Goal: Task Accomplishment & Management: Manage account settings

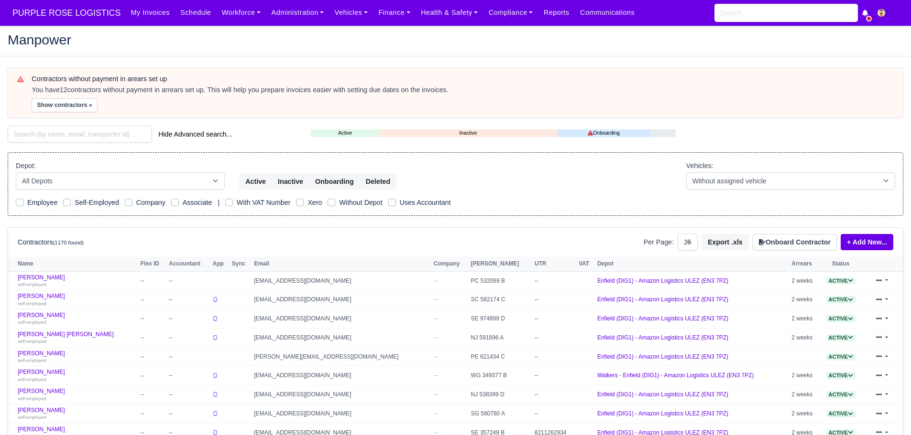
select select "25"
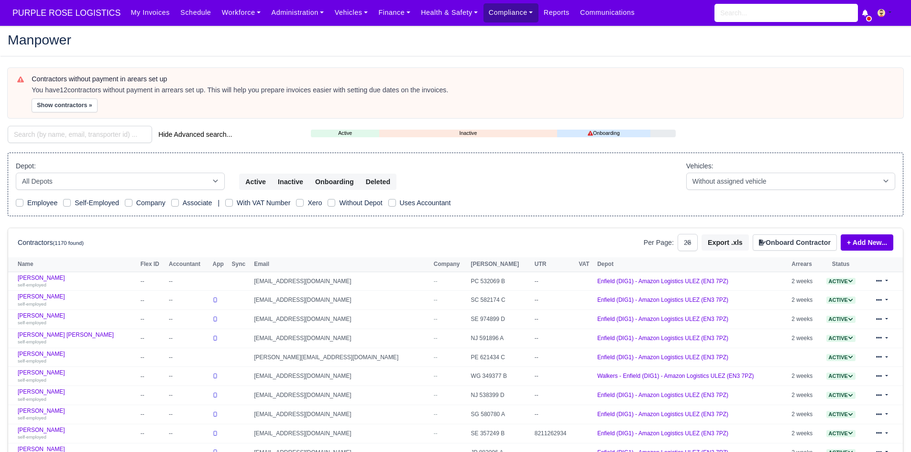
click at [492, 11] on link "Compliance" at bounding box center [510, 12] width 55 height 19
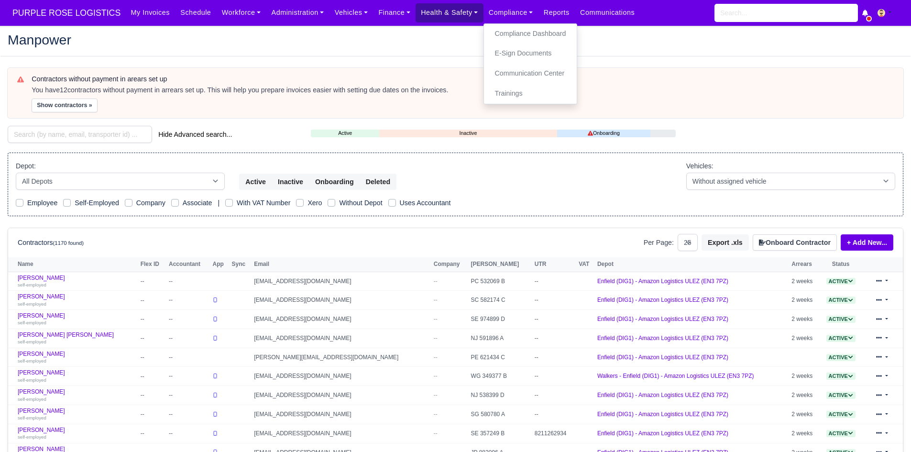
click at [457, 13] on link "Health & Safety" at bounding box center [449, 12] width 68 height 19
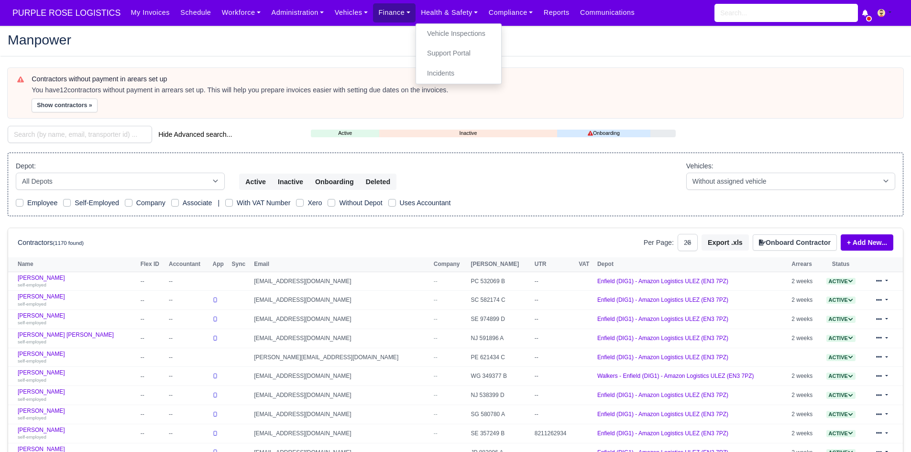
click at [373, 14] on link "Finance" at bounding box center [394, 12] width 43 height 19
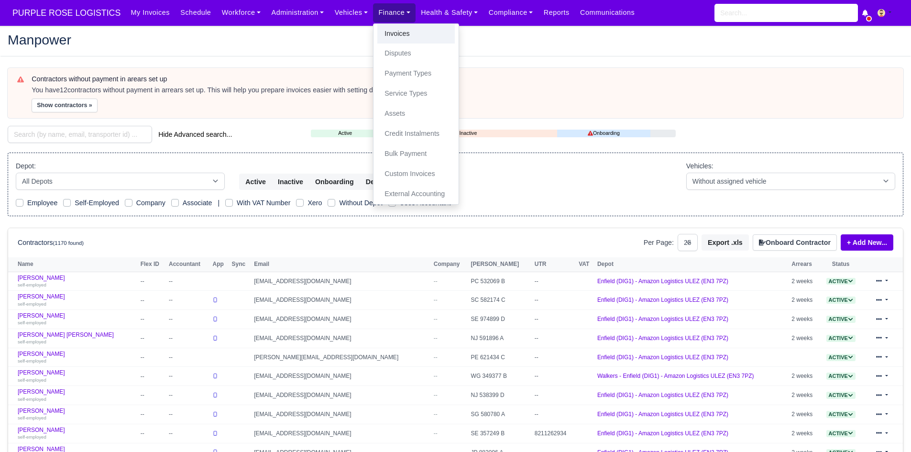
click at [383, 33] on link "Invoices" at bounding box center [415, 34] width 77 height 20
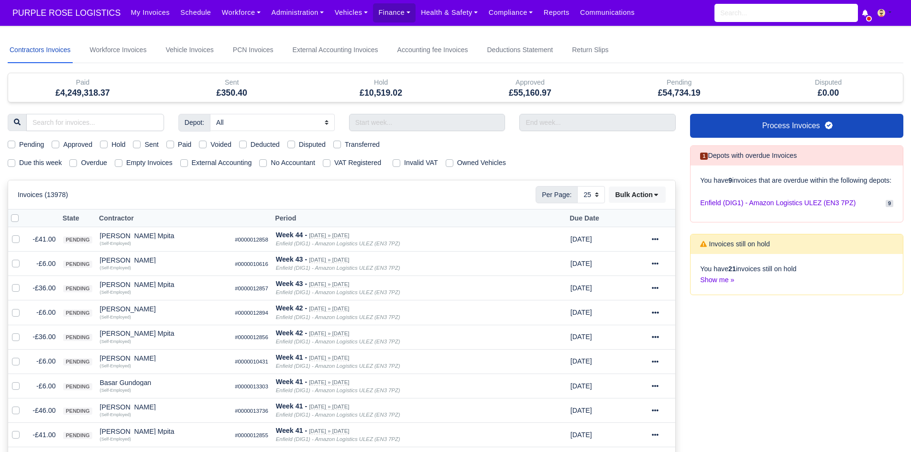
select select "25"
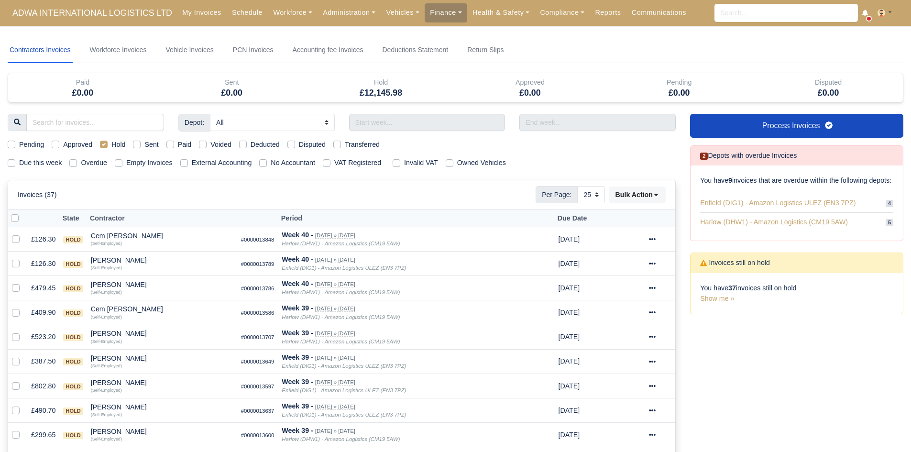
select select "25"
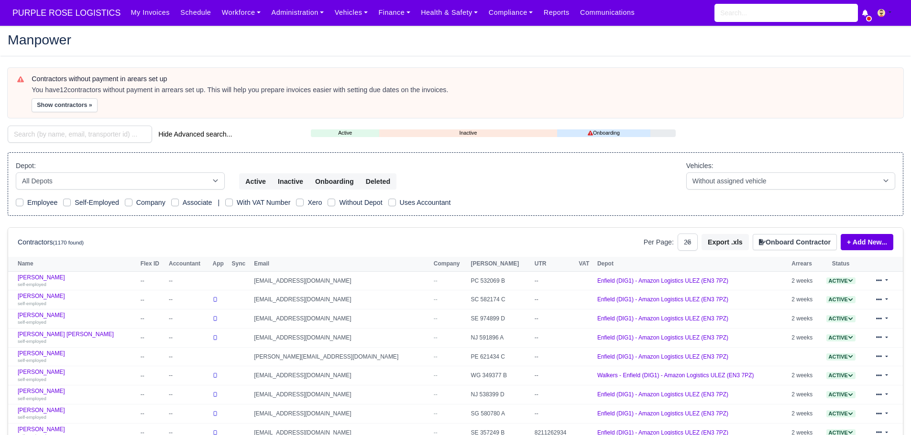
select select "25"
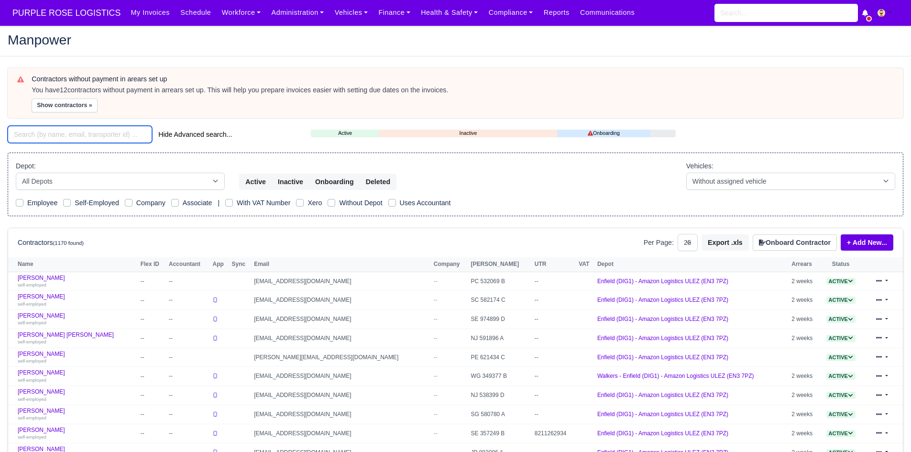
click at [104, 133] on input "search" at bounding box center [80, 134] width 144 height 17
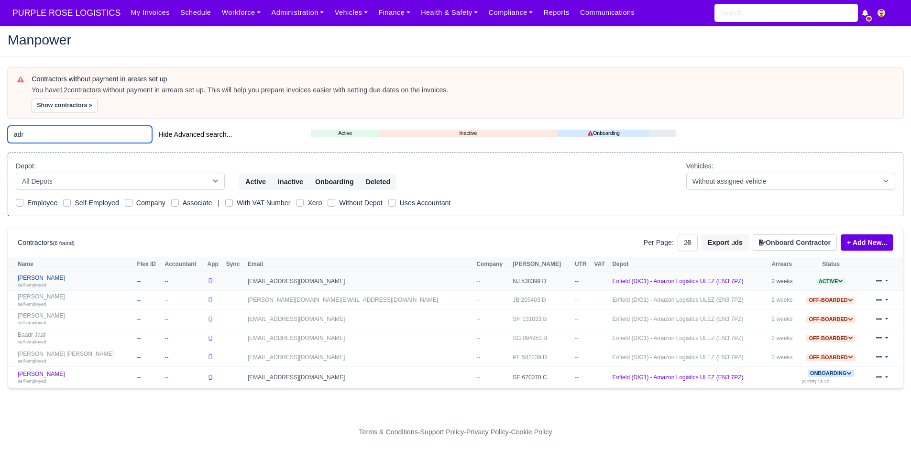
type input "adr"
click at [48, 282] on div "self-employed" at bounding box center [75, 284] width 115 height 7
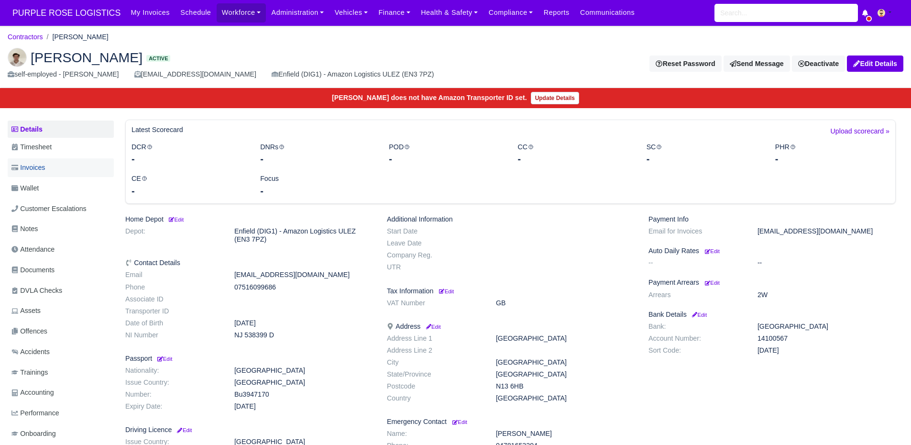
click at [66, 173] on link "Invoices" at bounding box center [61, 167] width 106 height 19
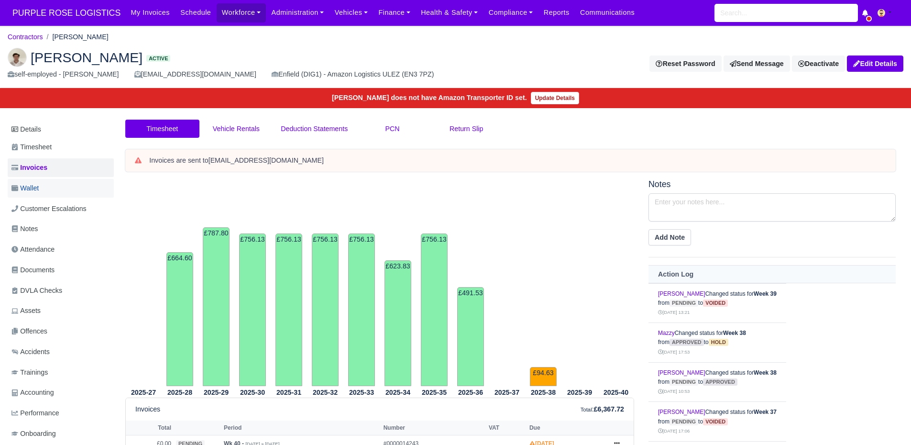
click at [60, 185] on link "Wallet" at bounding box center [61, 188] width 106 height 19
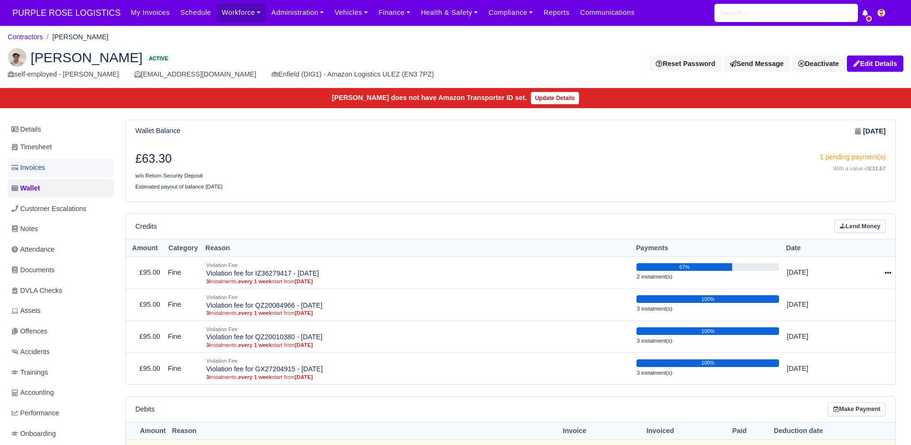
click at [80, 172] on link "Invoices" at bounding box center [61, 167] width 106 height 19
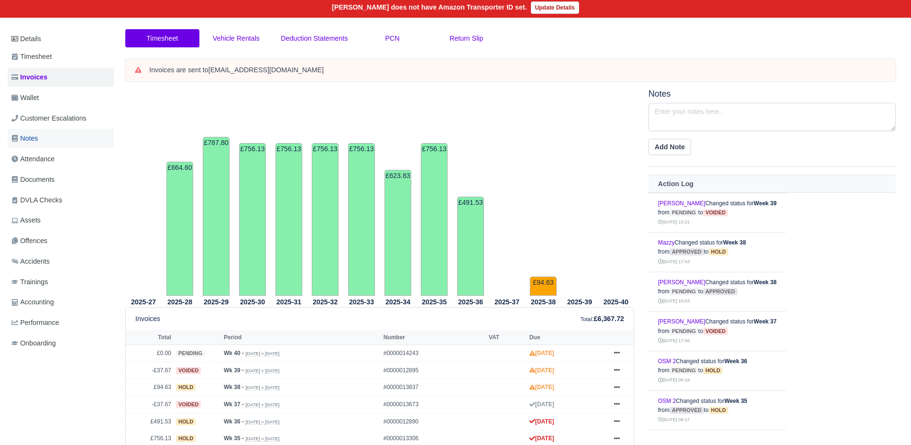
scroll to position [87, 0]
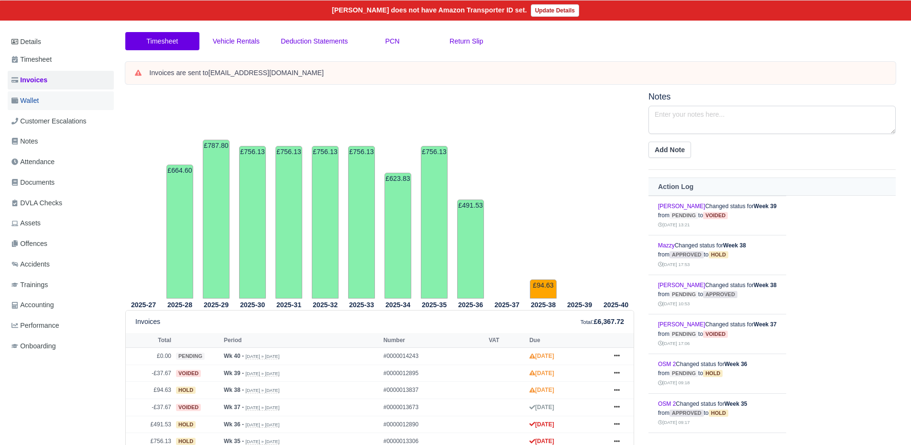
click at [50, 94] on link "Wallet" at bounding box center [61, 100] width 106 height 19
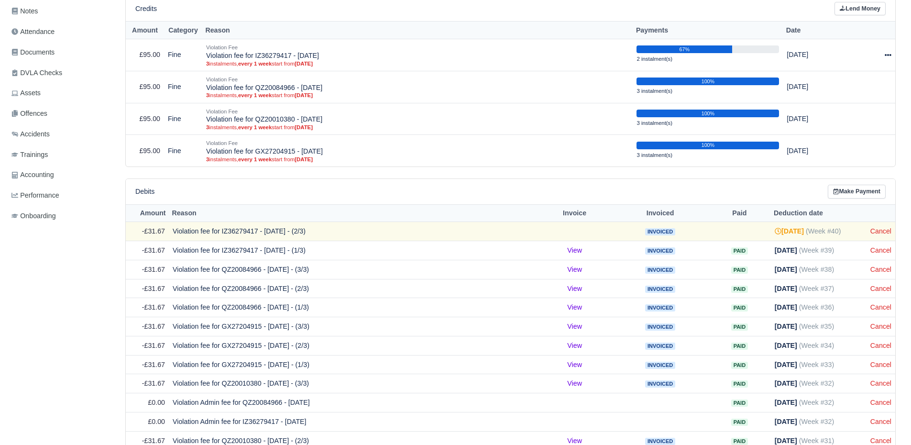
scroll to position [218, 0]
click at [885, 250] on link "Cancel" at bounding box center [880, 250] width 21 height 8
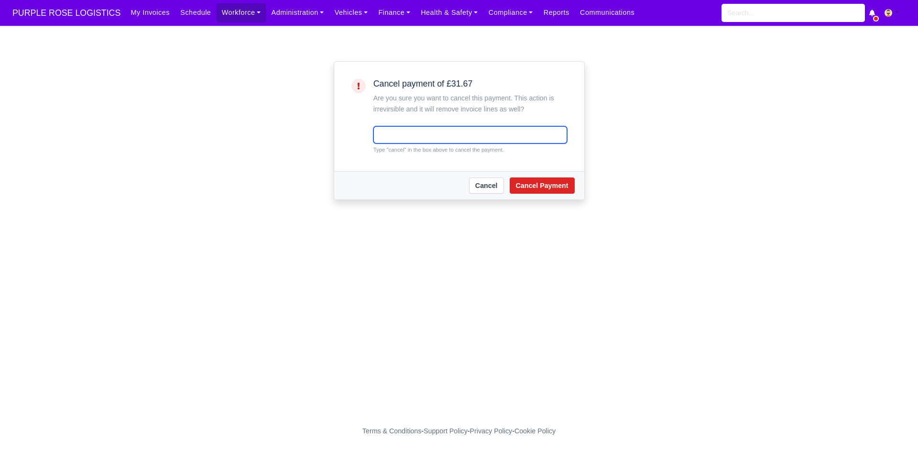
click at [388, 132] on input "text" at bounding box center [470, 134] width 194 height 17
type input "cancel"
click at [548, 198] on div "Cancel Cancel Payment" at bounding box center [459, 185] width 250 height 28
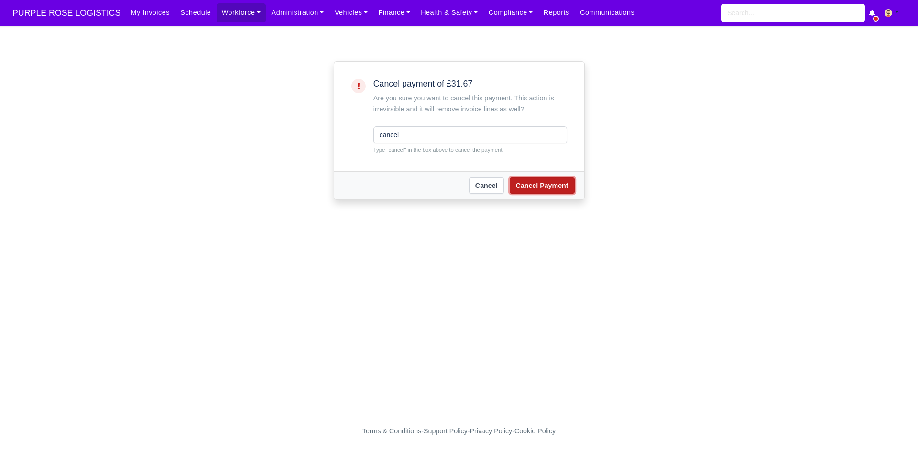
click at [554, 190] on button "Cancel Payment" at bounding box center [542, 185] width 65 height 16
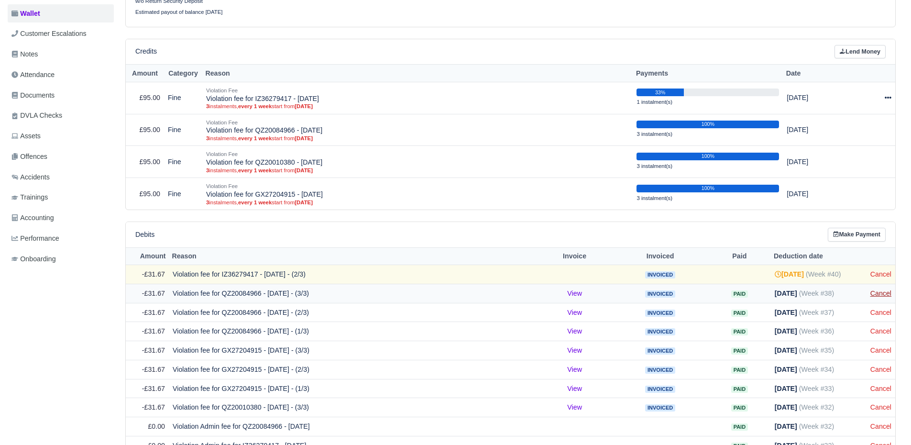
scroll to position [194, 0]
click at [887, 275] on link "Cancel" at bounding box center [880, 274] width 21 height 8
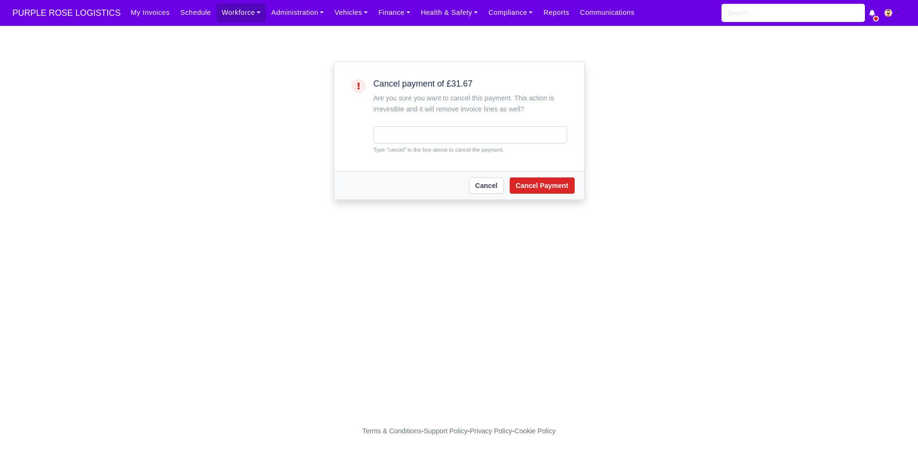
click at [408, 110] on div "Are you sure you want to cancel this payment. This action is irrevirsible and i…" at bounding box center [470, 104] width 194 height 22
click at [407, 130] on input "text" at bounding box center [470, 134] width 194 height 17
type input "cancel"
click at [537, 177] on button "Cancel Payment" at bounding box center [542, 185] width 65 height 16
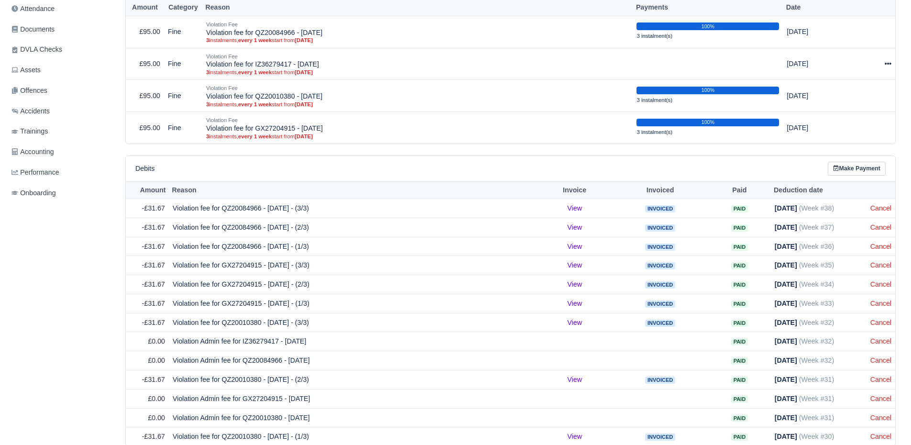
scroll to position [260, 0]
click at [887, 231] on td "Cancel" at bounding box center [880, 226] width 29 height 19
click at [885, 228] on link "Cancel" at bounding box center [880, 227] width 21 height 8
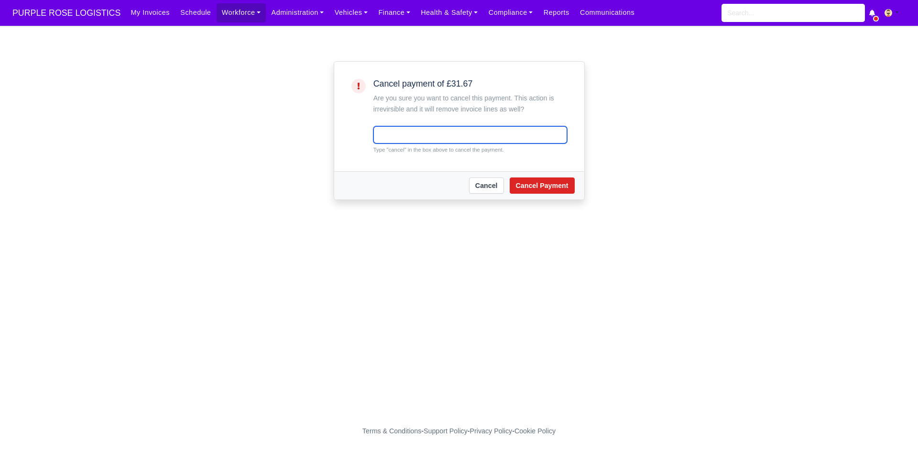
click at [450, 130] on input "text" at bounding box center [470, 134] width 194 height 17
type input "cancel"
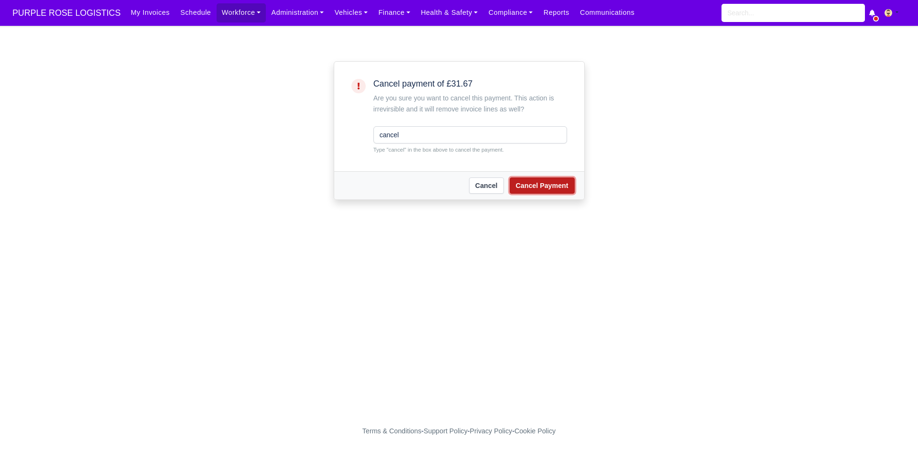
click at [535, 185] on button "Cancel Payment" at bounding box center [542, 185] width 65 height 16
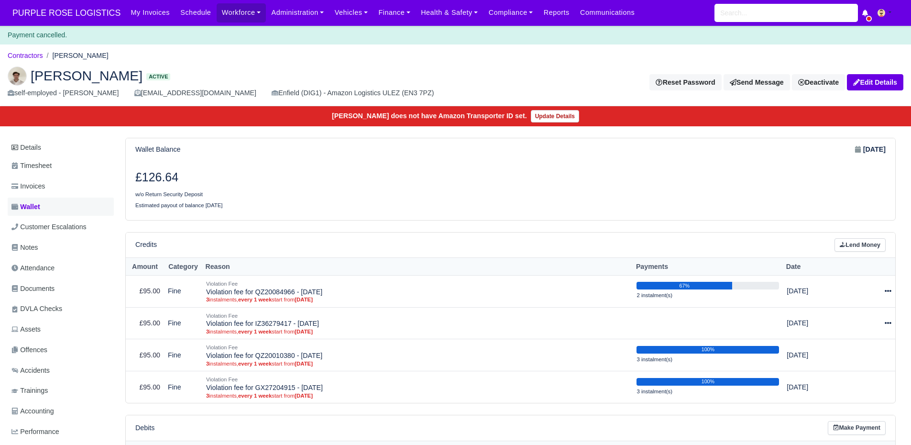
click at [48, 201] on link "Wallet" at bounding box center [61, 206] width 106 height 19
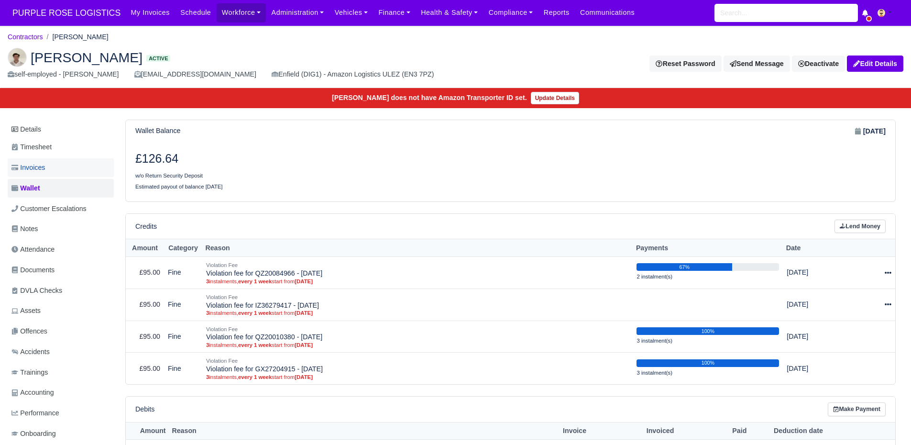
click at [48, 166] on link "Invoices" at bounding box center [61, 167] width 106 height 19
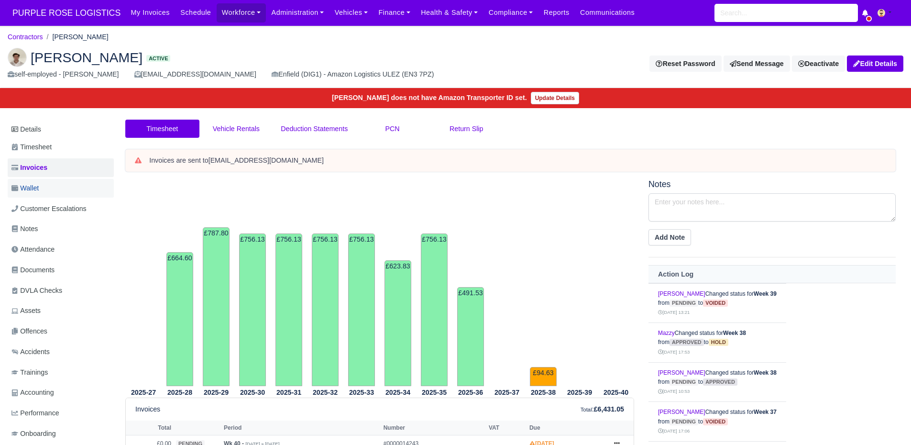
click at [48, 185] on link "Wallet" at bounding box center [61, 188] width 106 height 19
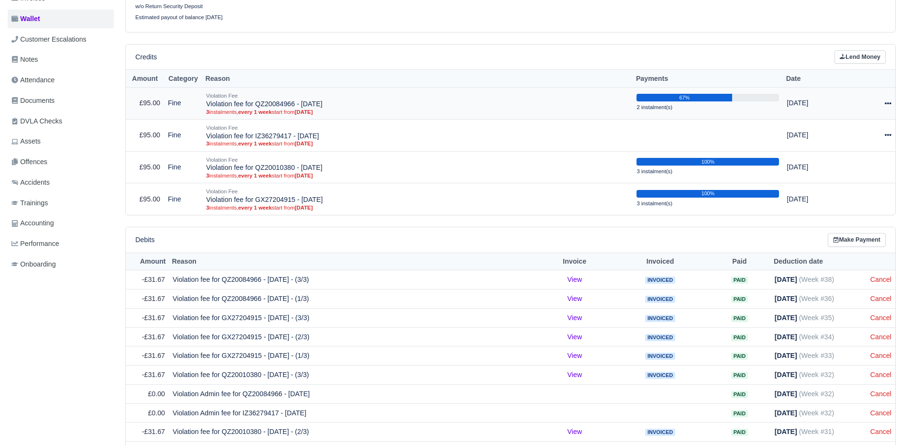
scroll to position [171, 0]
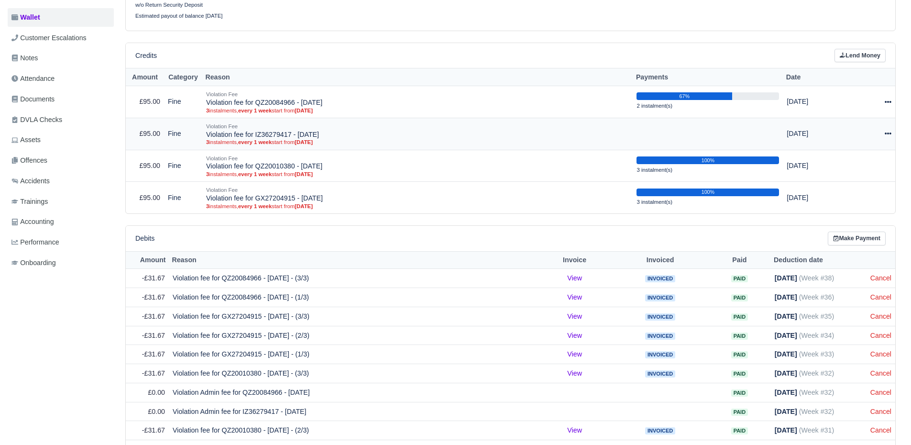
click at [885, 137] on icon at bounding box center [887, 133] width 7 height 7
click at [869, 168] on button "Make Payment" at bounding box center [844, 162] width 85 height 15
select select "5076"
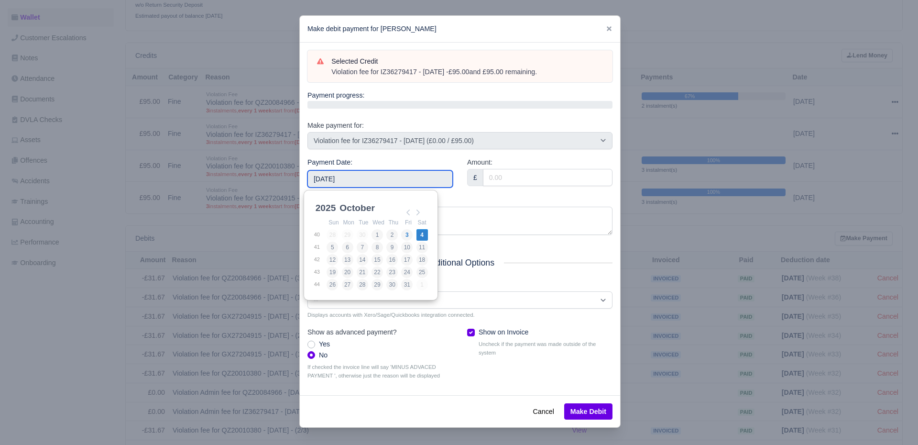
drag, startPoint x: 421, startPoint y: 179, endPoint x: 294, endPoint y: 175, distance: 126.2
click at [294, 175] on div "​ Make debit payment for [PERSON_NAME] Selected Credit Violation fee for IZ3627…" at bounding box center [459, 222] width 918 height 445
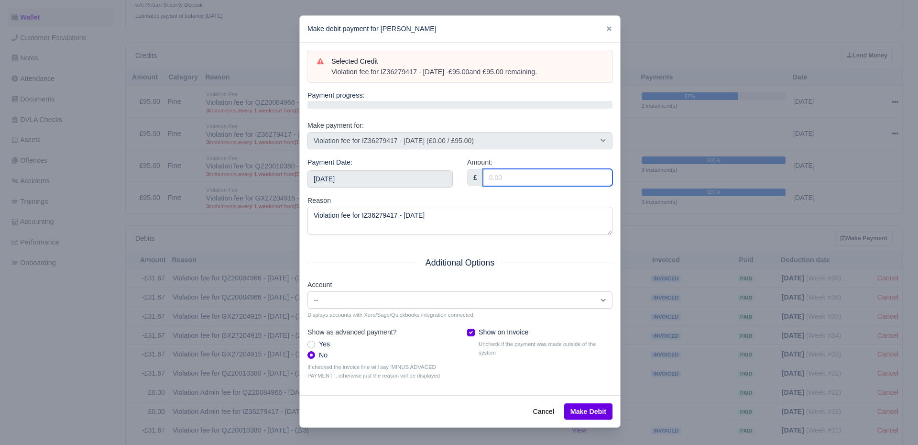
click at [527, 181] on input "Amount:" at bounding box center [548, 177] width 130 height 17
click at [167, 147] on div at bounding box center [459, 222] width 918 height 445
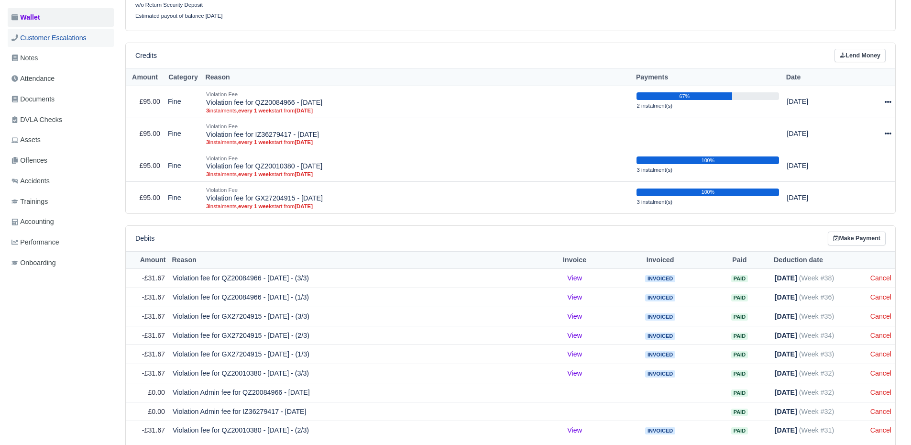
scroll to position [135, 0]
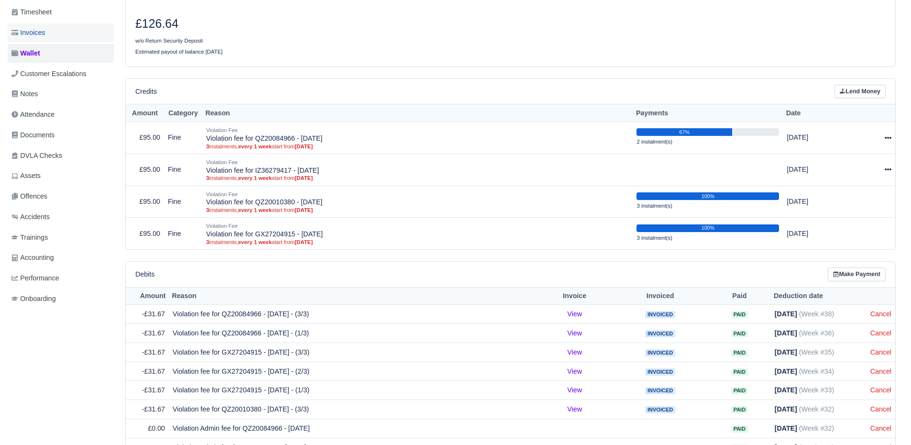
click at [48, 38] on link "Invoices" at bounding box center [61, 32] width 106 height 19
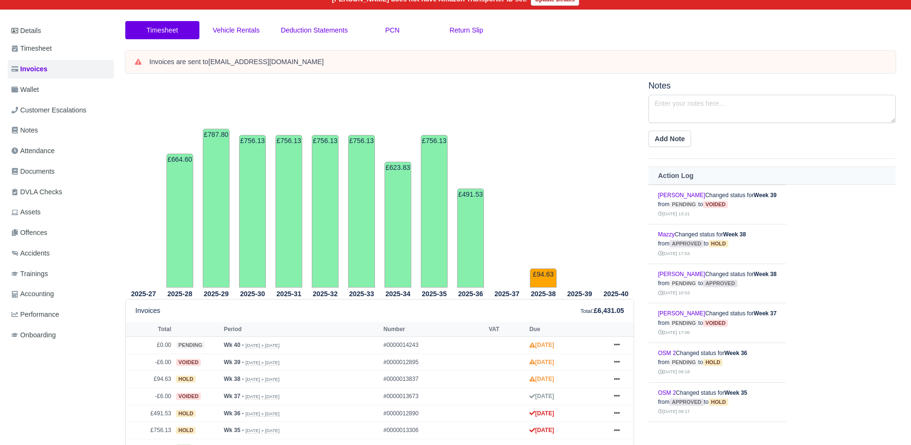
scroll to position [97, 0]
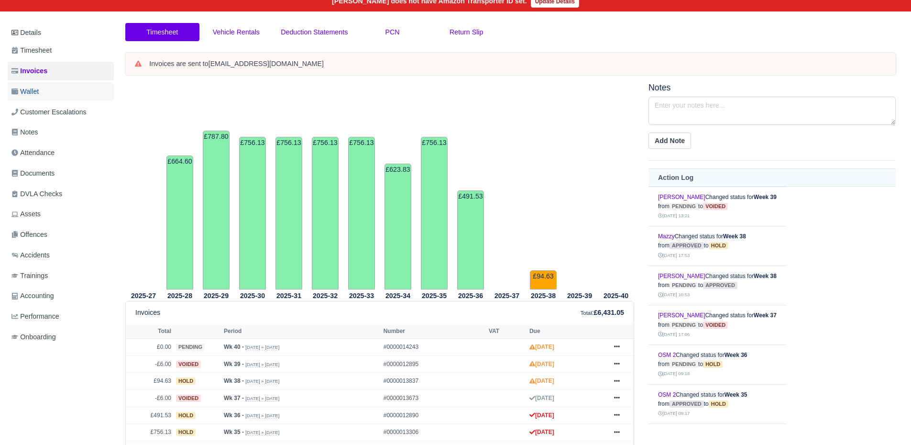
click at [50, 96] on link "Wallet" at bounding box center [61, 91] width 106 height 19
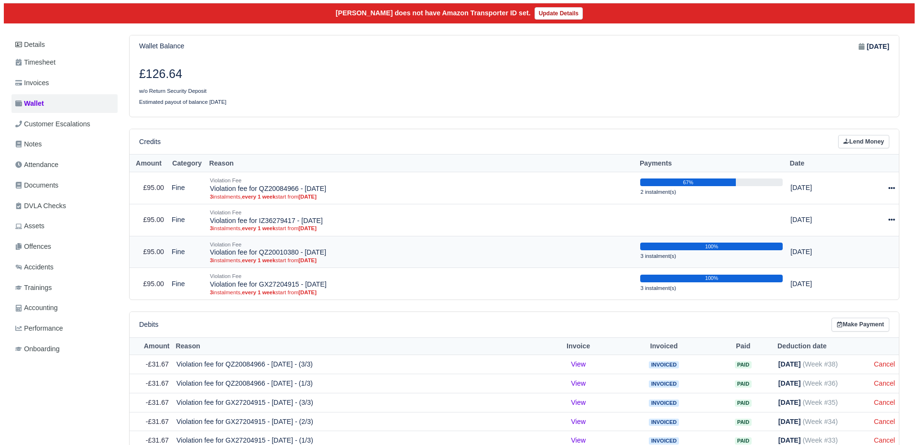
scroll to position [86, 0]
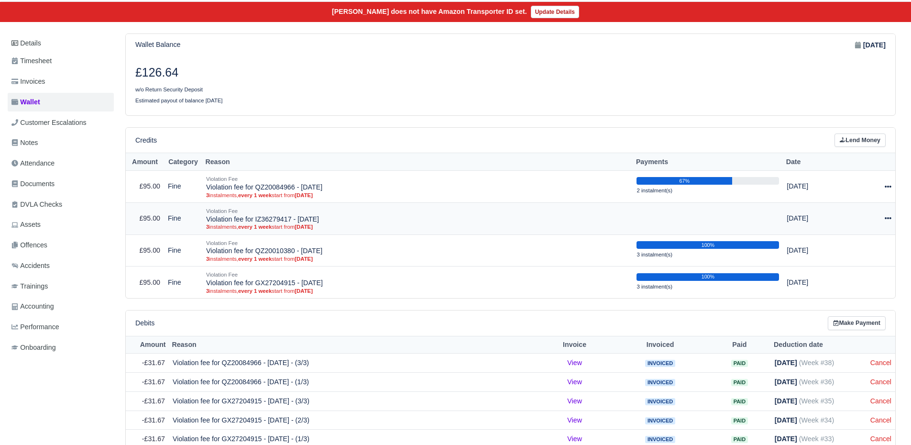
click at [881, 217] on div at bounding box center [869, 218] width 43 height 11
click at [855, 243] on button "Make Payment" at bounding box center [844, 247] width 85 height 15
select select "5076"
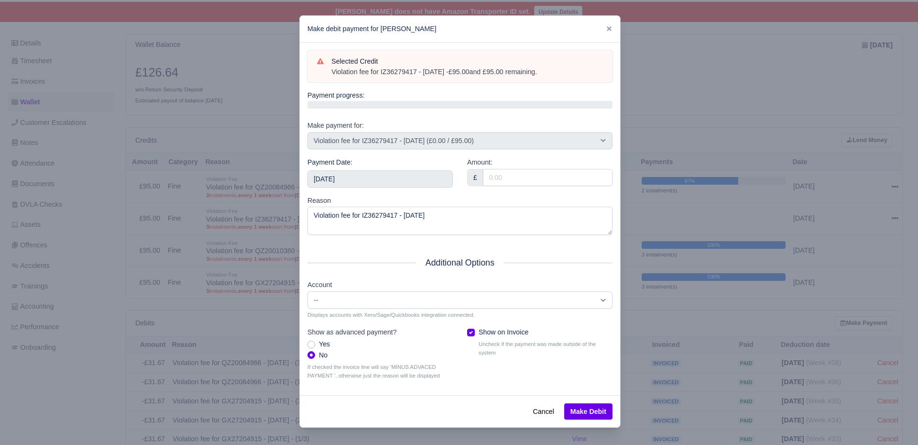
drag, startPoint x: 566, startPoint y: 75, endPoint x: 327, endPoint y: 76, distance: 238.5
click at [331, 76] on div "Violation fee for IZ36279417 - [DATE] - £95.00 and £95.00 remaining." at bounding box center [467, 72] width 272 height 10
copy div "Violation fee for IZ36279417 - [DATE] - £95.00 and £95.00 remaining."
click at [406, 180] on input "[DATE]" at bounding box center [379, 178] width 145 height 17
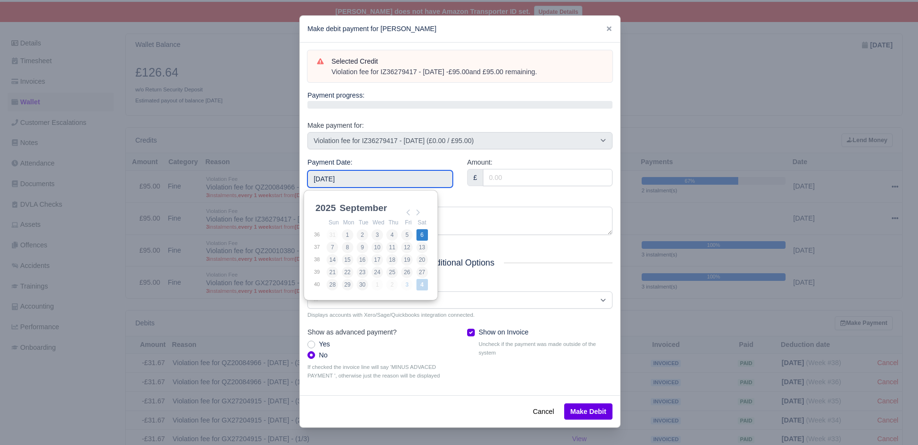
type input "[DATE]"
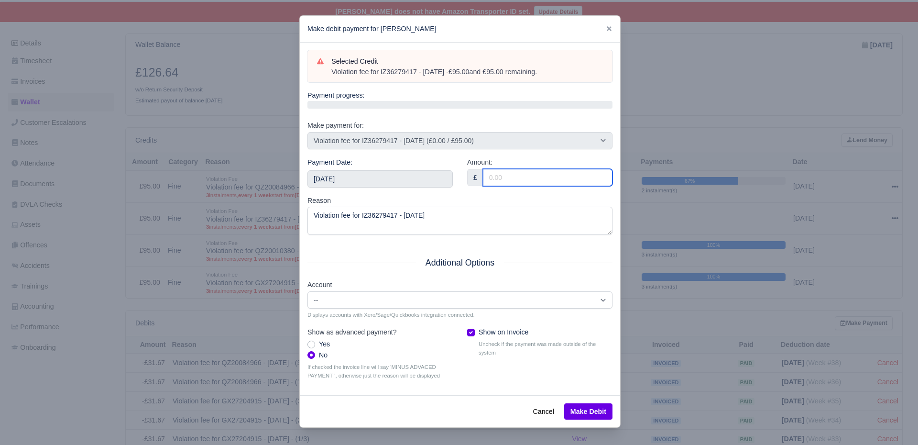
click at [530, 170] on input "Amount:" at bounding box center [548, 177] width 130 height 17
type input "95.00"
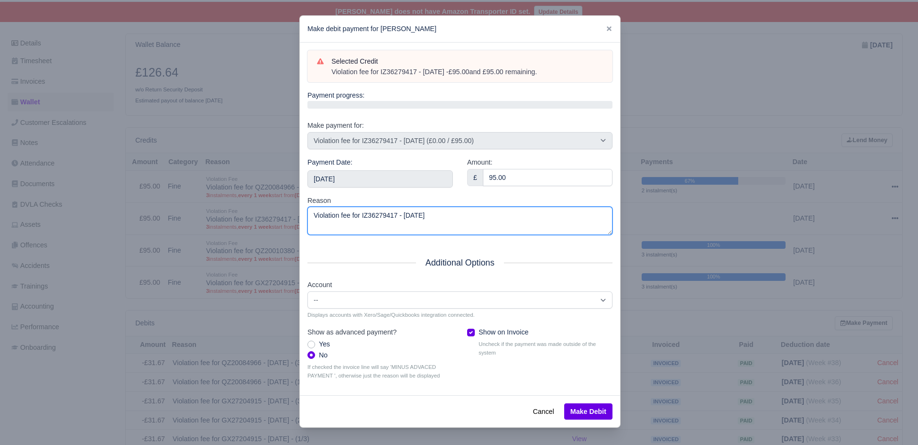
drag, startPoint x: 443, startPoint y: 211, endPoint x: 227, endPoint y: 220, distance: 215.8
click at [227, 220] on div "​ Make debit payment for Adrian Ando Selected Credit Violation fee for IZ362794…" at bounding box center [459, 222] width 918 height 445
paste textarea "- £95.00 and £95.00 remaining."
type textarea "Violation fee for IZ36279417 - 18/07/2025 - £95.00 and £95.00 remaining."
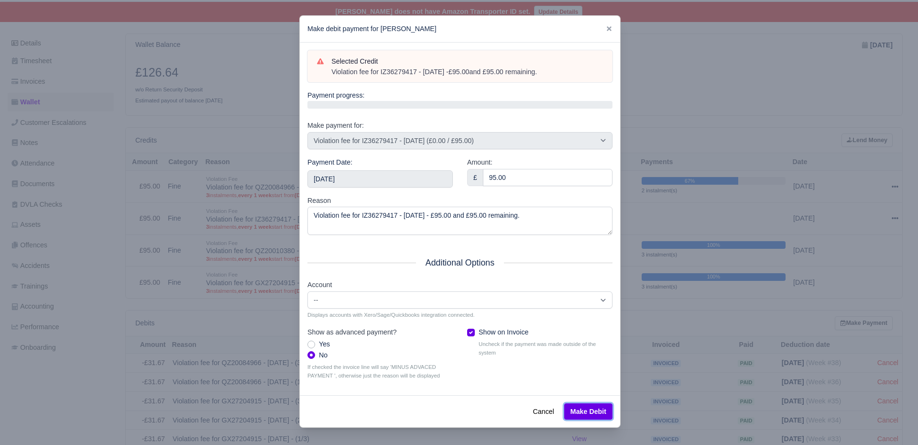
click at [588, 414] on button "Make Debit" at bounding box center [588, 411] width 48 height 16
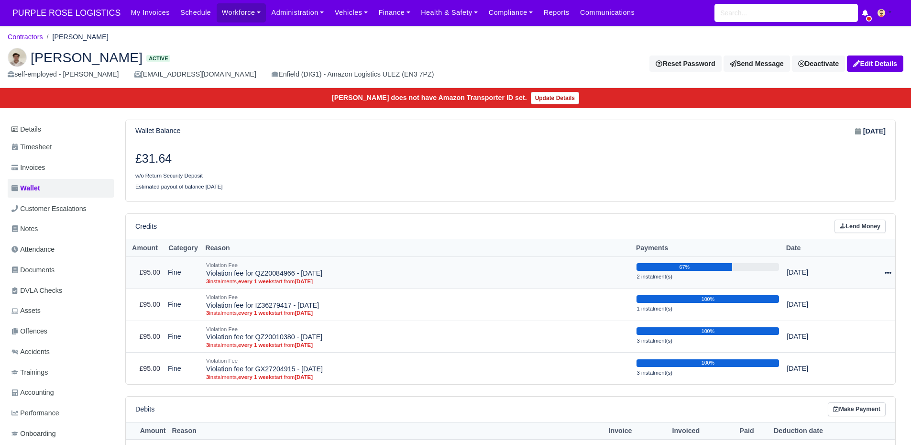
click at [889, 274] on icon at bounding box center [887, 272] width 7 height 7
click at [854, 300] on button "Make Payment" at bounding box center [844, 301] width 85 height 15
select select "5060"
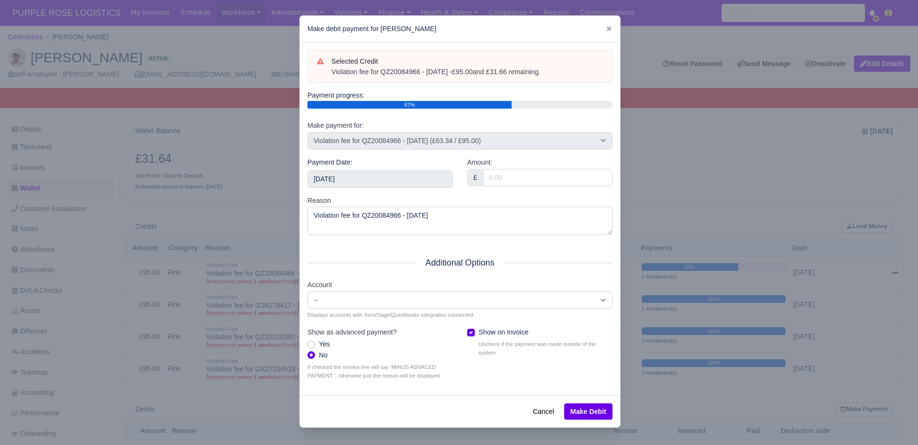
drag, startPoint x: 568, startPoint y: 80, endPoint x: 330, endPoint y: 76, distance: 238.1
click at [330, 76] on div "Selected Credit Violation fee for QZ20084966 - 21/07/2025 - £95.00 and £31.66 r…" at bounding box center [459, 66] width 305 height 33
drag, startPoint x: 326, startPoint y: 76, endPoint x: 553, endPoint y: 78, distance: 226.6
click at [553, 78] on div "Selected Credit Violation fee for QZ20084966 - 21/07/2025 - £95.00 and £31.66 r…" at bounding box center [459, 66] width 305 height 33
copy div "Violation fee for QZ20084966 - 21/07/2025 - £95.00 and £31.66 remaining."
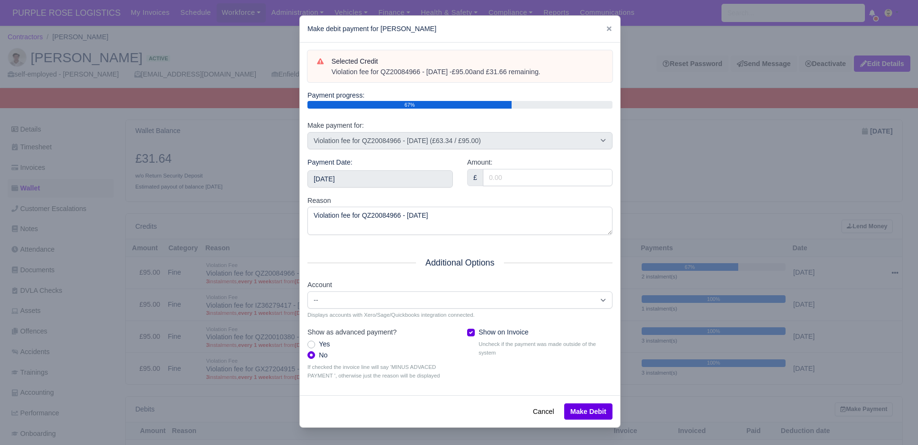
click at [425, 166] on div "Payment Date: 2025-10-04" at bounding box center [379, 172] width 145 height 31
click at [421, 180] on input "2025-10-04" at bounding box center [379, 178] width 145 height 17
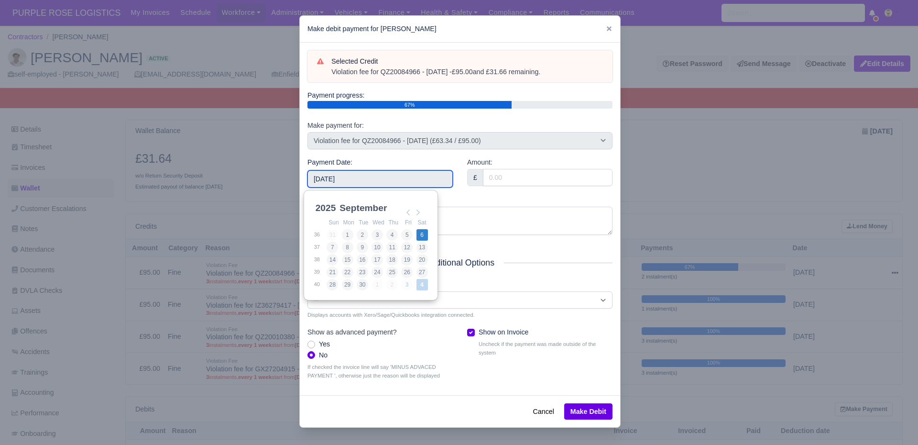
type input "2025-09-06"
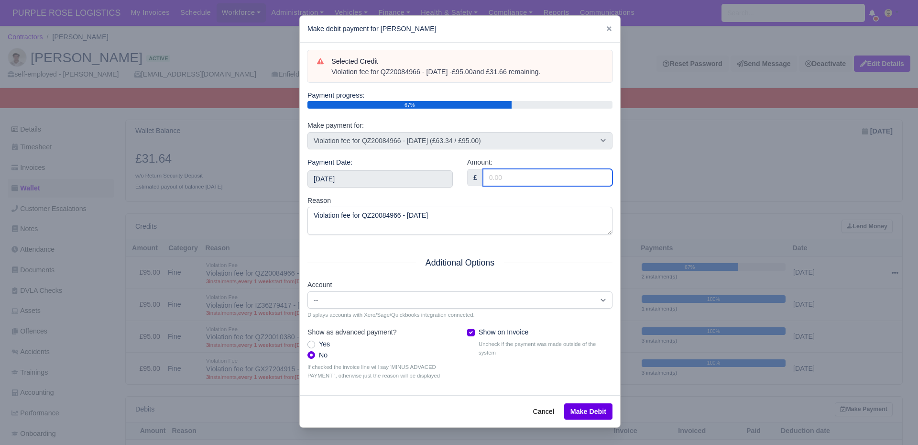
click at [515, 182] on input "Amount:" at bounding box center [548, 177] width 130 height 17
type input "31.66"
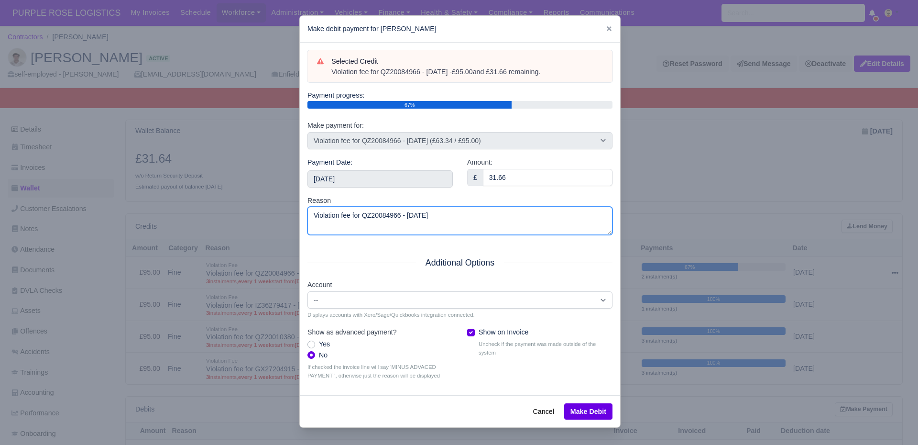
click at [431, 227] on textarea "Violation fee for QZ20084966 - 21/07/2025" at bounding box center [459, 220] width 305 height 28
drag, startPoint x: 464, startPoint y: 216, endPoint x: 278, endPoint y: 212, distance: 186.0
click at [278, 212] on div "​ Make debit payment for Adrian Ando Selected Credit Violation fee for QZ200849…" at bounding box center [459, 222] width 918 height 445
paste textarea "- £95.00 and £31.66 remaining."
type textarea "Violation fee for QZ20084966 - 21/07/2025 - £95.00 and £31.66 remaining."
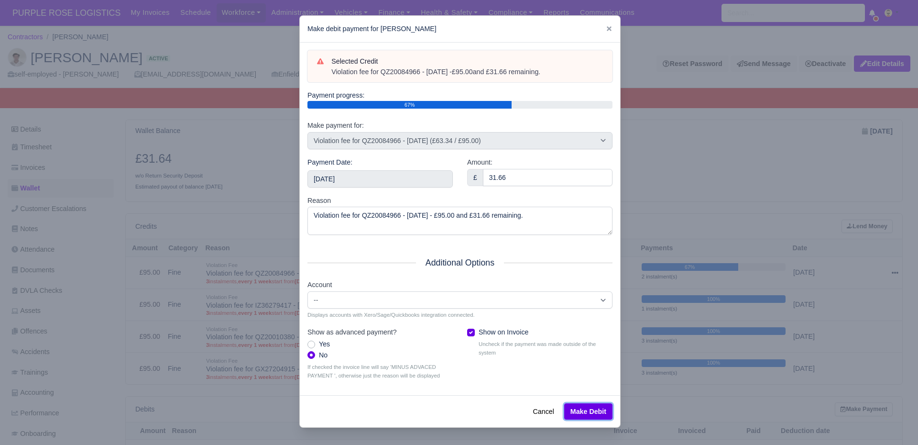
click at [594, 409] on button "Make Debit" at bounding box center [588, 411] width 48 height 16
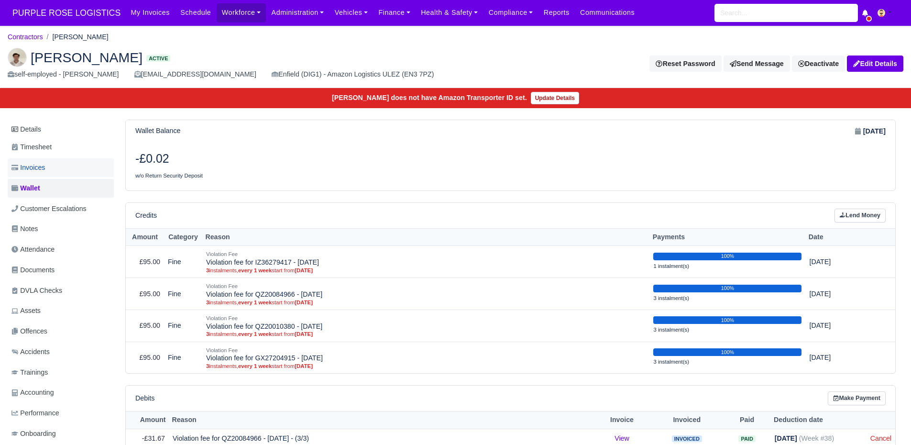
click at [52, 168] on link "Invoices" at bounding box center [61, 167] width 106 height 19
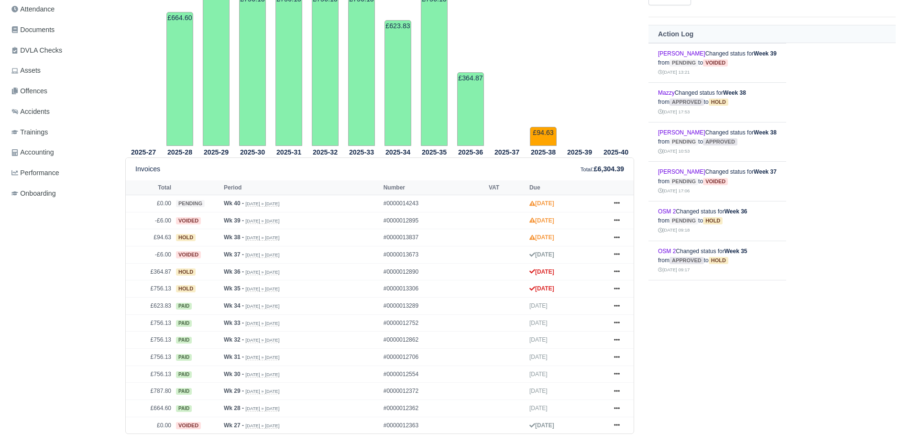
scroll to position [259, 0]
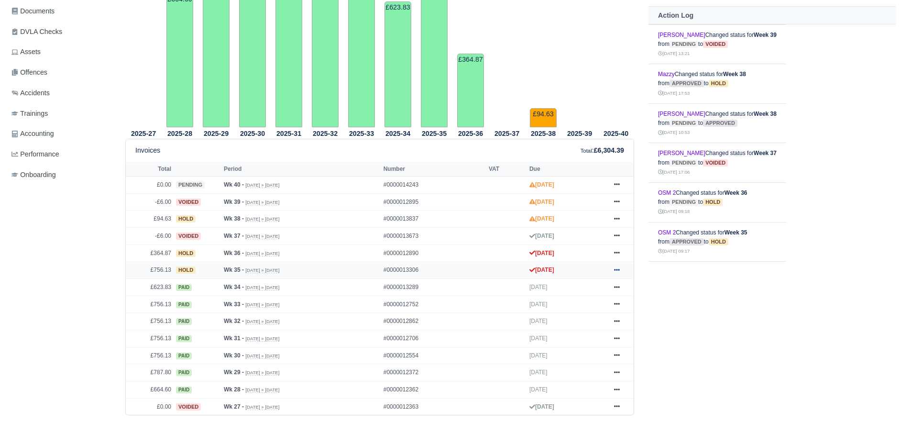
click at [617, 271] on icon at bounding box center [617, 270] width 6 height 6
click at [597, 287] on link "Show Invoice" at bounding box center [580, 287] width 85 height 20
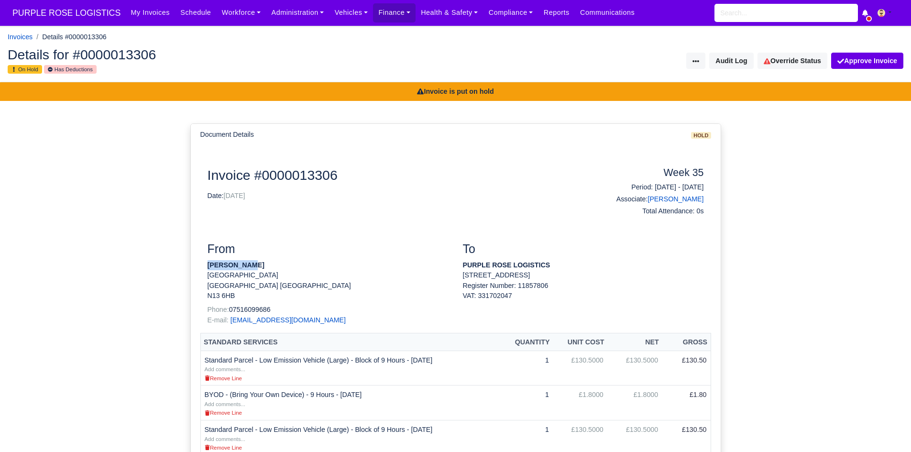
drag, startPoint x: 250, startPoint y: 263, endPoint x: 207, endPoint y: 265, distance: 42.6
click at [207, 265] on p "[PERSON_NAME]" at bounding box center [327, 265] width 241 height 10
copy strong "[PERSON_NAME]"
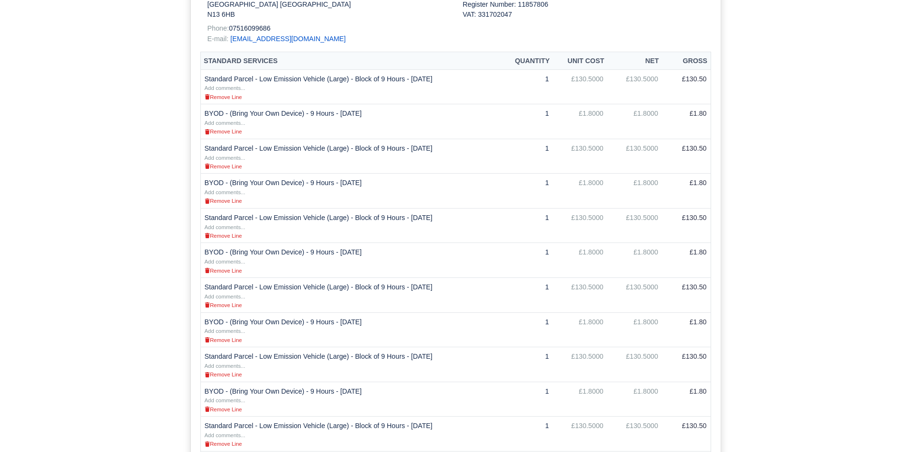
scroll to position [638, 0]
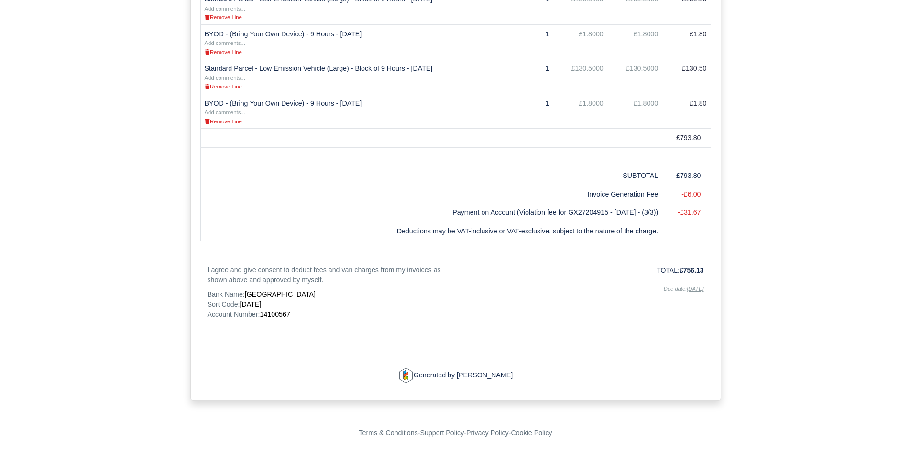
click at [275, 303] on p "Sort Code: 11-01-33" at bounding box center [327, 304] width 241 height 10
click at [275, 315] on span "14100567" at bounding box center [275, 314] width 30 height 8
copy span "14100567"
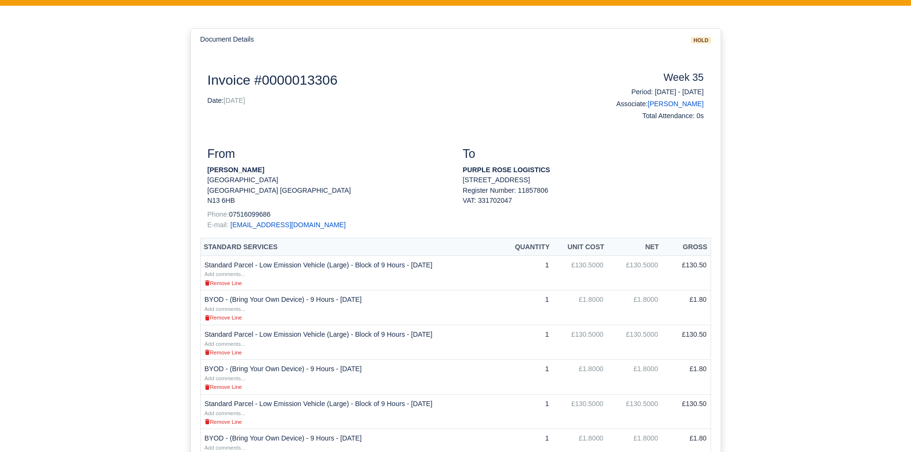
scroll to position [0, 0]
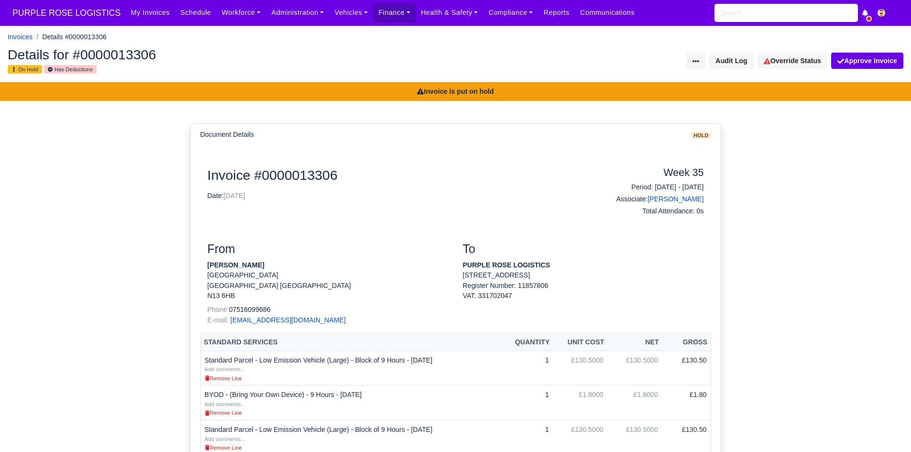
click at [792, 75] on div "Details for #0000013306 On Hold Has Deductions Invoice Actions Resend Invoice V…" at bounding box center [455, 61] width 910 height 42
click at [793, 61] on link "Override Status" at bounding box center [792, 61] width 70 height 16
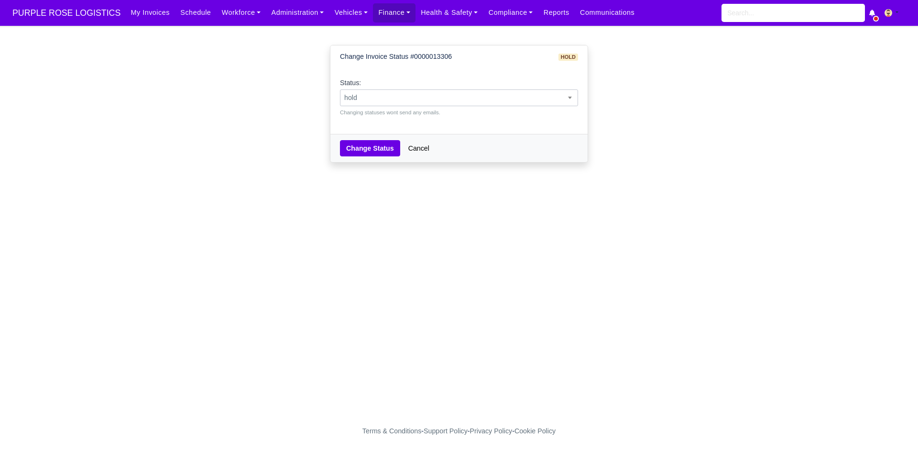
click at [491, 100] on span "hold" at bounding box center [458, 98] width 237 height 12
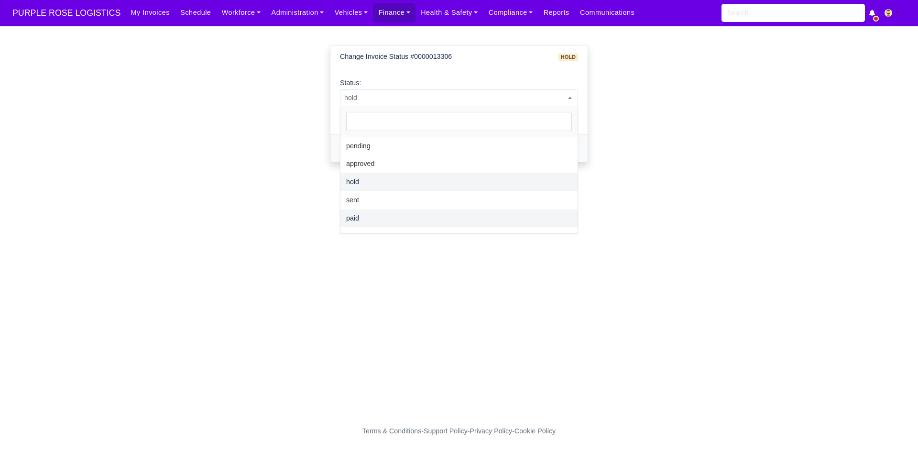
select select "paid"
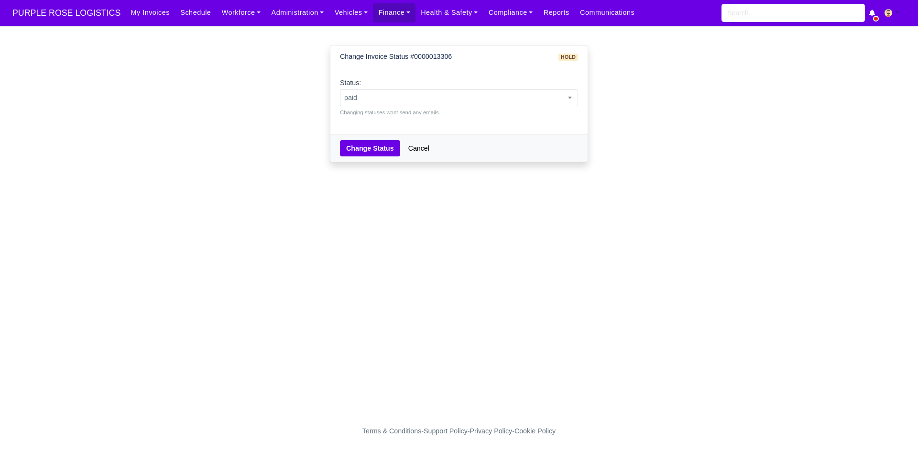
click at [362, 160] on div "Change Status Cancel" at bounding box center [458, 148] width 257 height 28
click at [372, 143] on button "Change Status" at bounding box center [370, 148] width 60 height 16
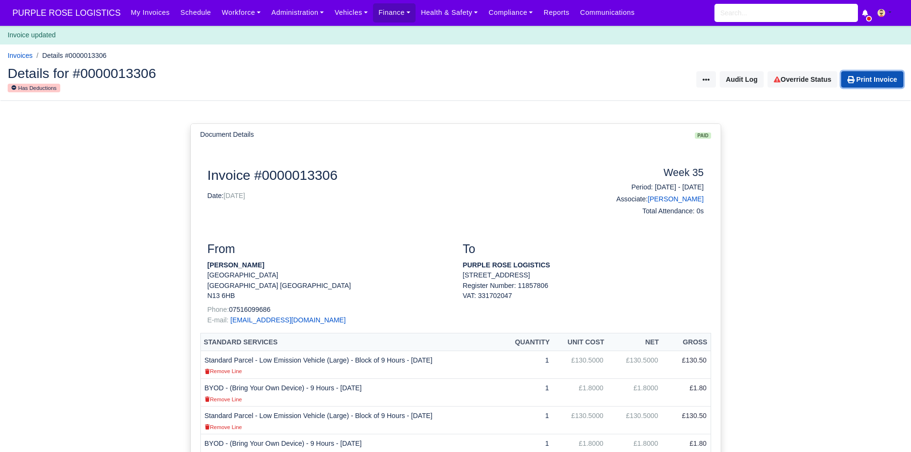
click at [865, 78] on link "Print Invoice" at bounding box center [872, 79] width 62 height 16
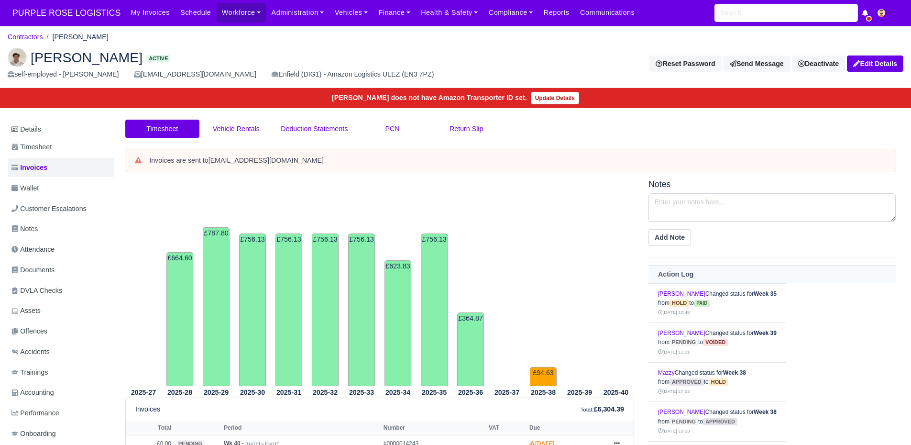
scroll to position [259, 0]
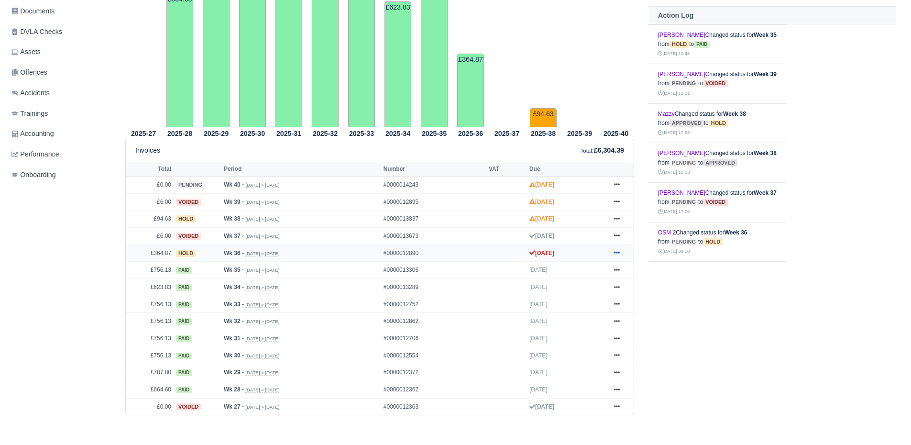
click at [612, 254] on link at bounding box center [616, 253] width 14 height 12
click at [605, 264] on link "Show Invoice" at bounding box center [580, 271] width 85 height 20
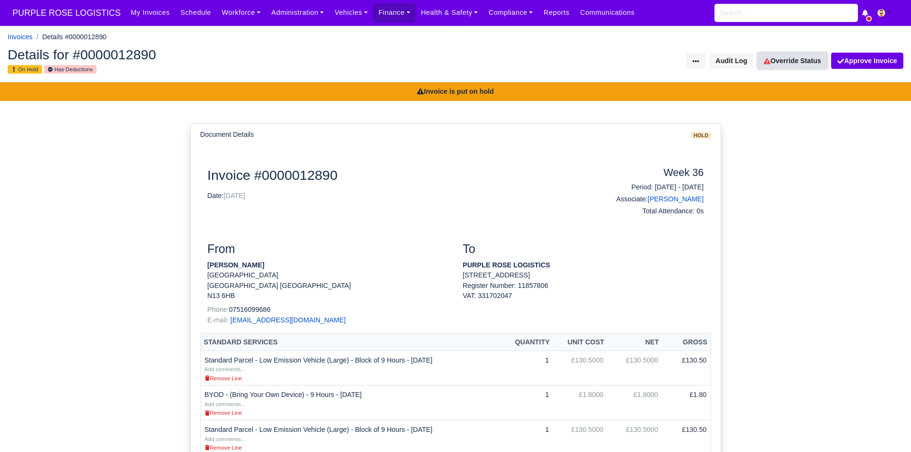
click at [788, 56] on link "Override Status" at bounding box center [792, 61] width 70 height 16
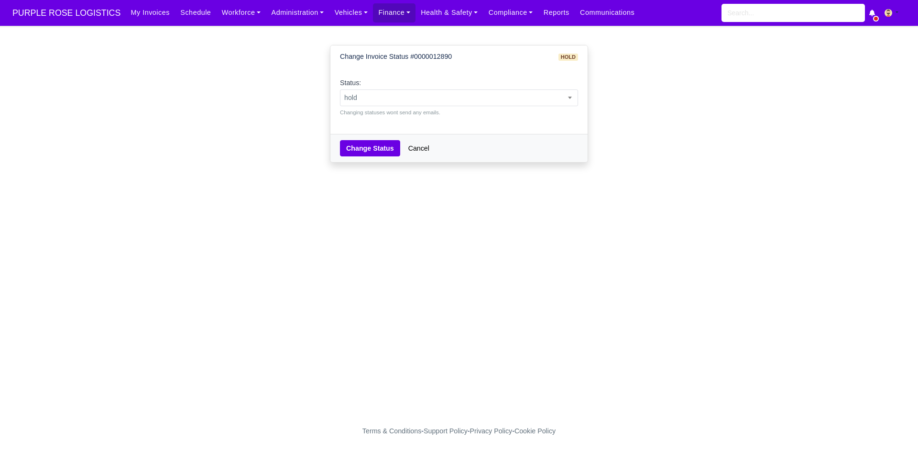
click at [511, 112] on small "Changing statuses wont send any emails." at bounding box center [459, 112] width 238 height 9
click at [473, 93] on span "hold" at bounding box center [458, 98] width 237 height 12
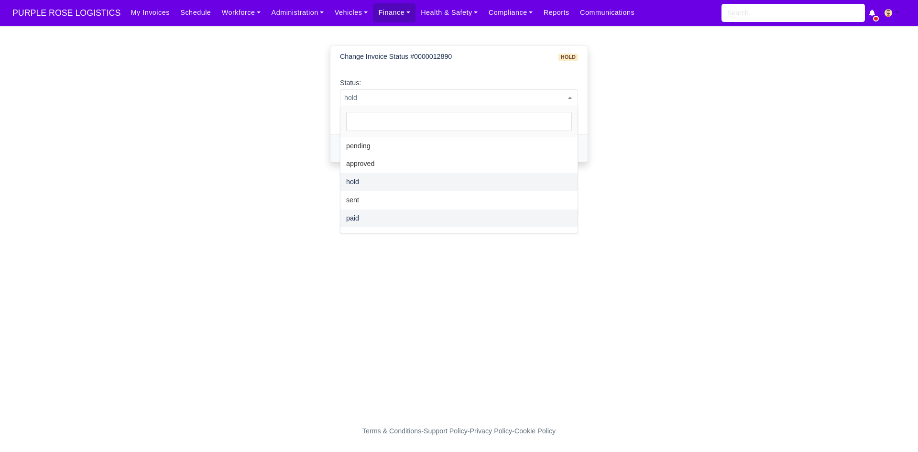
select select "paid"
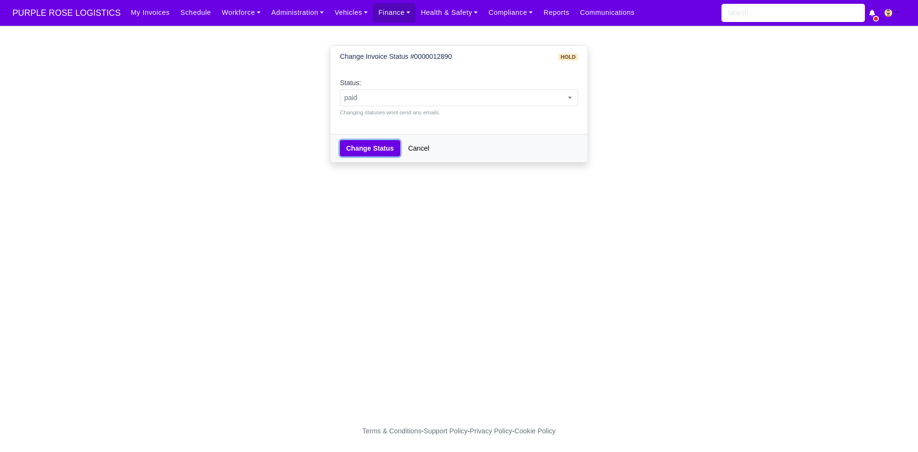
click at [365, 147] on button "Change Status" at bounding box center [370, 148] width 60 height 16
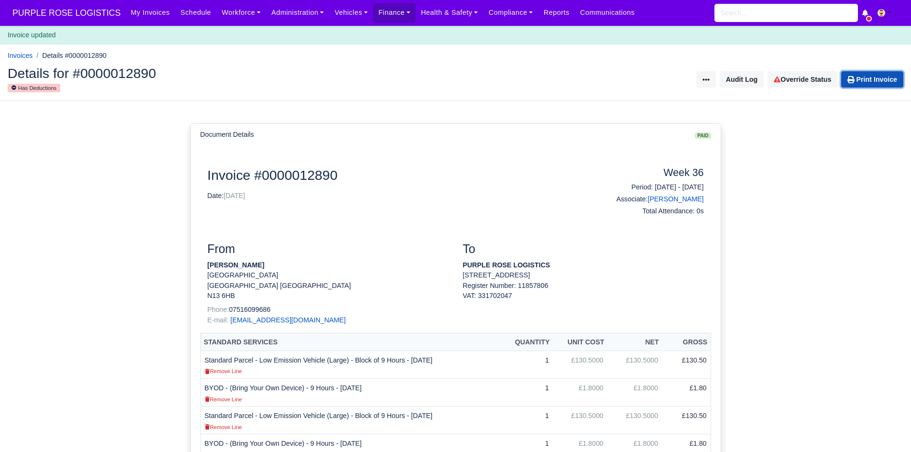
click at [866, 82] on link "Print Invoice" at bounding box center [872, 79] width 62 height 16
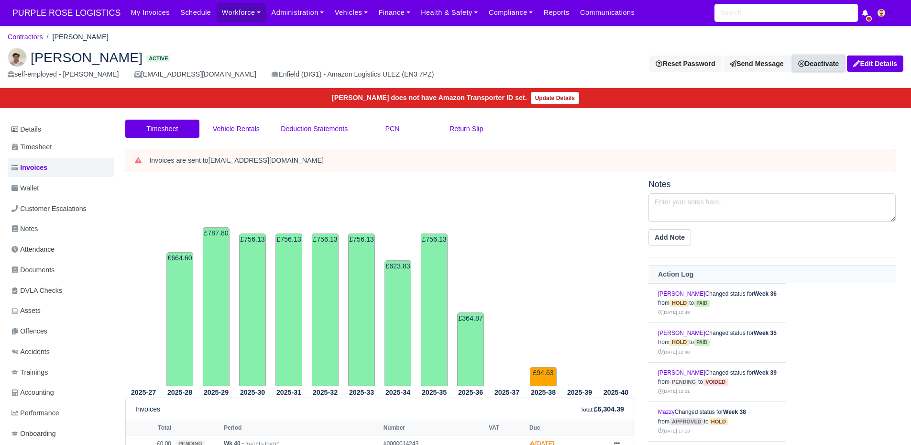
click at [837, 67] on link "Deactivate" at bounding box center [818, 63] width 53 height 16
click at [800, 116] on link "Off-board" at bounding box center [802, 111] width 85 height 15
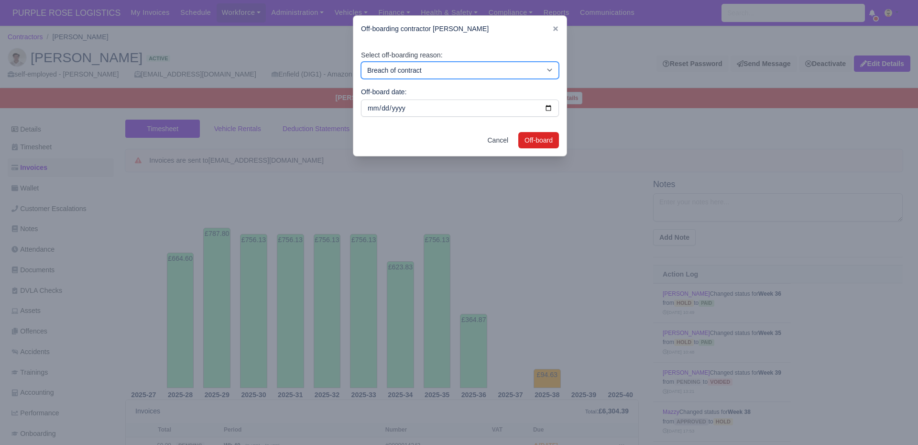
click at [472, 65] on select "Breach of contract Personal decision Too many parcels Heavy routes Another comp…" at bounding box center [460, 70] width 198 height 17
select select "personal-decision"
click at [361, 62] on select "Breach of contract Personal decision Too many parcels Heavy routes Another comp…" at bounding box center [460, 70] width 198 height 17
click at [526, 129] on div "Cancel Off-board" at bounding box center [459, 140] width 213 height 32
click at [526, 134] on button "Off-board" at bounding box center [538, 140] width 41 height 16
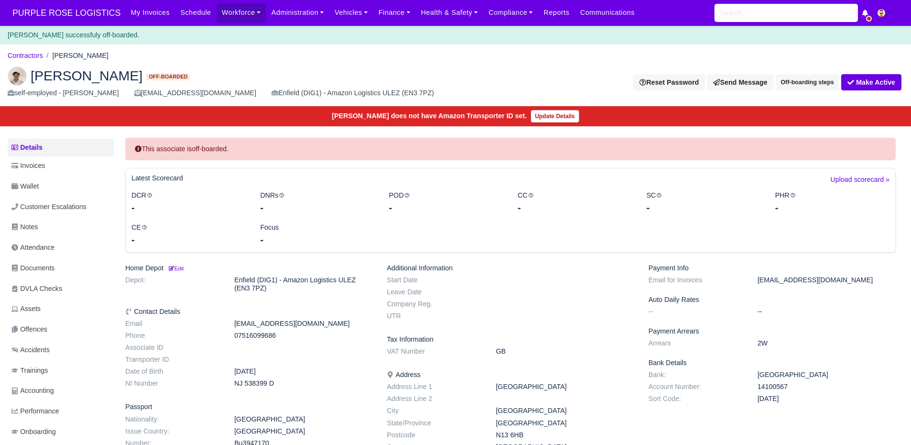
click at [33, 45] on body "PURPLE ROSE LOGISTICS My Invoices Schedule Workforce Manpower Expiring Document…" at bounding box center [455, 222] width 911 height 445
click at [33, 49] on ol "Contractors [PERSON_NAME]" at bounding box center [455, 55] width 895 height 15
click at [33, 52] on link "Contractors" at bounding box center [25, 56] width 35 height 8
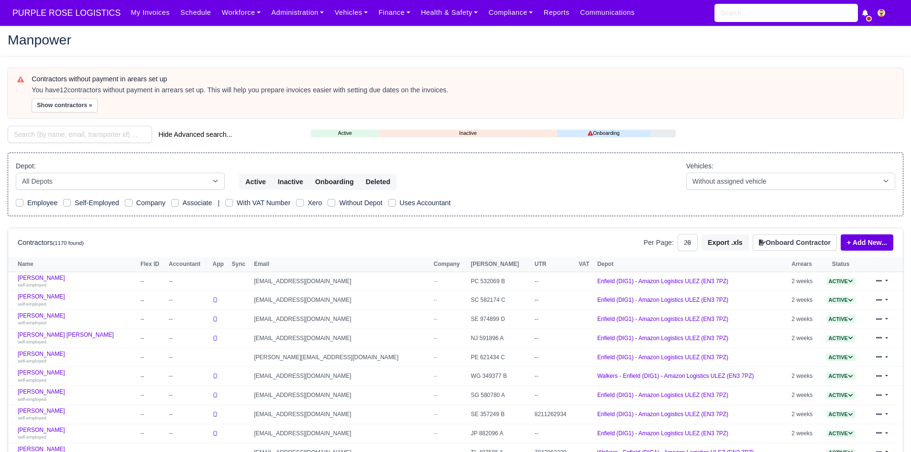
select select "25"
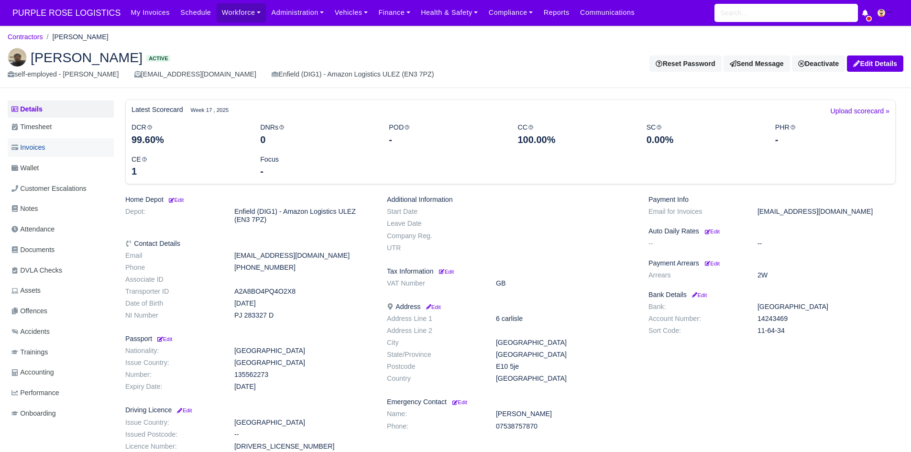
click at [73, 144] on link "Invoices" at bounding box center [61, 147] width 106 height 19
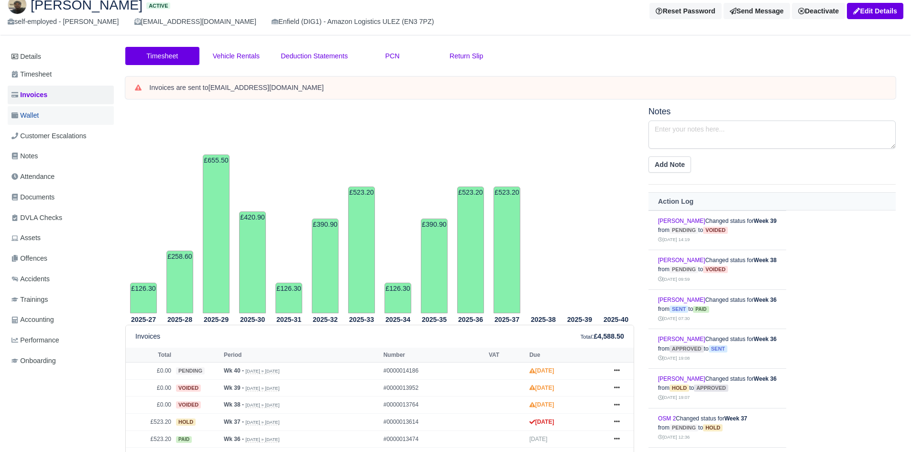
scroll to position [52, 0]
click at [24, 98] on span "Invoices" at bounding box center [29, 95] width 36 height 11
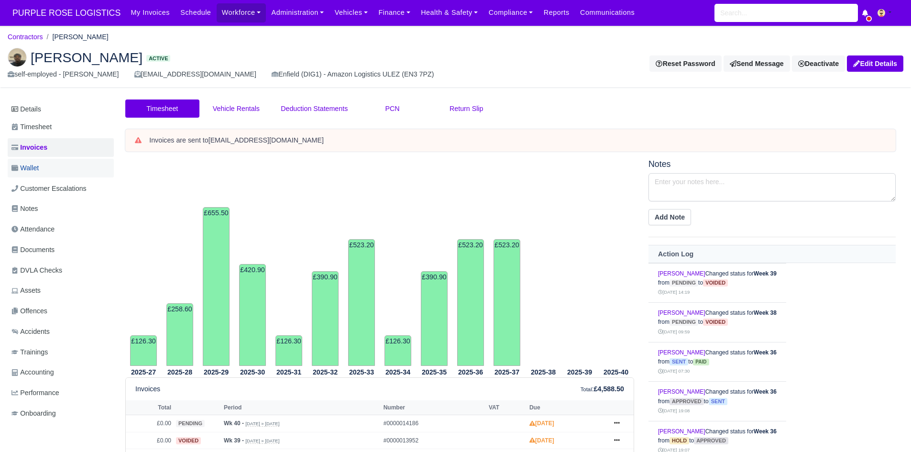
click at [39, 159] on link "Wallet" at bounding box center [61, 168] width 106 height 19
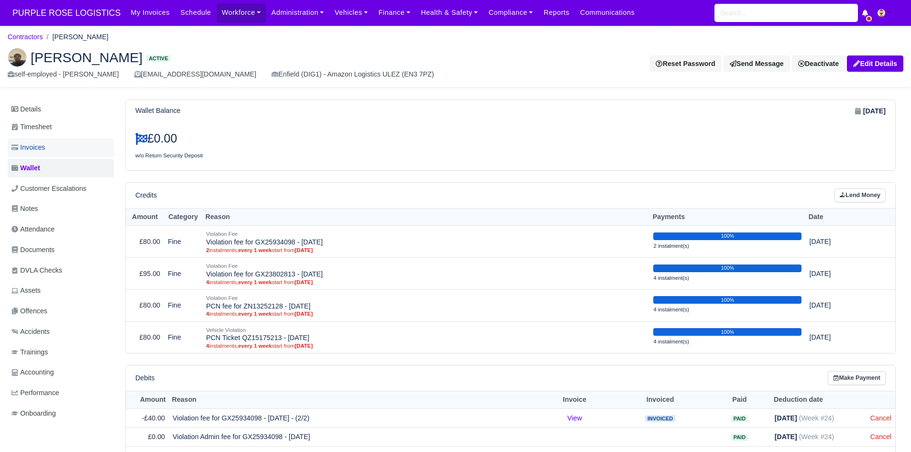
click at [78, 147] on link "Invoices" at bounding box center [61, 147] width 106 height 19
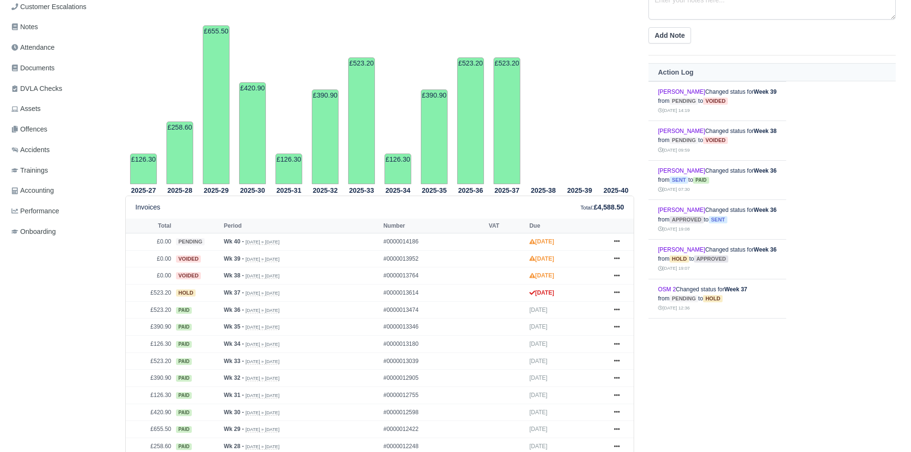
scroll to position [182, 0]
click at [614, 294] on icon at bounding box center [617, 292] width 6 height 6
click at [589, 315] on link "Show Invoice" at bounding box center [580, 310] width 85 height 20
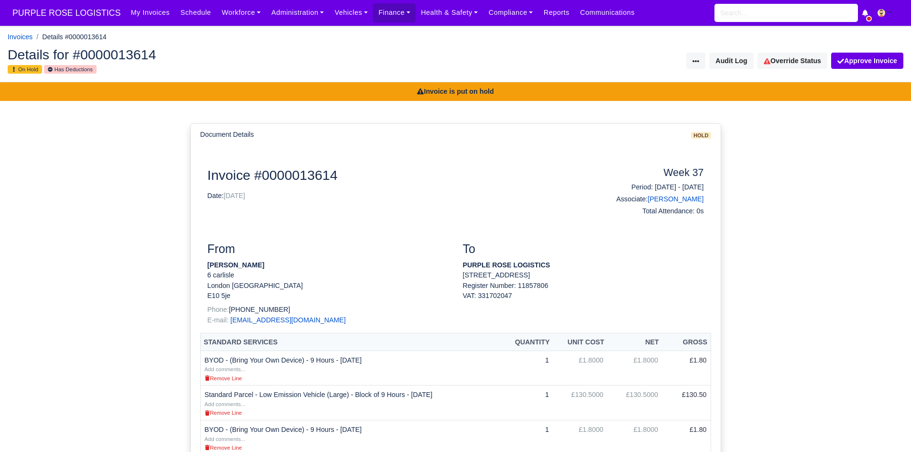
drag, startPoint x: 266, startPoint y: 266, endPoint x: 210, endPoint y: 268, distance: 56.4
click at [210, 268] on p "[PERSON_NAME]" at bounding box center [327, 265] width 241 height 10
drag, startPoint x: 203, startPoint y: 264, endPoint x: 267, endPoint y: 265, distance: 63.6
click at [267, 265] on div "From Jonathan [STREET_ADDRESS] Phone: [PHONE_NUMBER] E-mail: [EMAIL_ADDRESS][DO…" at bounding box center [327, 287] width 255 height 91
copy strong "[PERSON_NAME]"
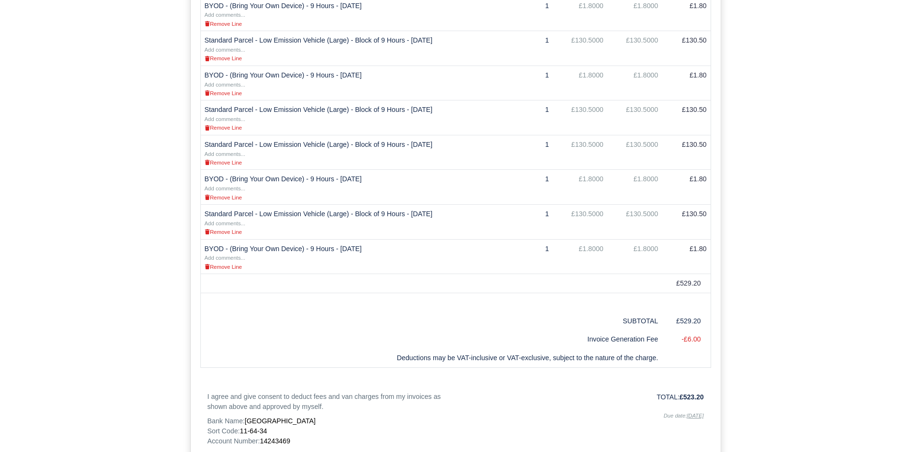
scroll to position [359, 0]
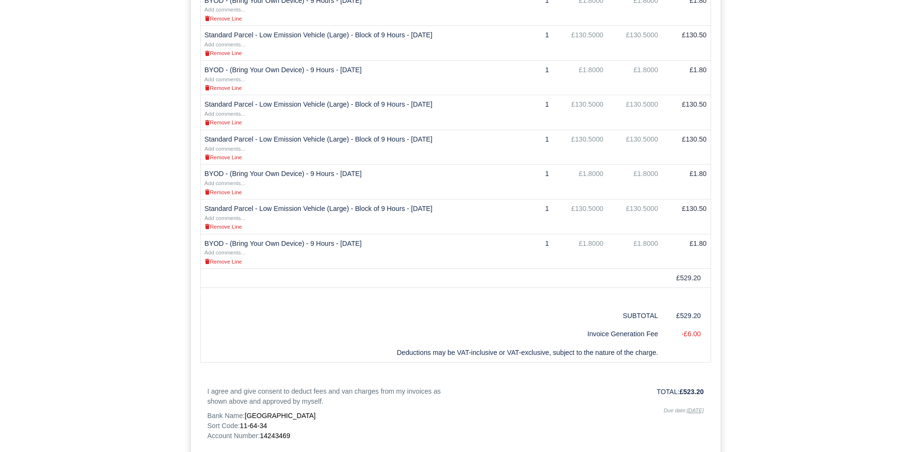
click at [271, 443] on div "Invoice #0000013614 Date: [DATE] Week 37 Period: [DATE] - [DATE] Associate: [PE…" at bounding box center [455, 155] width 496 height 696
click at [282, 432] on span "14243469" at bounding box center [275, 436] width 30 height 8
copy span "14243469"
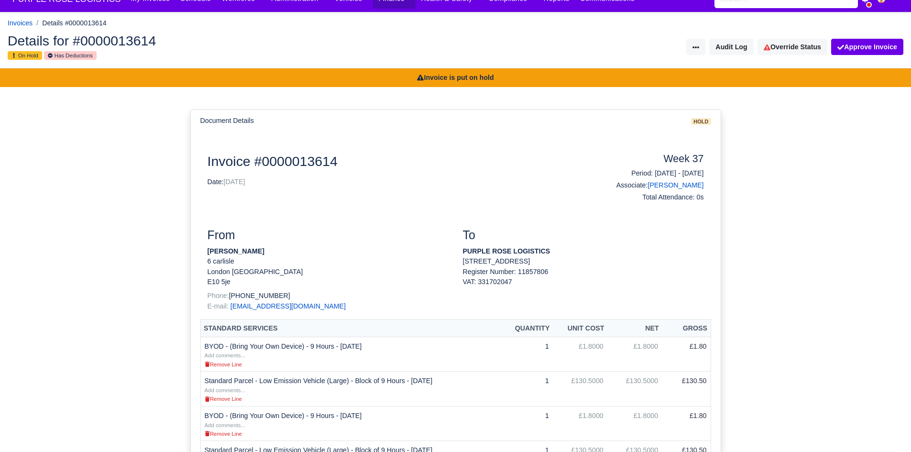
scroll to position [0, 0]
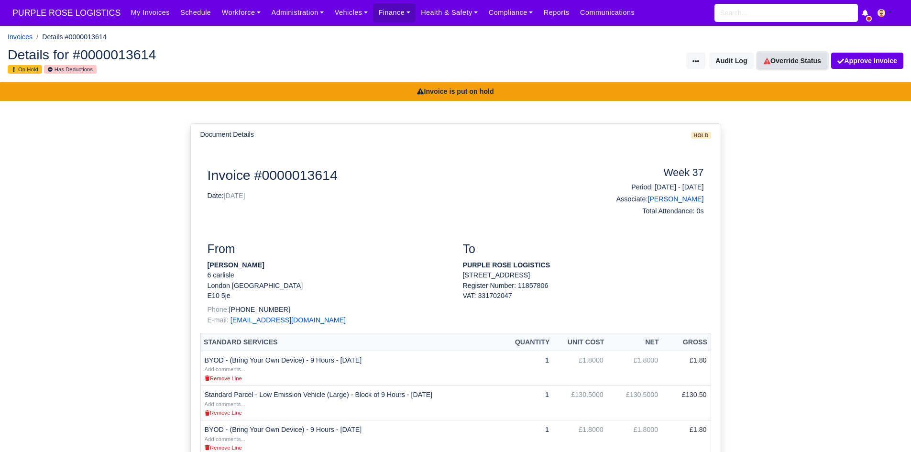
click at [802, 55] on link "Override Status" at bounding box center [792, 61] width 70 height 16
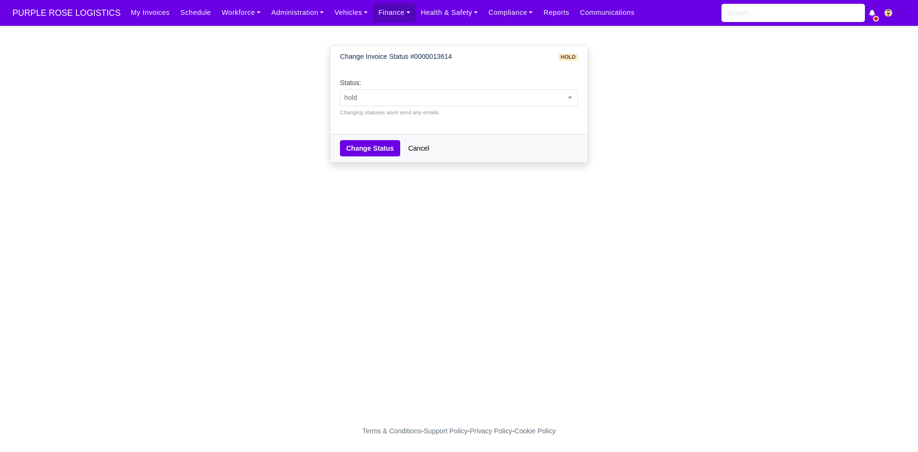
click at [486, 112] on small "Changing statuses wont send any emails." at bounding box center [459, 112] width 238 height 9
click at [473, 98] on span "hold" at bounding box center [458, 98] width 237 height 12
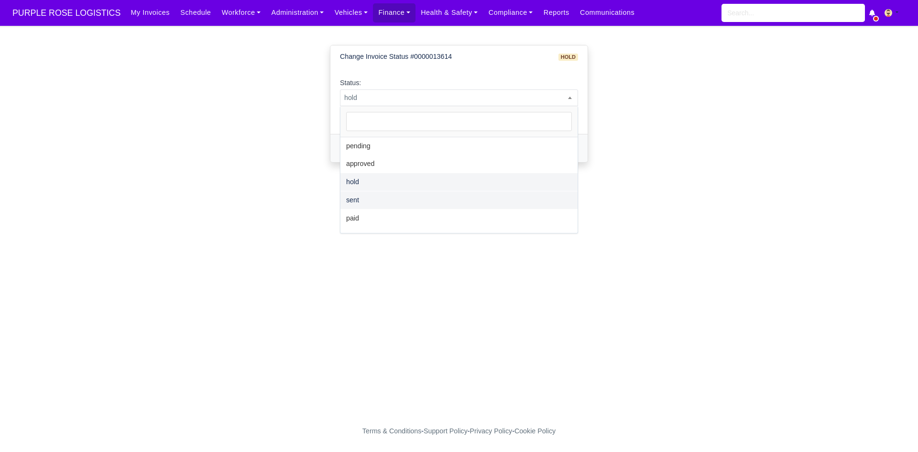
select select "paid"
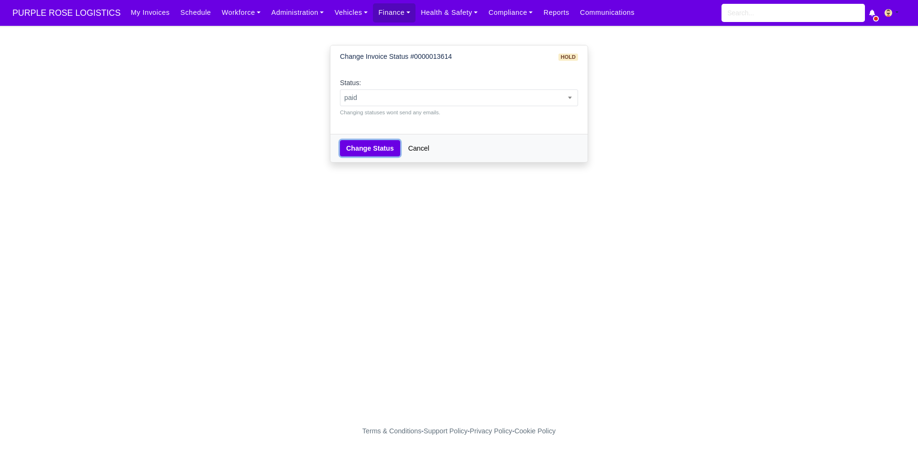
click at [368, 153] on button "Change Status" at bounding box center [370, 148] width 60 height 16
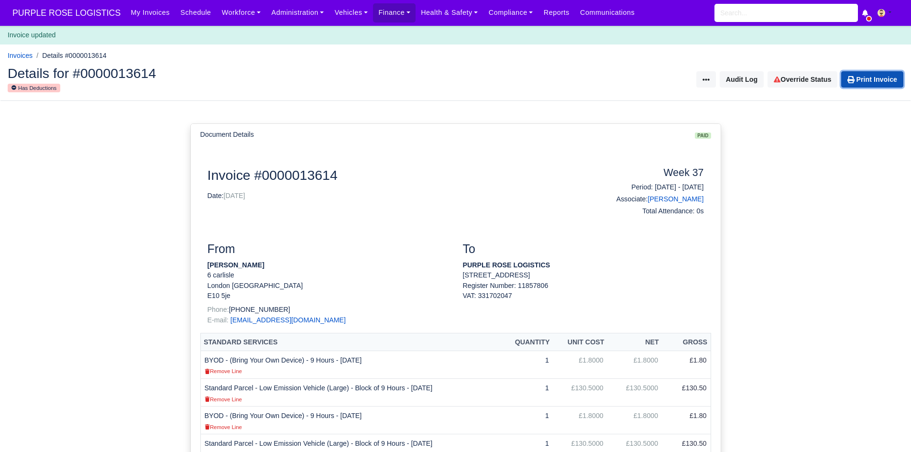
click at [868, 79] on link "Print Invoice" at bounding box center [872, 79] width 62 height 16
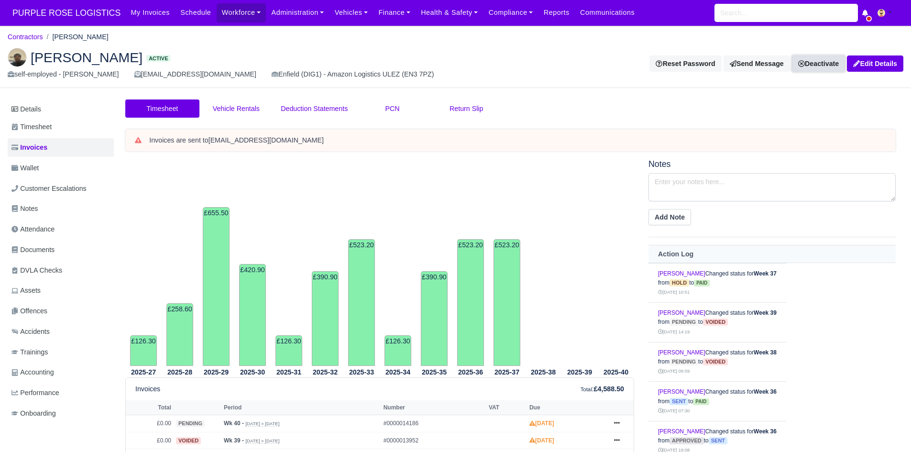
click at [802, 66] on icon at bounding box center [801, 63] width 7 height 7
click at [780, 111] on link "Off-board" at bounding box center [802, 111] width 85 height 15
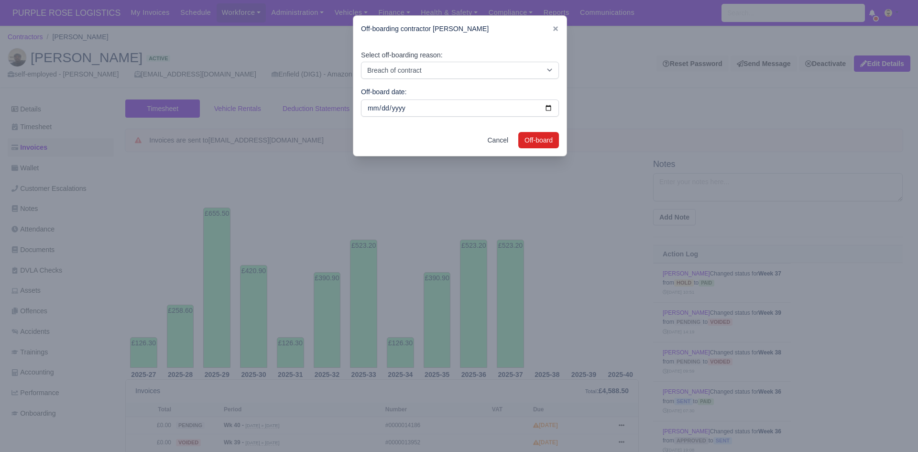
click at [479, 43] on div "Select off-boarding reason: Breach of contract Personal decision Too many parce…" at bounding box center [459, 83] width 213 height 82
click at [463, 65] on select "Breach of contract Personal decision Too many parcels Heavy routes Another comp…" at bounding box center [460, 70] width 198 height 17
select select "too-many-parcels"
click at [361, 62] on select "Breach of contract Personal decision Too many parcels Heavy routes Another comp…" at bounding box center [460, 70] width 198 height 17
click at [541, 145] on button "Off-board" at bounding box center [538, 140] width 41 height 16
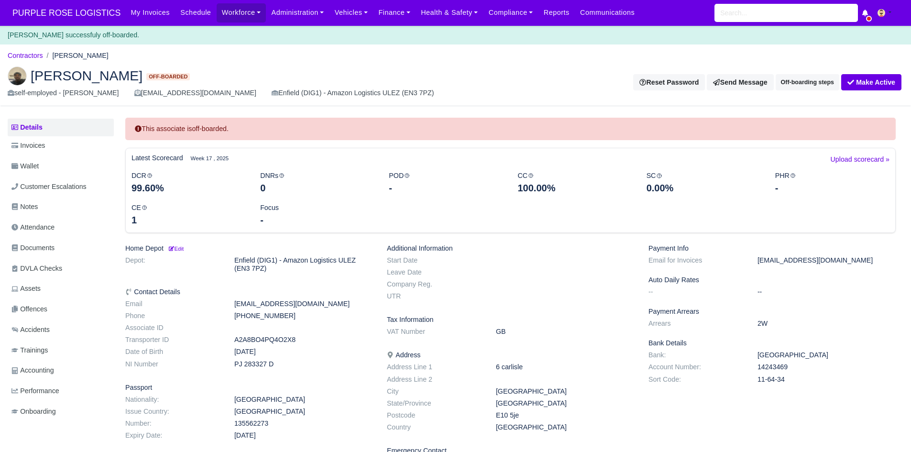
click at [42, 49] on ol "Contractors [PERSON_NAME]" at bounding box center [455, 55] width 895 height 15
click at [39, 55] on link "Contractors" at bounding box center [25, 56] width 35 height 8
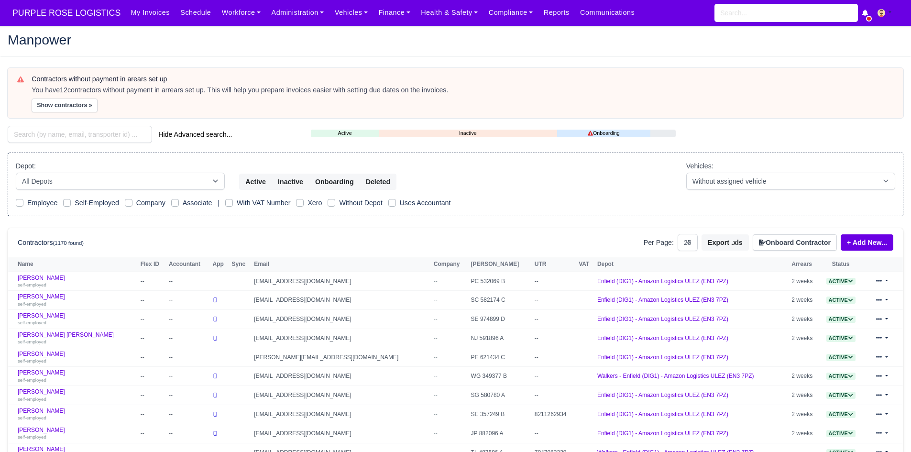
select select "25"
click at [63, 133] on input "search" at bounding box center [80, 134] width 144 height 17
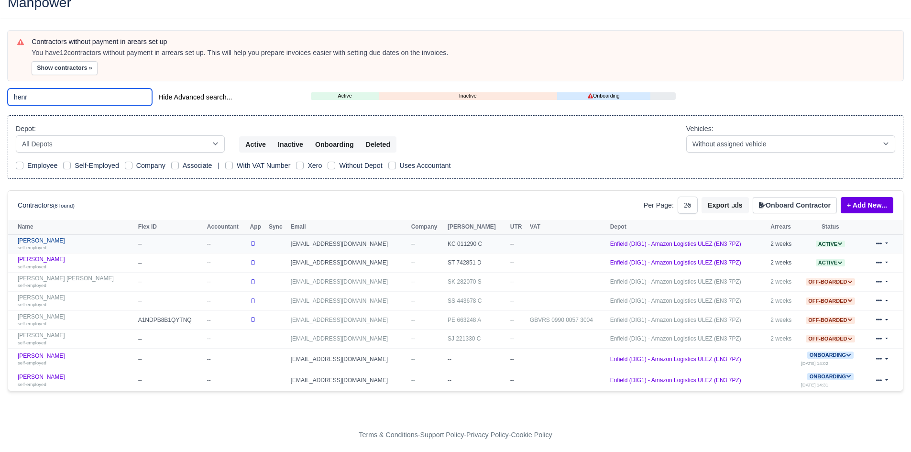
scroll to position [38, 0]
type input "henr"
click at [47, 242] on link "[PERSON_NAME] self-employed" at bounding box center [76, 244] width 116 height 14
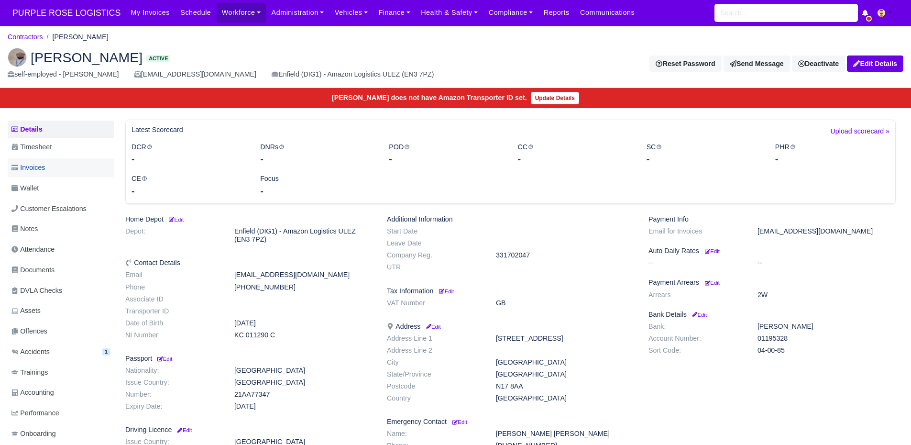
click at [58, 175] on link "Invoices" at bounding box center [61, 167] width 106 height 19
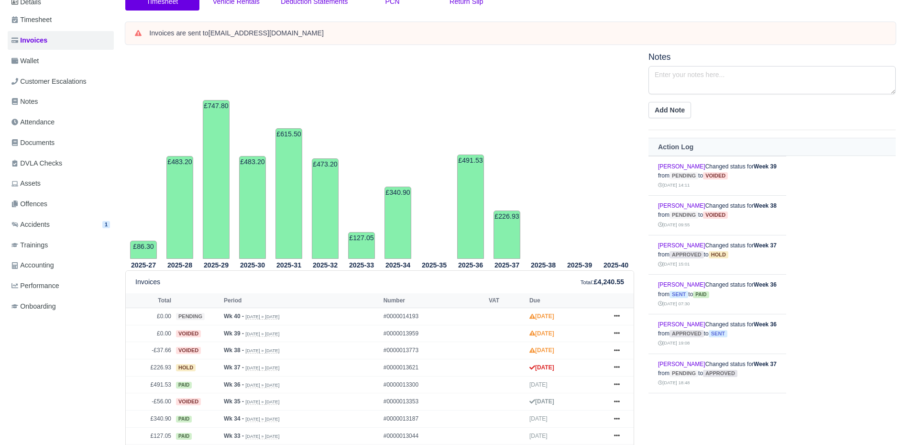
scroll to position [128, 0]
click at [72, 56] on link "Wallet" at bounding box center [61, 60] width 106 height 19
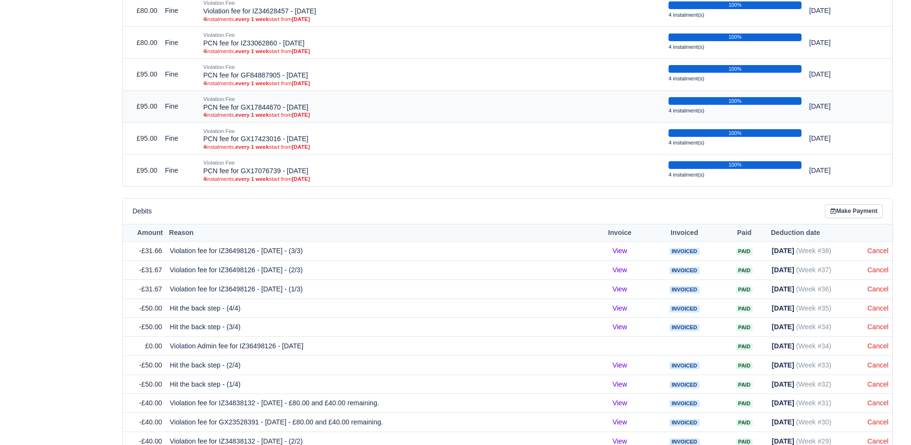
scroll to position [539, 3]
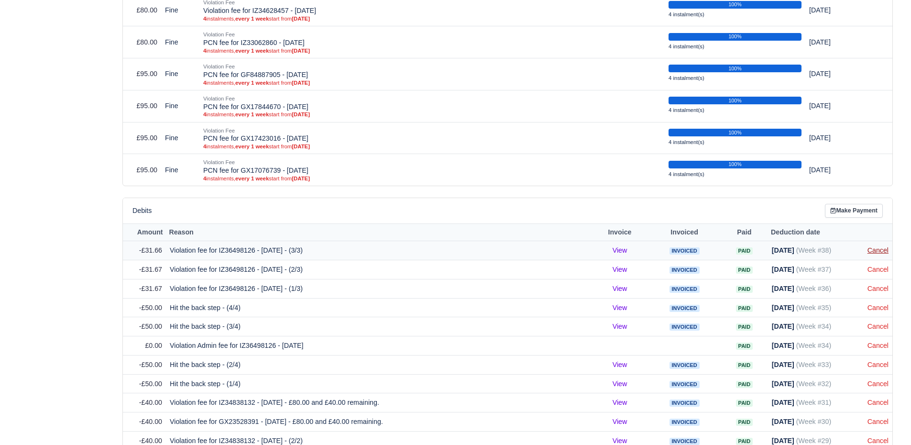
click at [878, 254] on link "Cancel" at bounding box center [877, 250] width 21 height 8
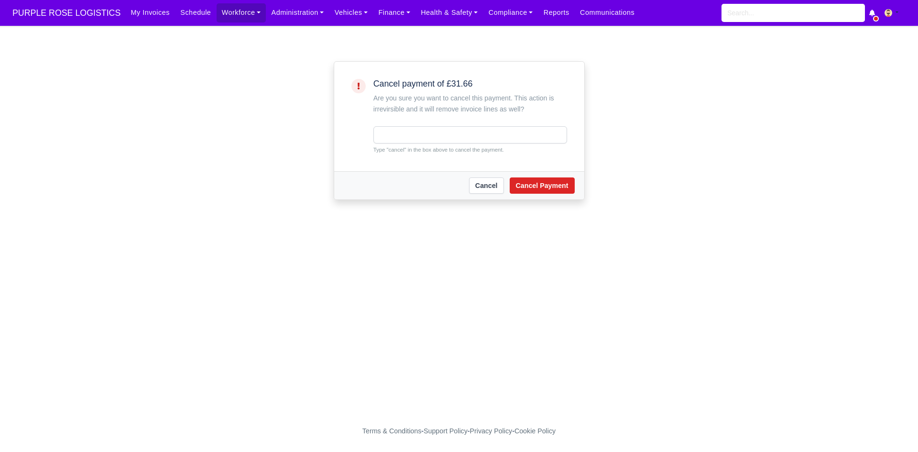
click at [877, 250] on main "Cancel payment of £31.66 Are you sure you want to cancel this payment. This act…" at bounding box center [459, 223] width 918 height 373
click at [445, 130] on input "text" at bounding box center [470, 134] width 194 height 17
type input "cancel"
click at [533, 192] on button "Cancel Payment" at bounding box center [542, 185] width 65 height 16
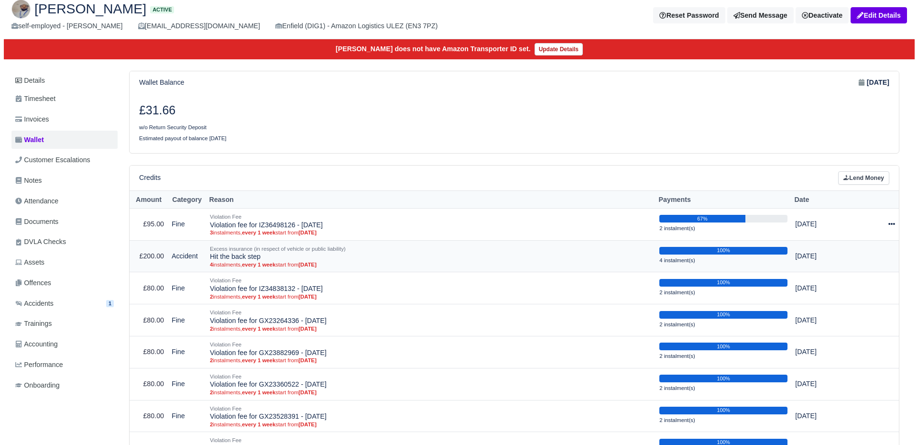
scroll to position [68, 0]
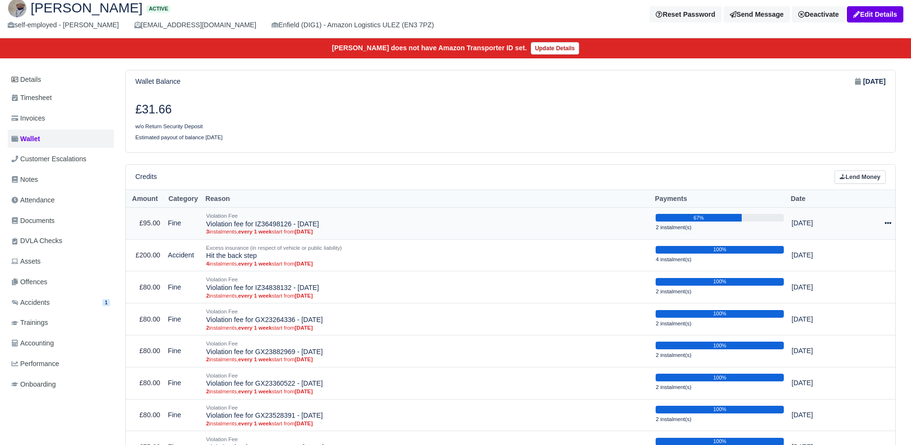
click at [881, 224] on div at bounding box center [872, 222] width 38 height 11
click at [847, 248] on button "Make Payment" at bounding box center [848, 252] width 85 height 15
select select "5136"
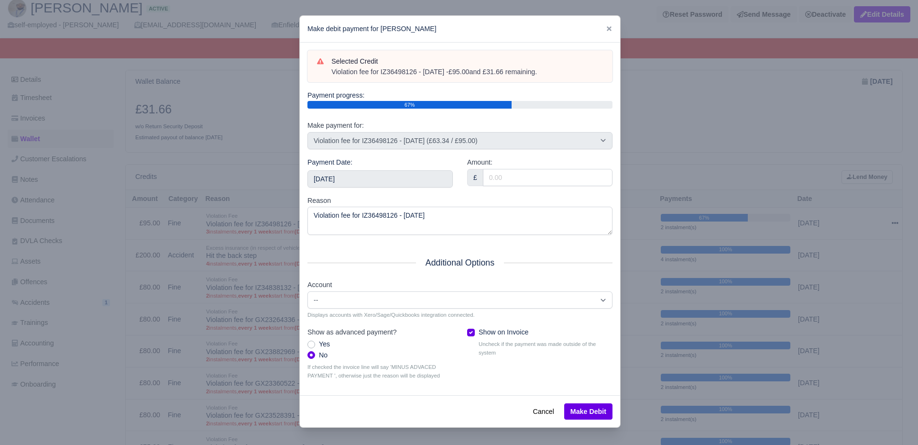
drag, startPoint x: 562, startPoint y: 74, endPoint x: 325, endPoint y: 71, distance: 236.6
click at [325, 71] on div "Selected Credit Violation fee for IZ36498126 - [DATE] - £95.00 and £31.66 remai…" at bounding box center [460, 66] width 286 height 21
copy div "Violation fee for IZ36498126 - [DATE] - £95.00 and £31.66 remaining."
click at [348, 172] on input "[DATE]" at bounding box center [379, 178] width 145 height 17
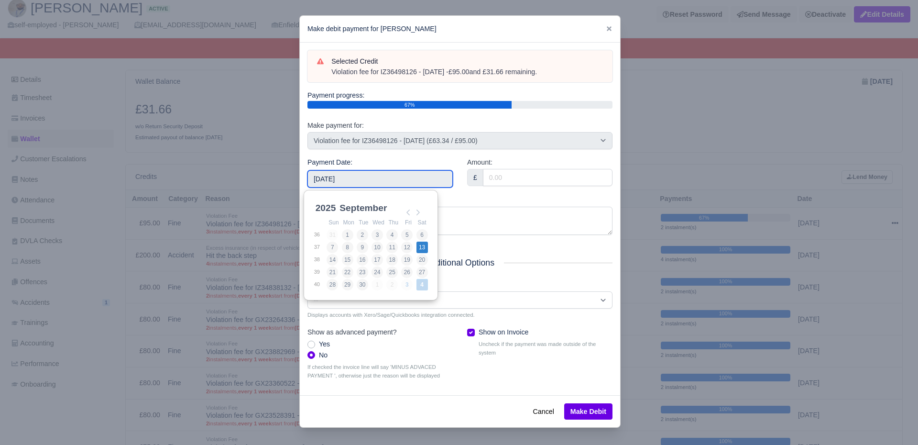
type input "[DATE]"
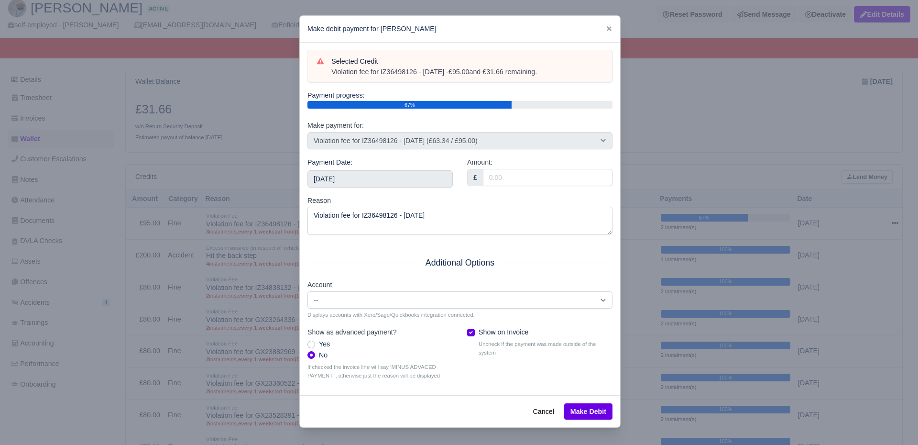
click at [500, 185] on div "£" at bounding box center [539, 177] width 145 height 17
click at [504, 180] on input "Amount:" at bounding box center [548, 177] width 130 height 17
type input "31.66"
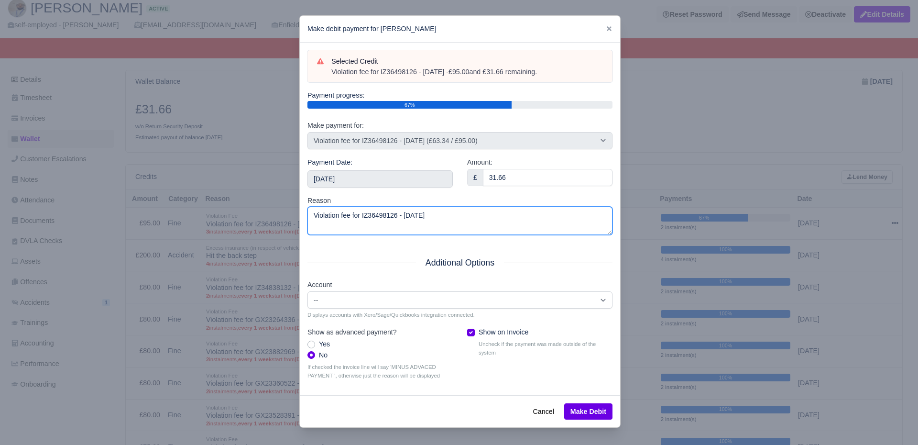
drag, startPoint x: 454, startPoint y: 226, endPoint x: 223, endPoint y: 244, distance: 232.1
click at [244, 245] on div "​ Make debit payment for [PERSON_NAME] Selected Credit Violation fee for IZ3649…" at bounding box center [459, 222] width 918 height 445
paste textarea "- £95.00 and £31.66 remaining."
type textarea "Violation fee for IZ36498126 - [DATE] - £95.00 and £31.66 remaining."
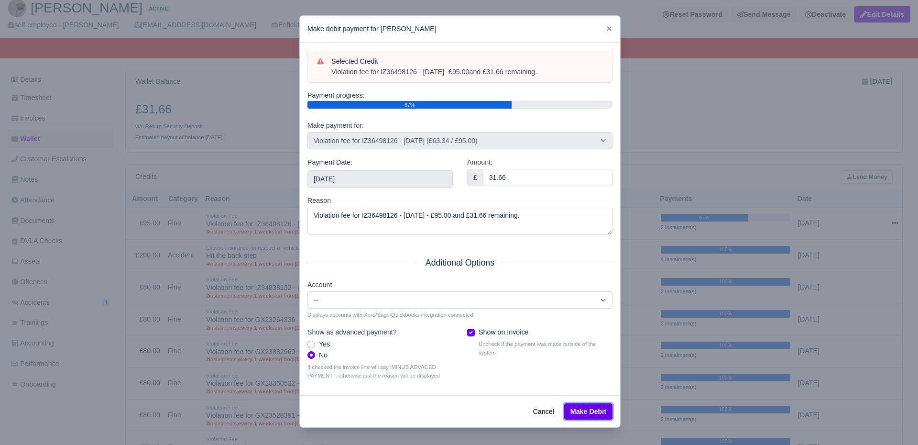
click at [596, 415] on button "Make Debit" at bounding box center [588, 411] width 48 height 16
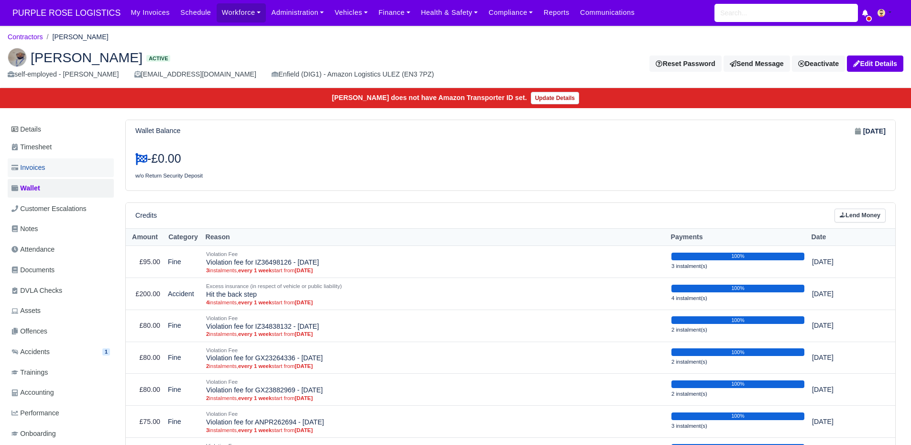
click at [73, 166] on link "Invoices" at bounding box center [61, 167] width 106 height 19
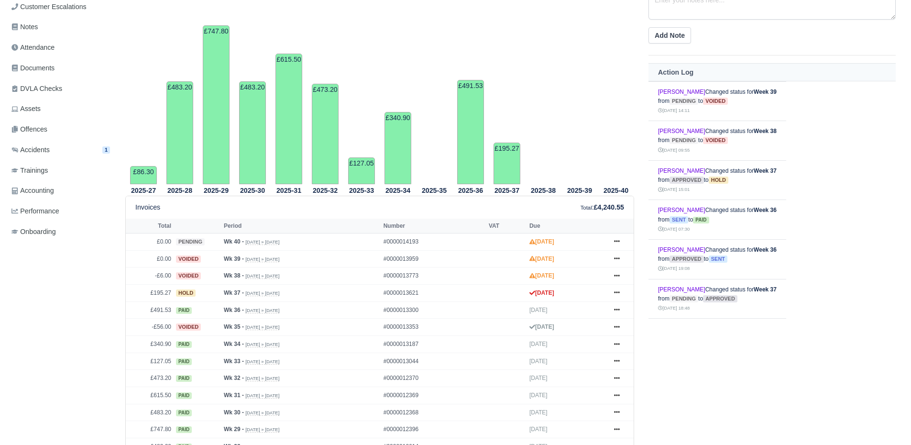
scroll to position [202, 0]
click at [618, 291] on icon at bounding box center [617, 292] width 6 height 6
click at [585, 307] on link "Show Invoice" at bounding box center [580, 310] width 85 height 20
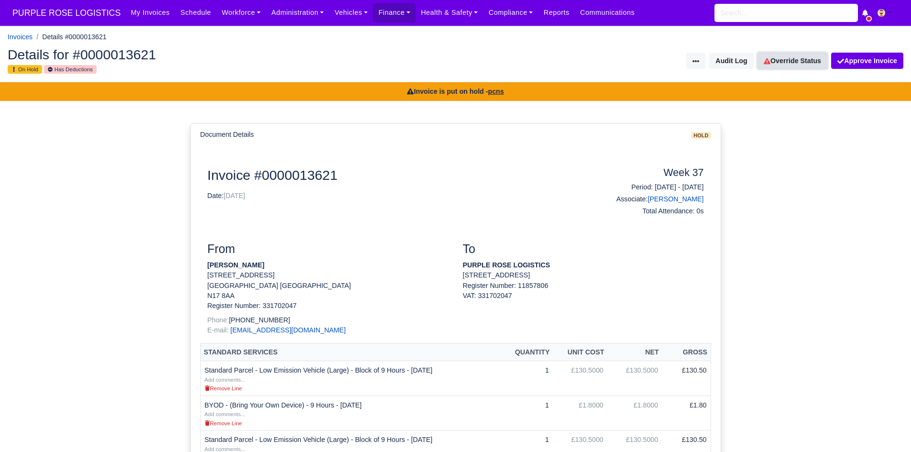
click at [803, 68] on link "Override Status" at bounding box center [792, 61] width 70 height 16
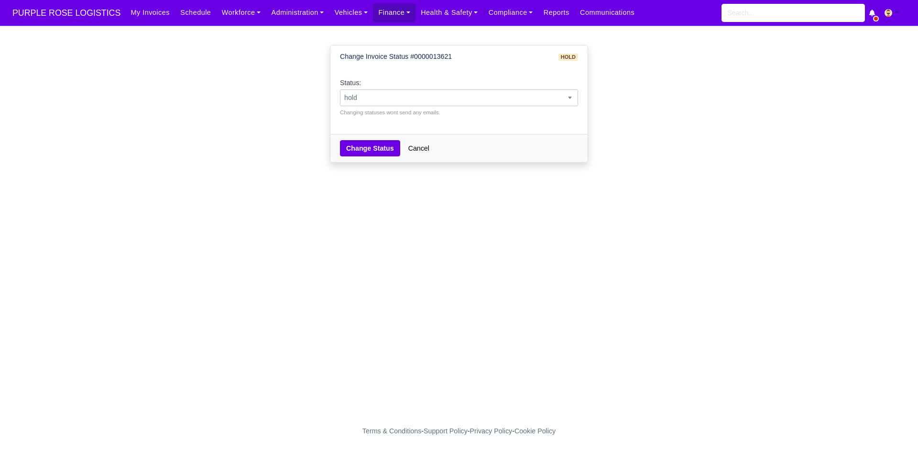
click at [434, 96] on span "hold" at bounding box center [458, 98] width 237 height 12
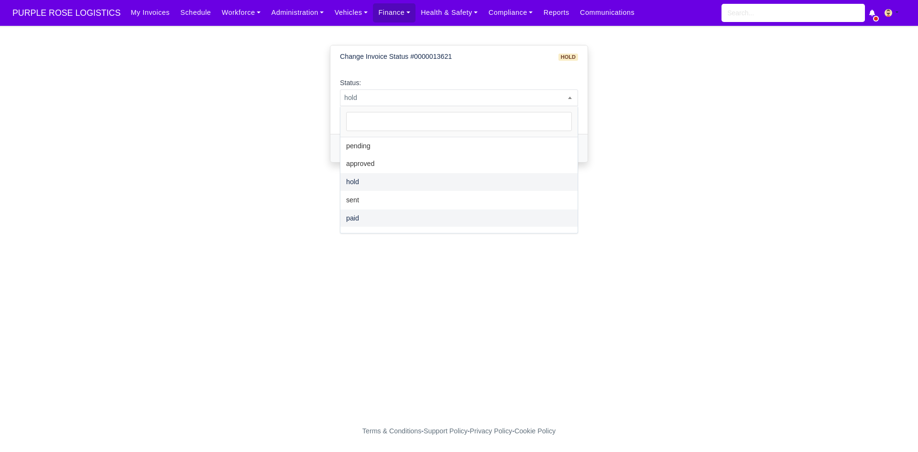
select select "paid"
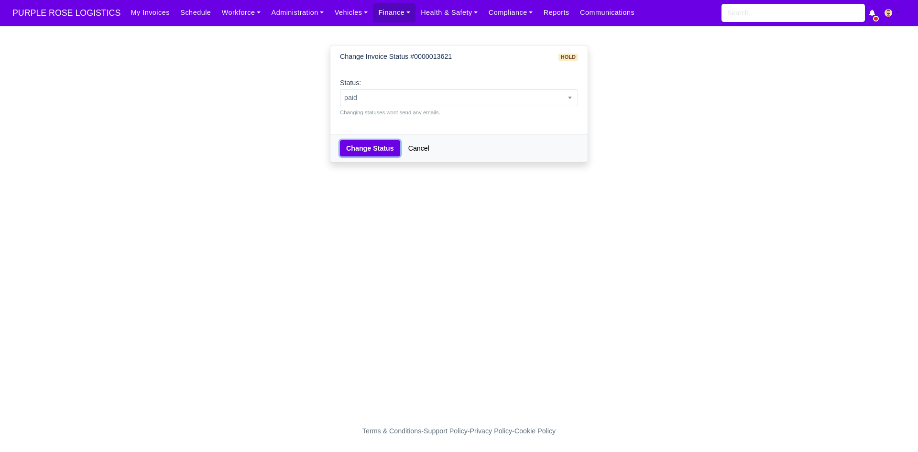
click at [372, 145] on button "Change Status" at bounding box center [370, 148] width 60 height 16
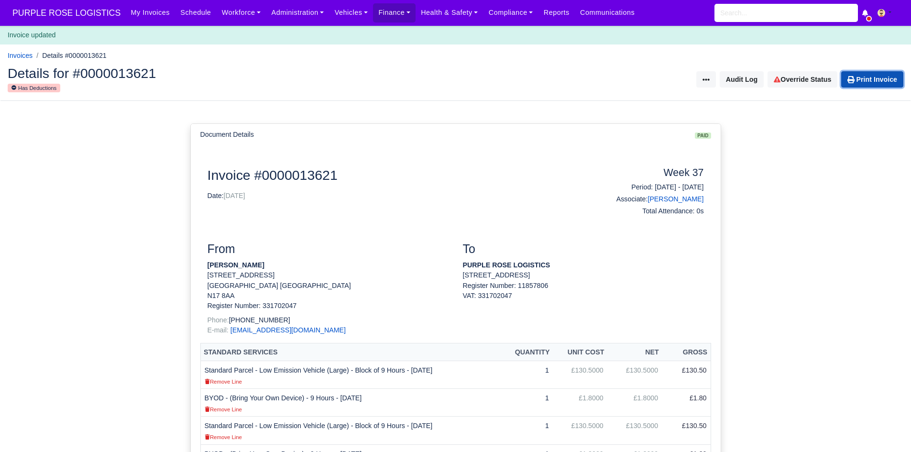
click at [868, 84] on link "Print Invoice" at bounding box center [872, 79] width 62 height 16
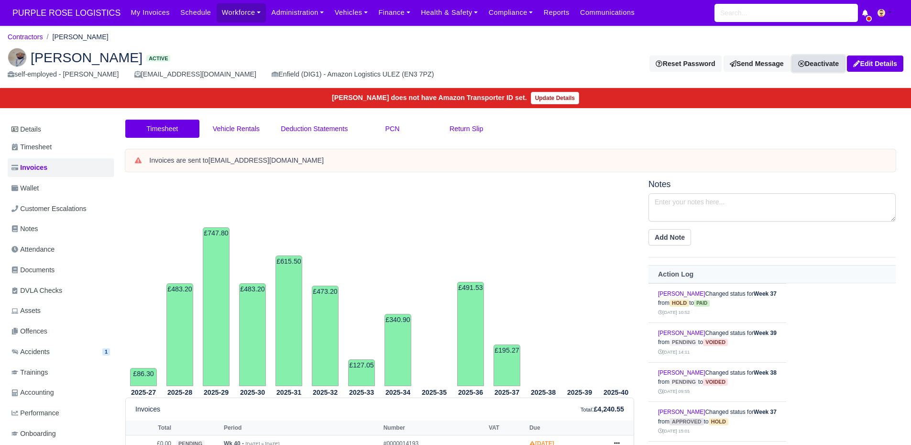
click at [824, 68] on link "Deactivate" at bounding box center [818, 63] width 53 height 16
click at [789, 91] on link "Take off schedule" at bounding box center [802, 96] width 85 height 15
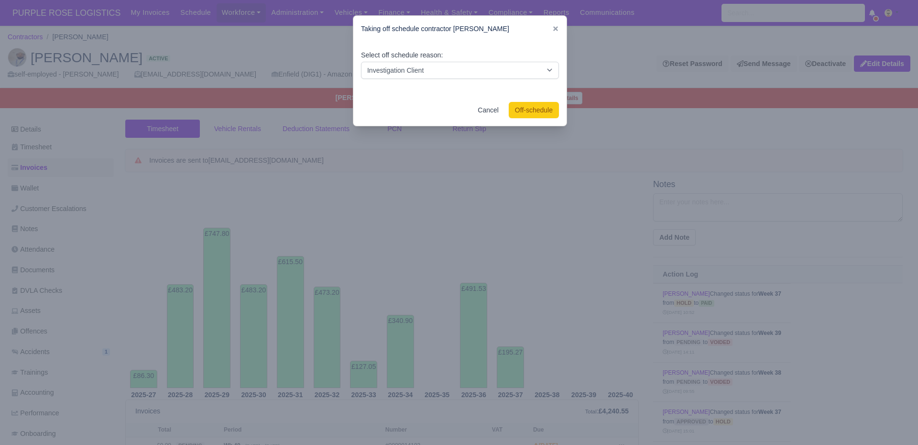
click at [488, 101] on div "Cancel Off-schedule" at bounding box center [459, 110] width 213 height 32
click at [547, 23] on div "Taking off schedule contractor Henry Brun" at bounding box center [459, 29] width 213 height 26
click at [552, 26] on icon at bounding box center [555, 28] width 7 height 7
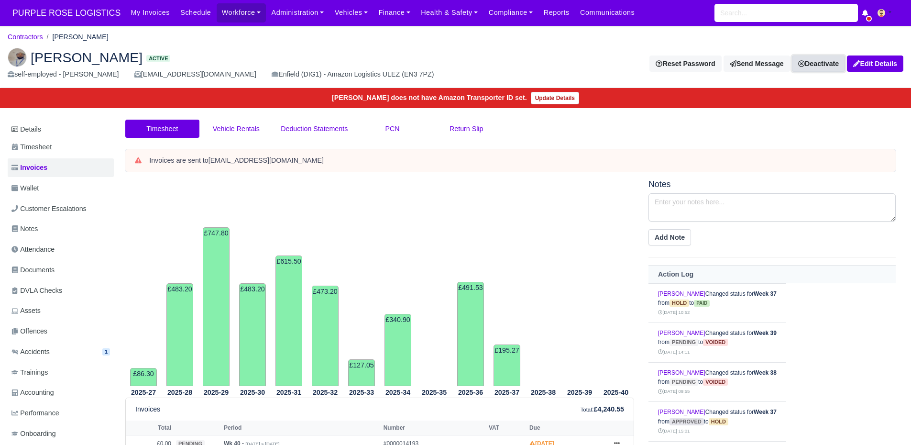
click at [822, 70] on link "Deactivate" at bounding box center [818, 63] width 53 height 16
click at [802, 110] on link "Off-board" at bounding box center [802, 111] width 85 height 15
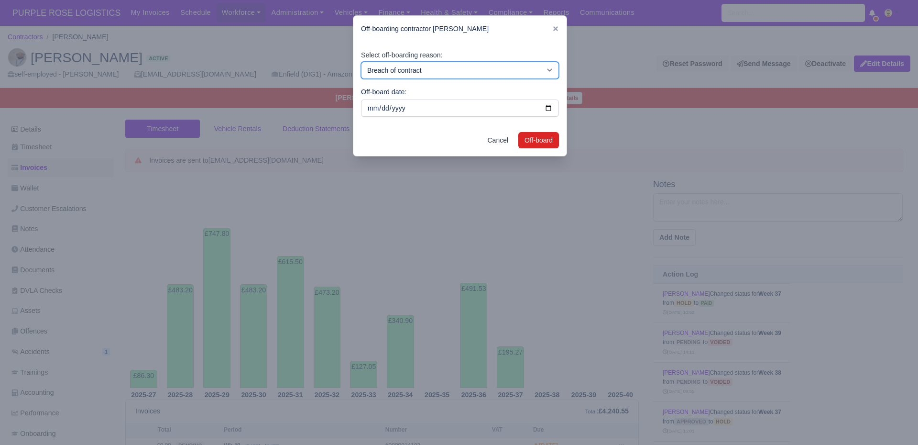
click at [492, 64] on select "Breach of contract Personal decision Too many parcels Heavy routes Another comp…" at bounding box center [460, 70] width 198 height 17
select select "personal-decision"
click at [361, 62] on select "Breach of contract Personal decision Too many parcels Heavy routes Another comp…" at bounding box center [460, 70] width 198 height 17
click at [531, 142] on button "Off-board" at bounding box center [538, 140] width 41 height 16
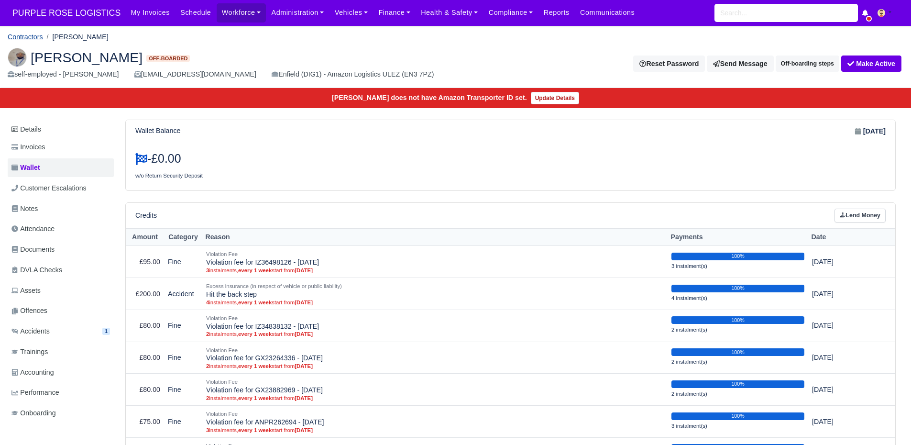
click at [32, 33] on link "Contractors" at bounding box center [25, 37] width 35 height 8
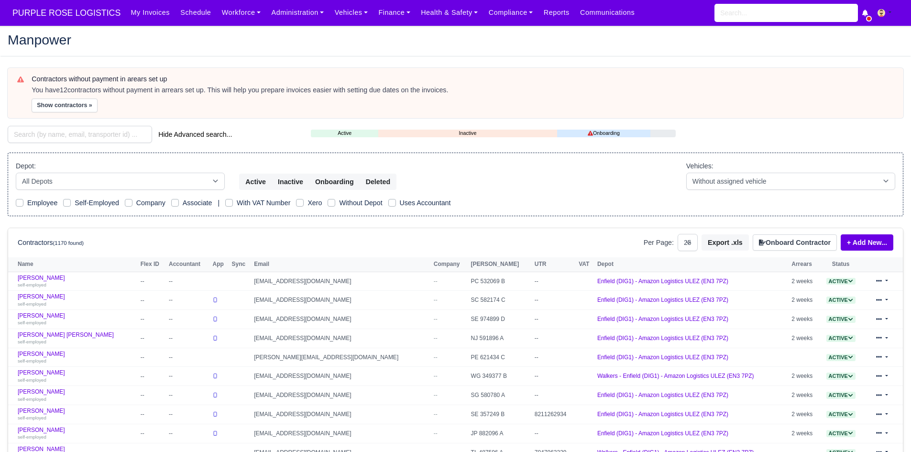
select select "25"
click at [119, 126] on div "Hide Advanced search..." at bounding box center [152, 134] width 289 height 17
click at [109, 135] on input "search" at bounding box center [80, 134] width 144 height 17
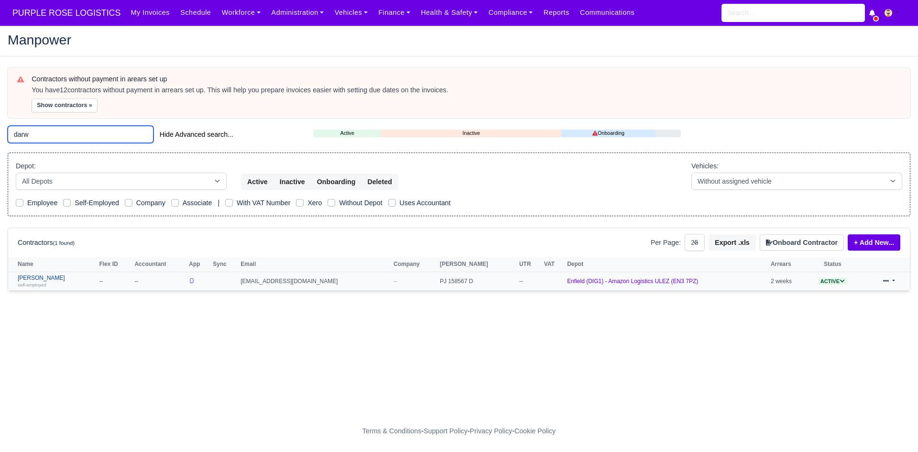
type input "darw"
click at [48, 276] on link "Darwin Clark self-employed" at bounding box center [56, 281] width 76 height 14
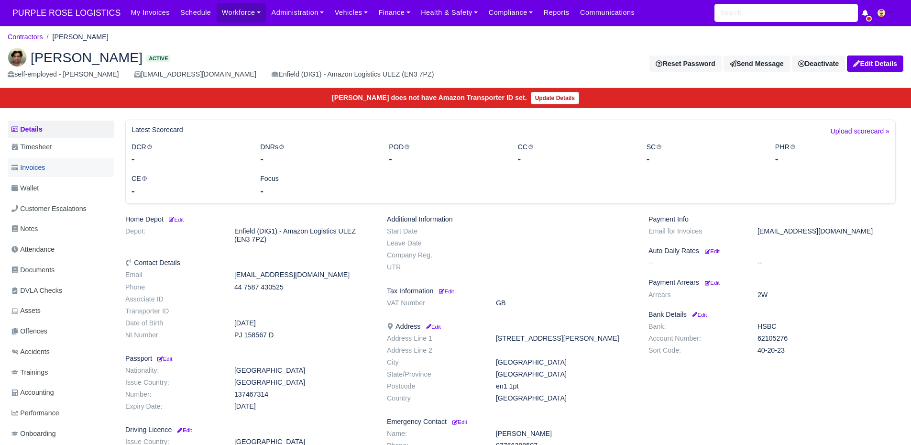
click at [48, 167] on link "Invoices" at bounding box center [61, 167] width 106 height 19
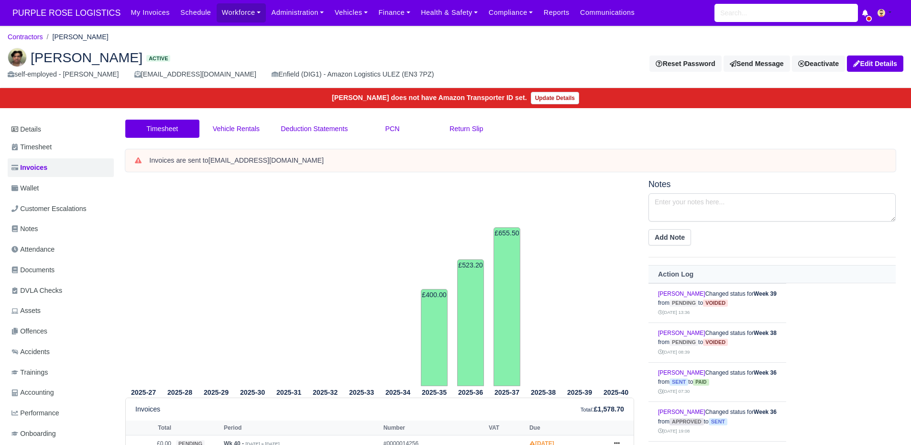
scroll to position [157, 0]
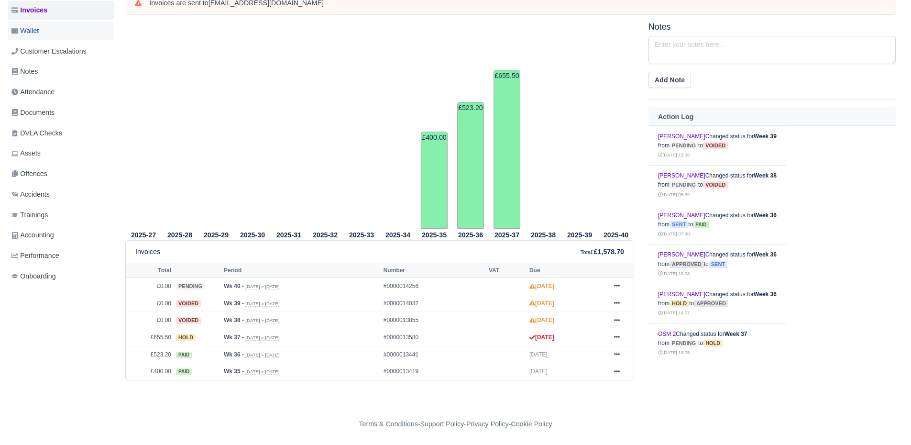
click at [50, 33] on link "Wallet" at bounding box center [61, 31] width 106 height 19
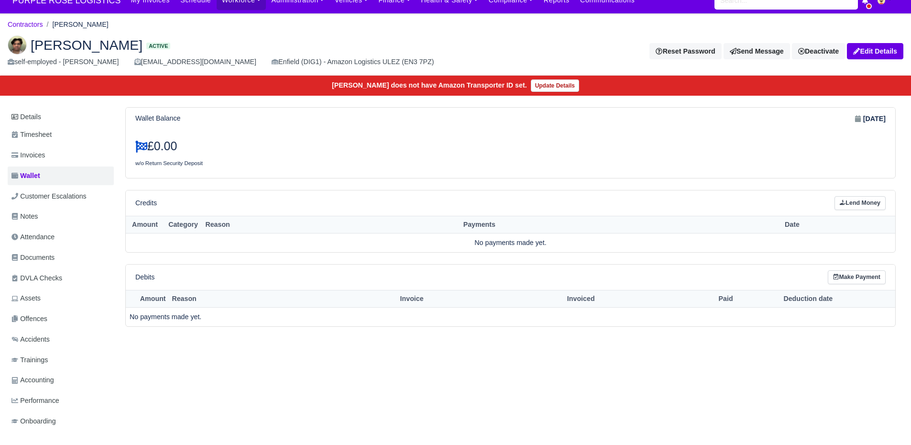
scroll to position [13, 0]
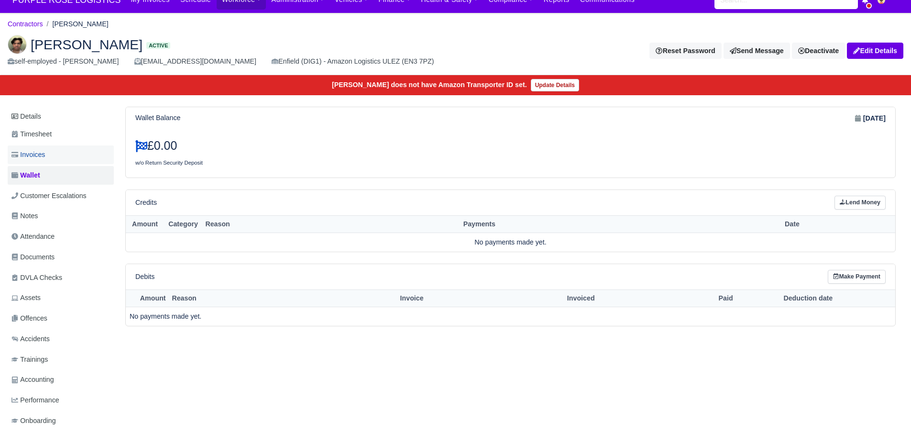
click at [60, 151] on link "Invoices" at bounding box center [61, 154] width 106 height 19
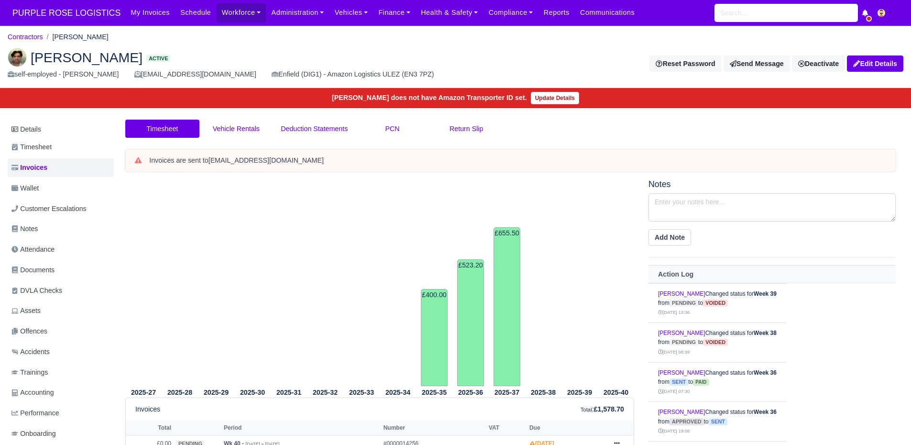
scroll to position [157, 0]
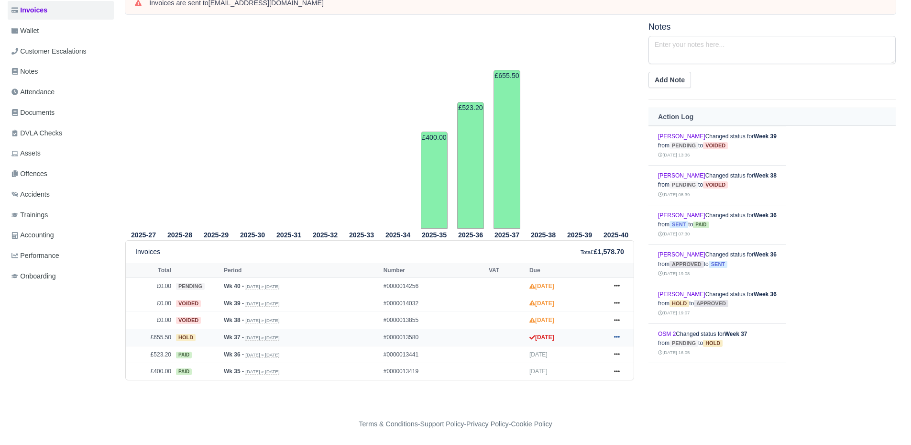
click at [617, 337] on icon at bounding box center [617, 337] width 6 height 6
click at [586, 221] on link "Show Invoice" at bounding box center [580, 219] width 85 height 20
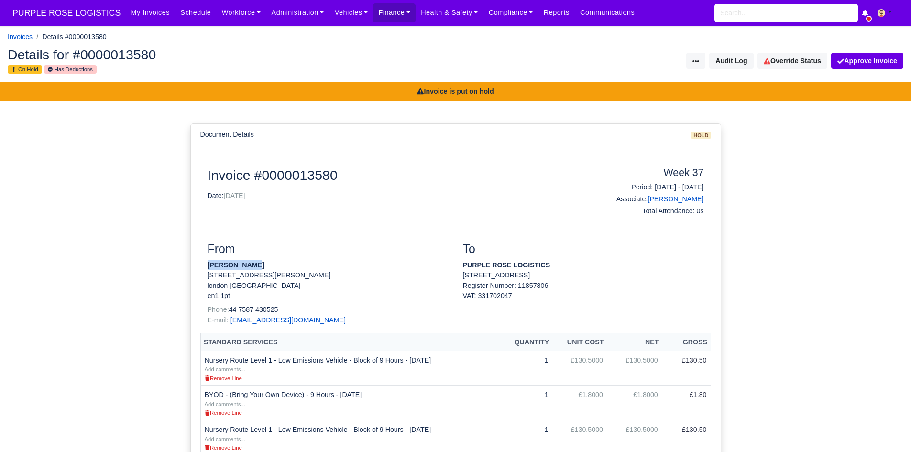
drag, startPoint x: 254, startPoint y: 268, endPoint x: 207, endPoint y: 262, distance: 47.1
click at [207, 262] on p "[PERSON_NAME]" at bounding box center [327, 265] width 241 height 10
copy strong "[PERSON_NAME]"
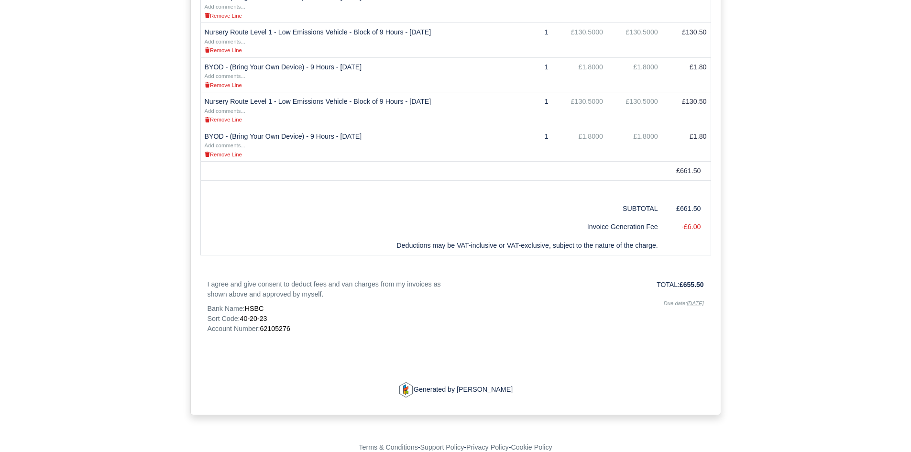
scroll to position [550, 0]
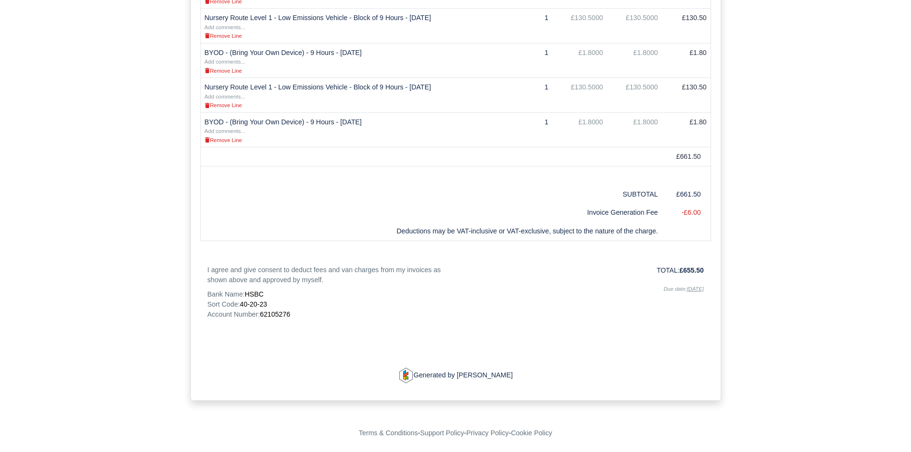
click at [265, 320] on div "Invoice #0000013580 Date: 13/09/2025 Week 37 Period: 07/09/2025 - 13/09/2025 As…" at bounding box center [455, 0] width 496 height 766
click at [270, 317] on span "62105276" at bounding box center [275, 314] width 30 height 8
copy span "62105276"
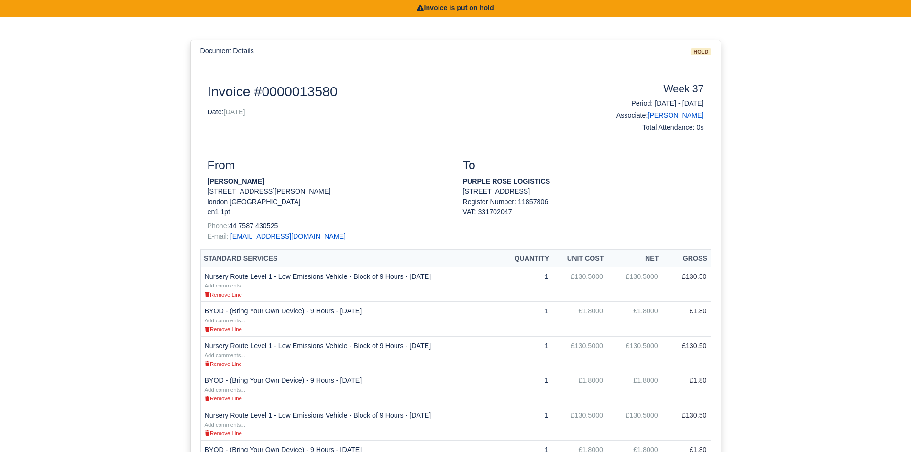
scroll to position [83, 0]
drag, startPoint x: 666, startPoint y: 86, endPoint x: 715, endPoint y: 96, distance: 50.2
copy h4 "Week 37"
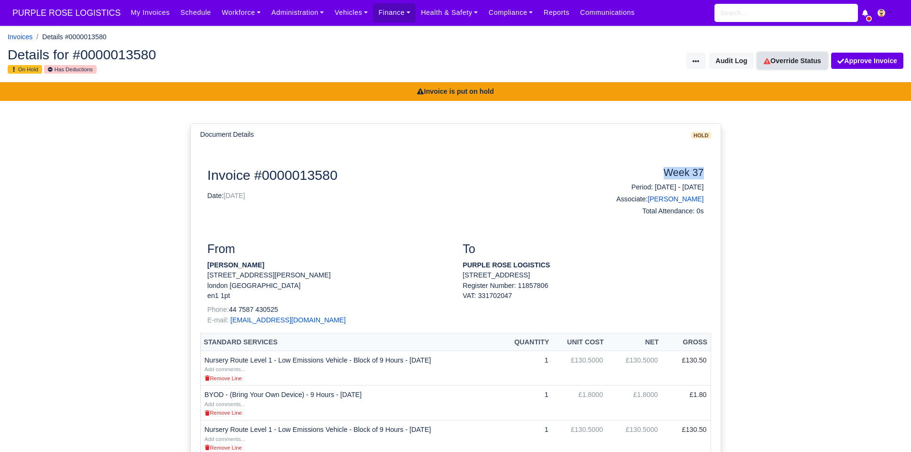
click at [787, 57] on link "Override Status" at bounding box center [792, 61] width 70 height 16
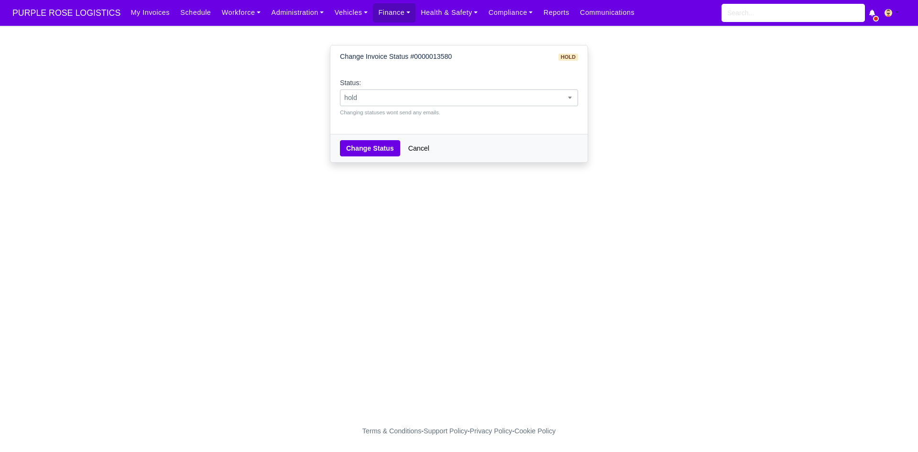
click at [487, 100] on span "hold" at bounding box center [458, 98] width 237 height 12
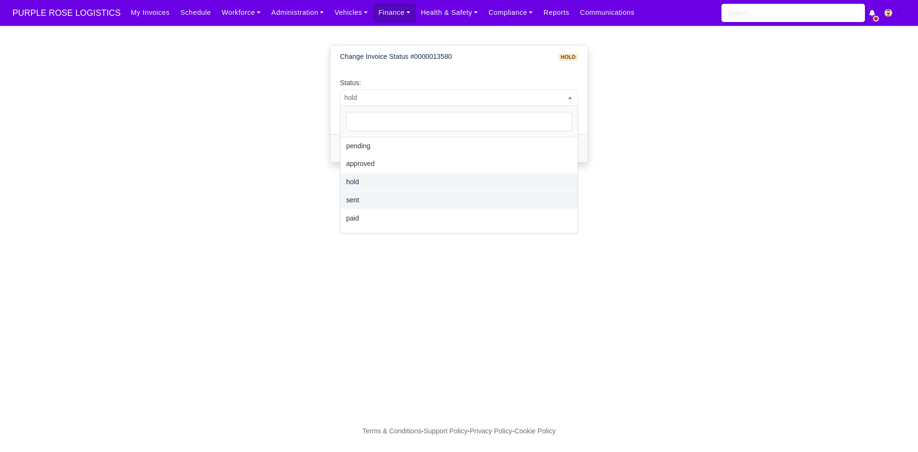
select select "paid"
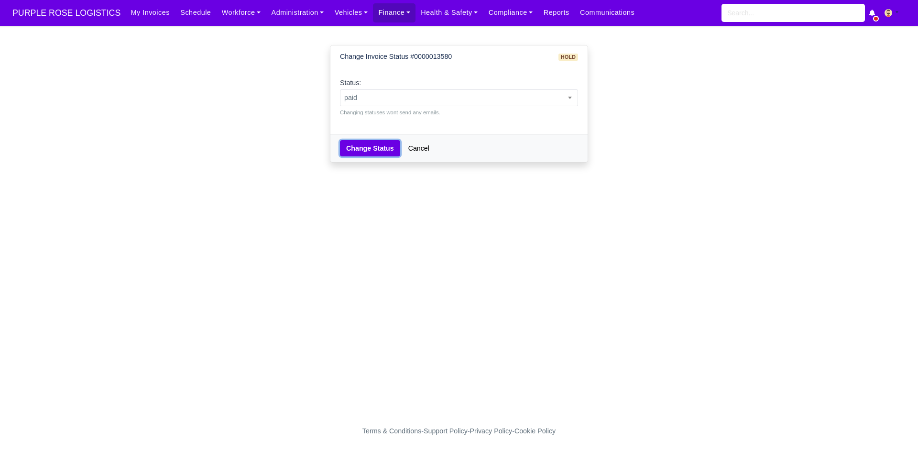
click at [380, 145] on button "Change Status" at bounding box center [370, 148] width 60 height 16
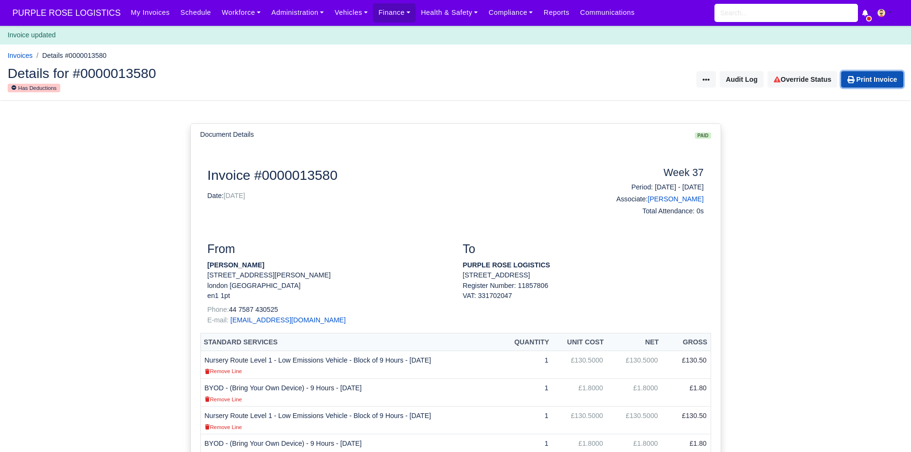
click at [844, 85] on link "Print Invoice" at bounding box center [872, 79] width 62 height 16
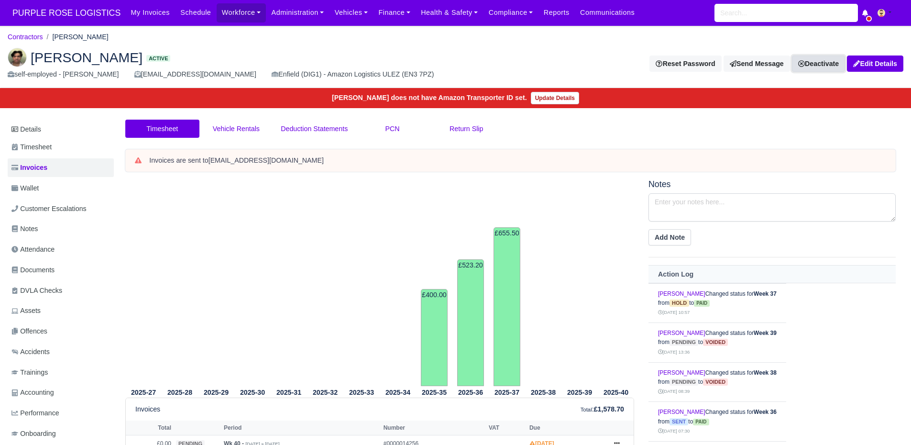
click at [827, 65] on link "Deactivate" at bounding box center [818, 63] width 53 height 16
click at [786, 111] on link "Off-board" at bounding box center [802, 111] width 85 height 15
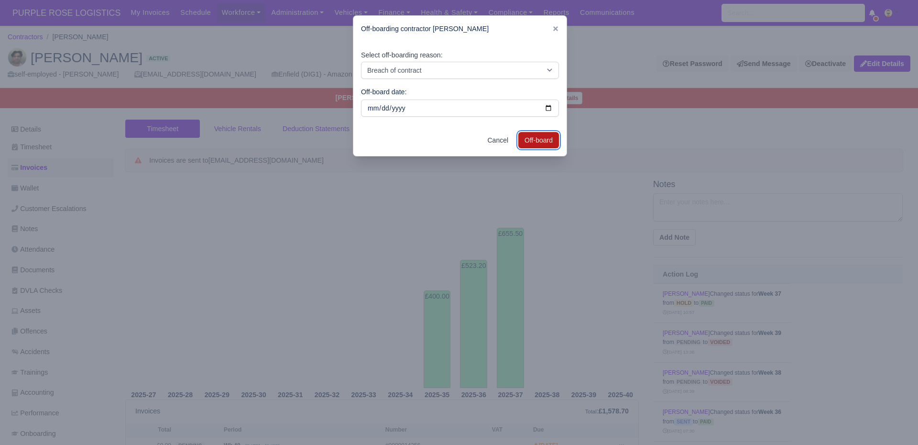
click at [537, 139] on button "Off-board" at bounding box center [538, 140] width 41 height 16
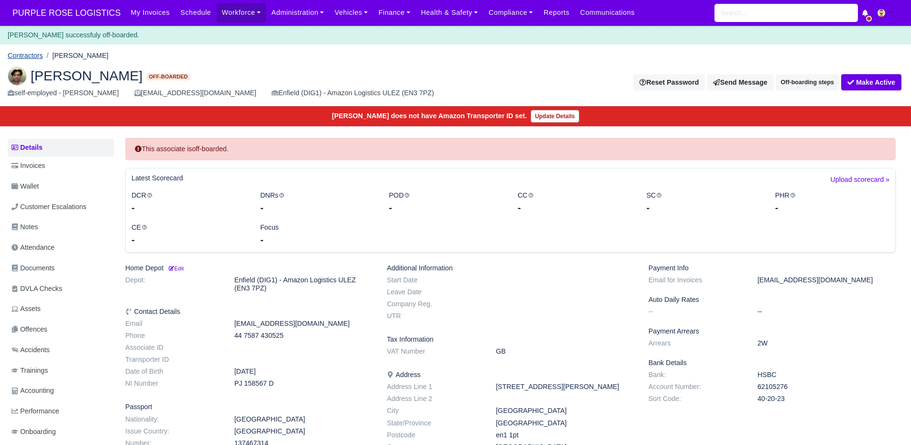
click at [36, 52] on link "Contractors" at bounding box center [25, 56] width 35 height 8
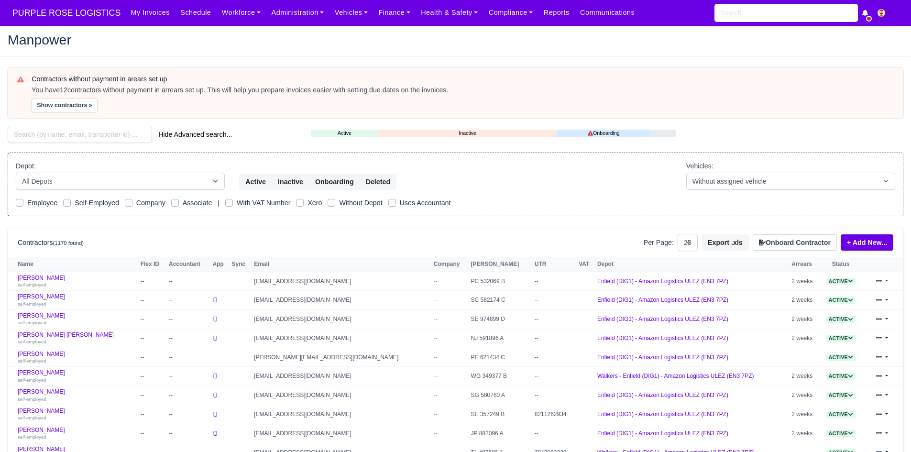
select select "25"
click at [66, 135] on input "search" at bounding box center [80, 134] width 144 height 17
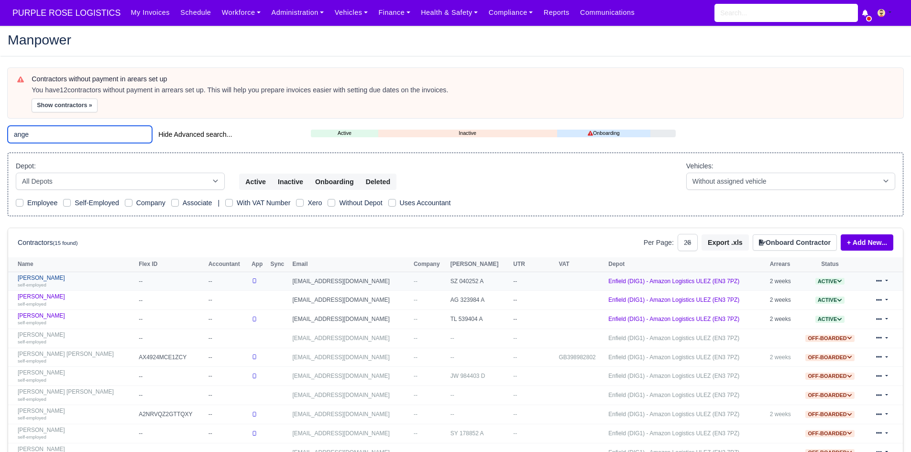
type input "ange"
click at [46, 281] on div "self-employed" at bounding box center [76, 284] width 116 height 7
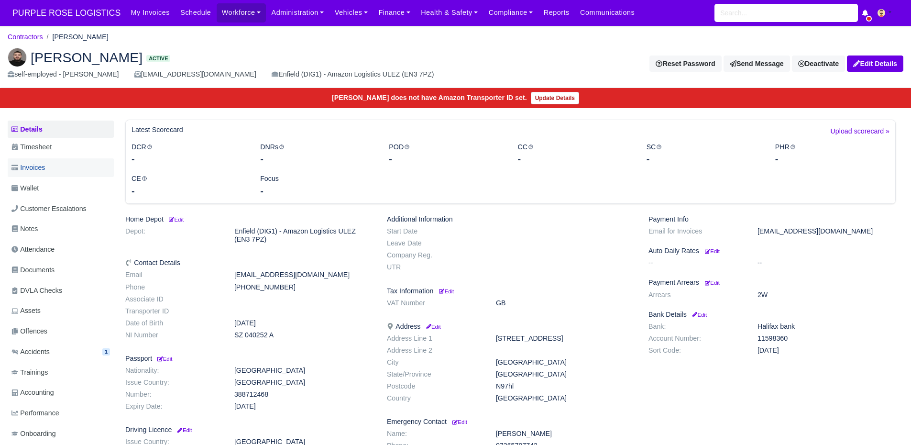
click at [52, 170] on link "Invoices" at bounding box center [61, 167] width 106 height 19
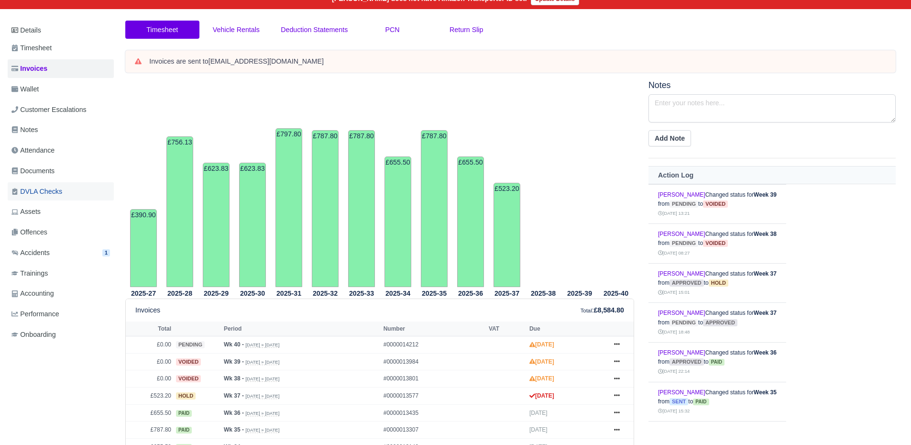
scroll to position [98, 0]
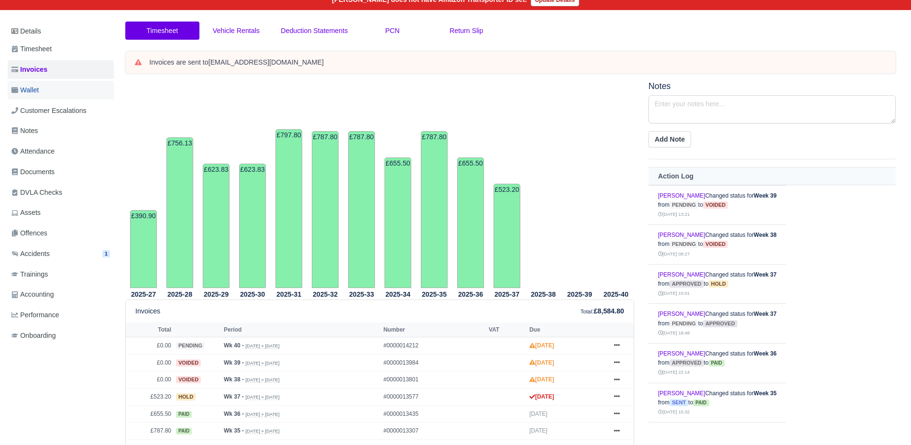
click at [69, 94] on link "Wallet" at bounding box center [61, 90] width 106 height 19
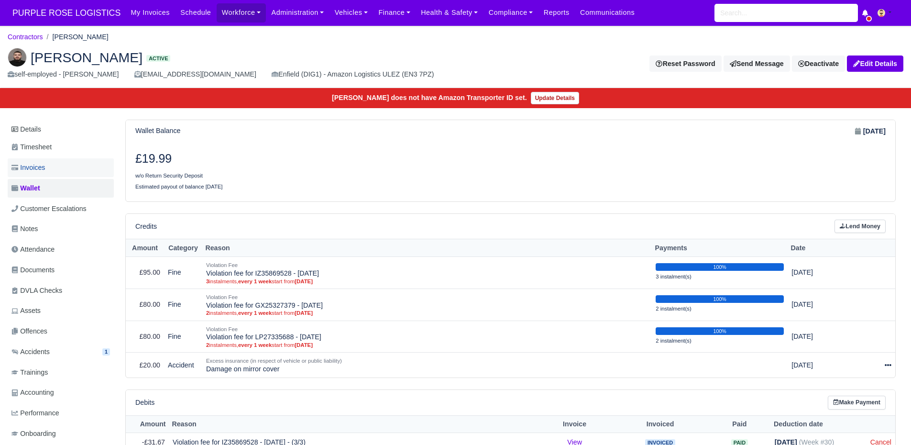
click at [72, 175] on link "Invoices" at bounding box center [61, 167] width 106 height 19
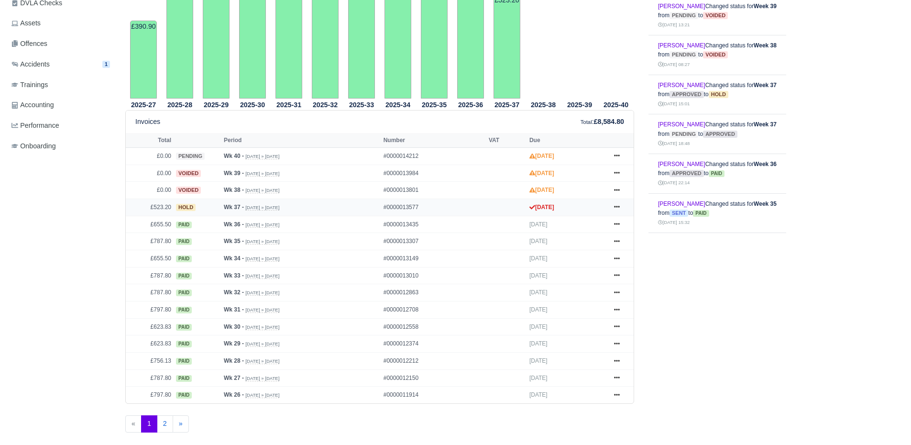
scroll to position [294, 0]
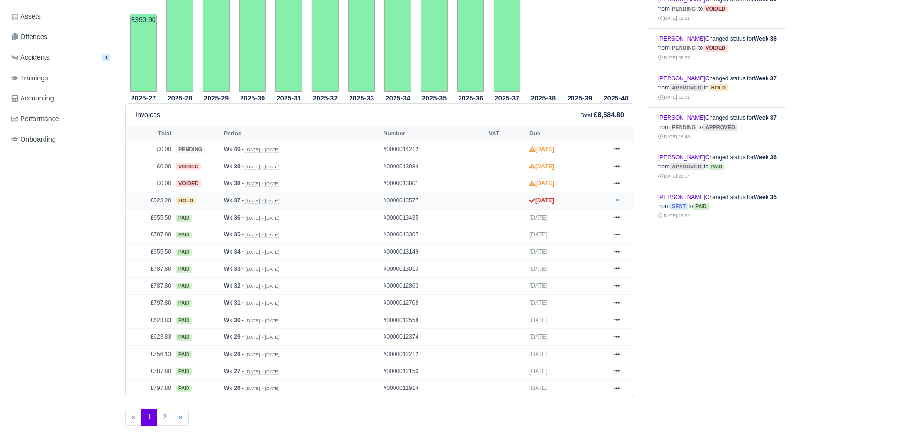
click at [615, 203] on icon at bounding box center [617, 200] width 6 height 6
click at [602, 222] on link "Show Invoice" at bounding box center [580, 218] width 85 height 20
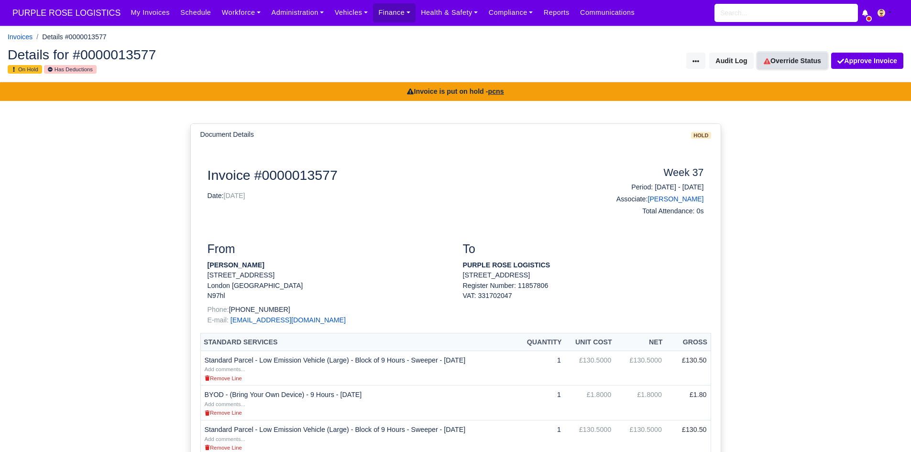
click at [785, 60] on link "Override Status" at bounding box center [792, 61] width 70 height 16
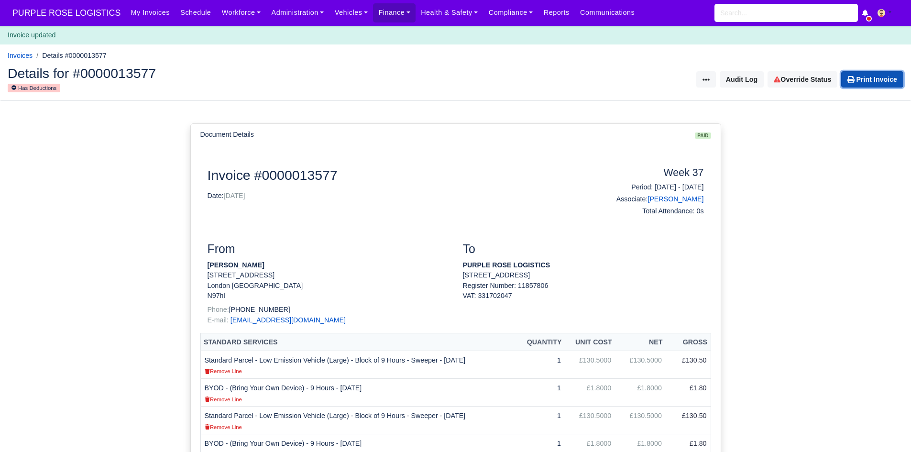
click at [858, 80] on link "Print Invoice" at bounding box center [872, 79] width 62 height 16
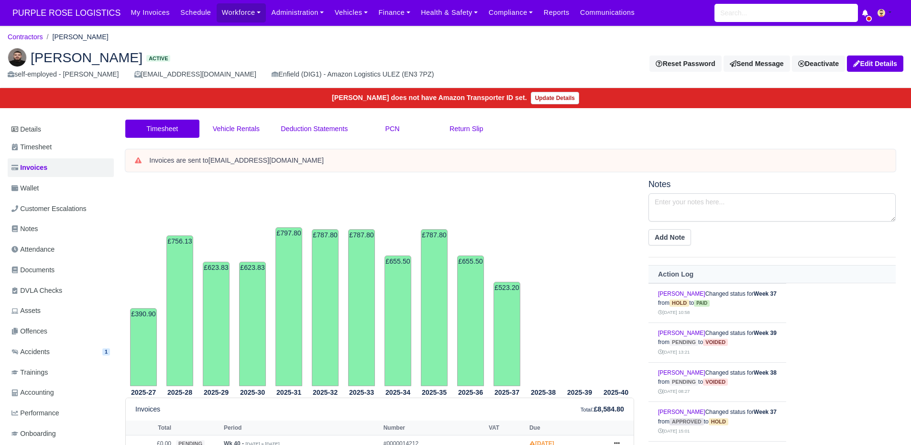
click at [880, 124] on div "Timesheet Vehicle Rentals Deduction Statements PCN Return Slip" at bounding box center [510, 134] width 784 height 30
click at [814, 64] on link "Deactivate" at bounding box center [818, 63] width 53 height 16
click at [797, 107] on link "Off-board" at bounding box center [802, 111] width 85 height 15
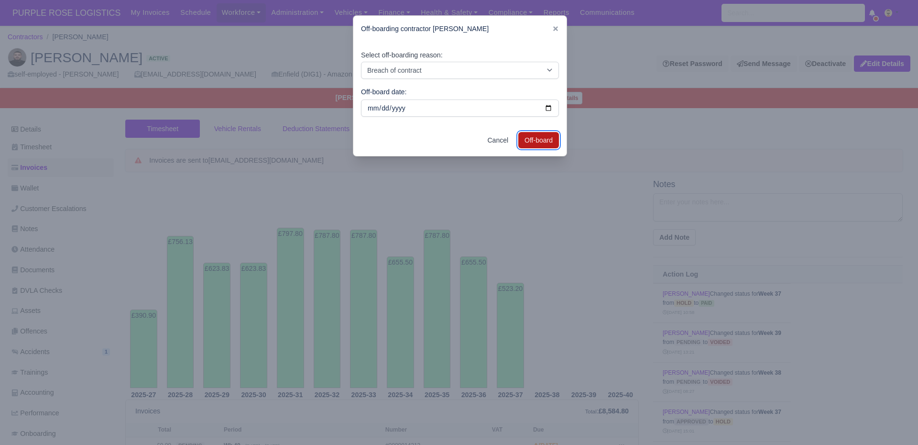
click at [530, 137] on button "Off-board" at bounding box center [538, 140] width 41 height 16
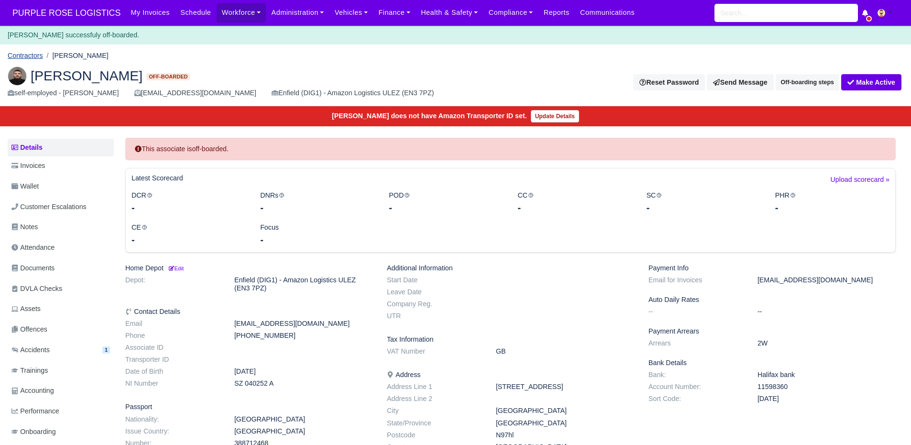
click at [36, 55] on link "Contractors" at bounding box center [25, 56] width 35 height 8
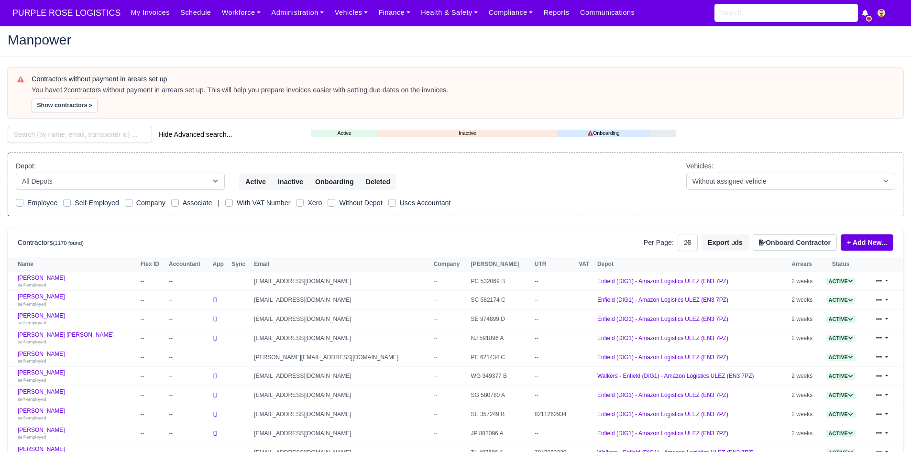
select select "25"
click at [52, 132] on input "search" at bounding box center [80, 134] width 144 height 17
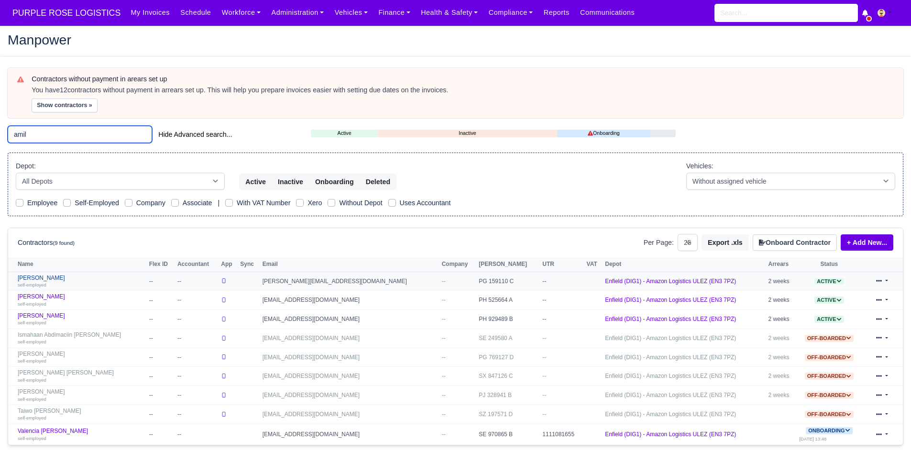
type input "amil"
click at [42, 275] on link "Amilcar Brown self-employed" at bounding box center [81, 281] width 127 height 14
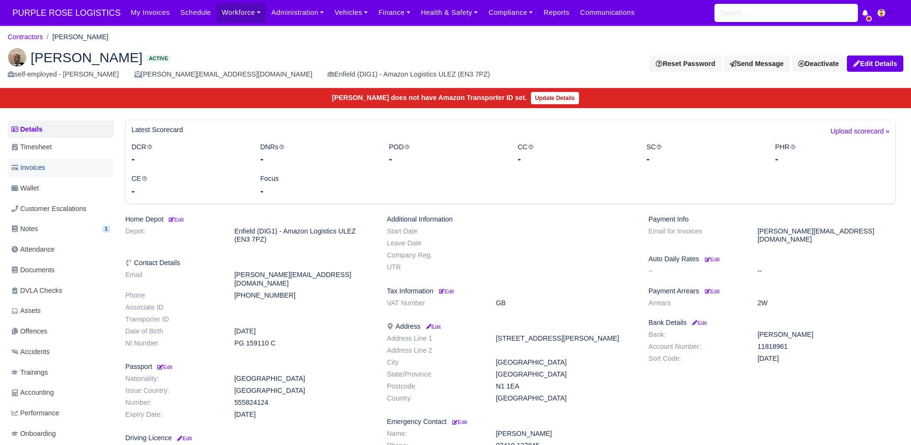
click at [80, 172] on link "Invoices" at bounding box center [61, 167] width 106 height 19
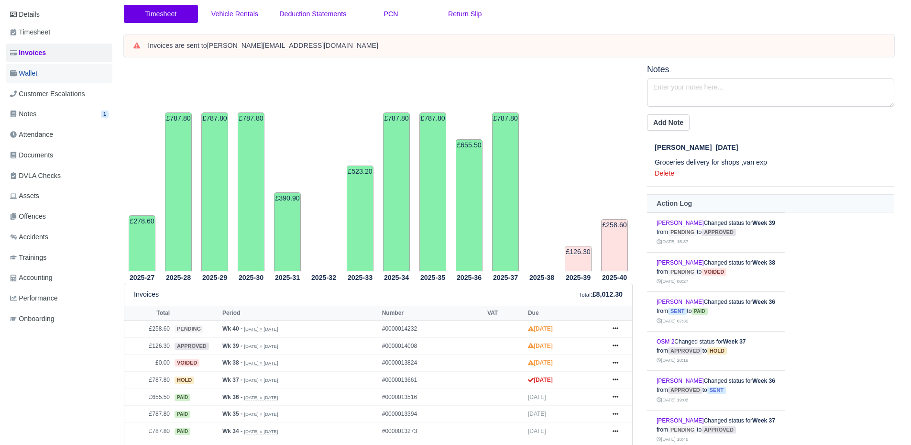
scroll to position [114, 1]
click at [90, 80] on link "Wallet" at bounding box center [59, 74] width 106 height 19
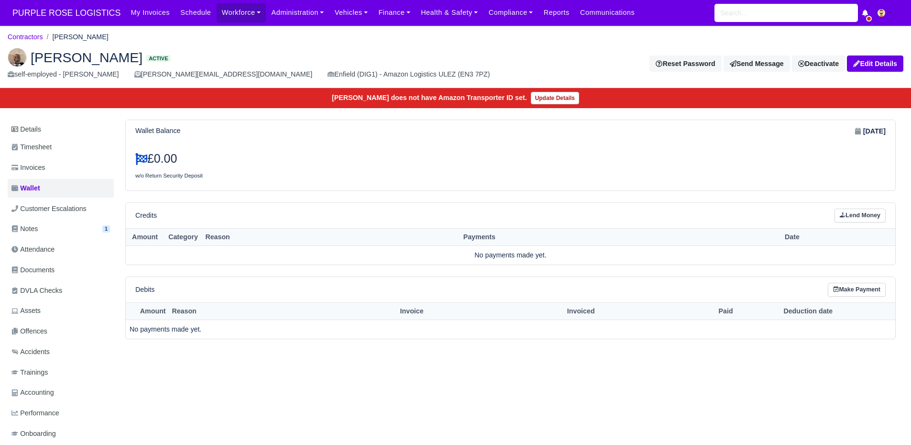
scroll to position [59, 0]
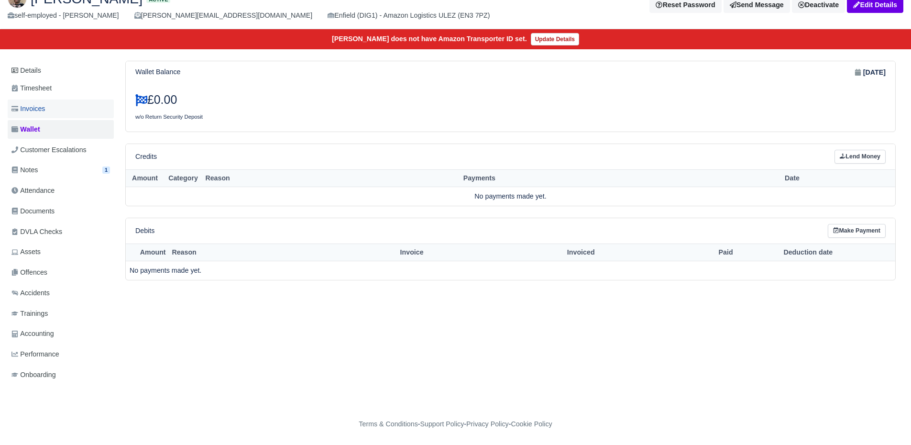
click at [83, 106] on link "Invoices" at bounding box center [61, 108] width 106 height 19
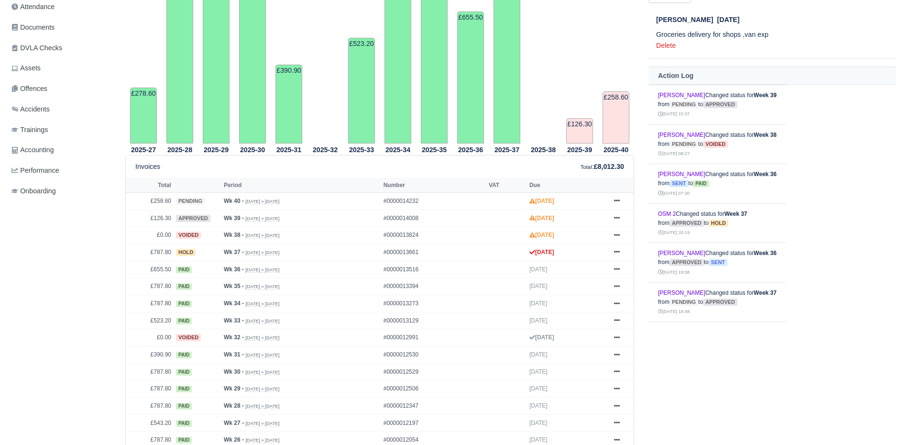
scroll to position [245, 0]
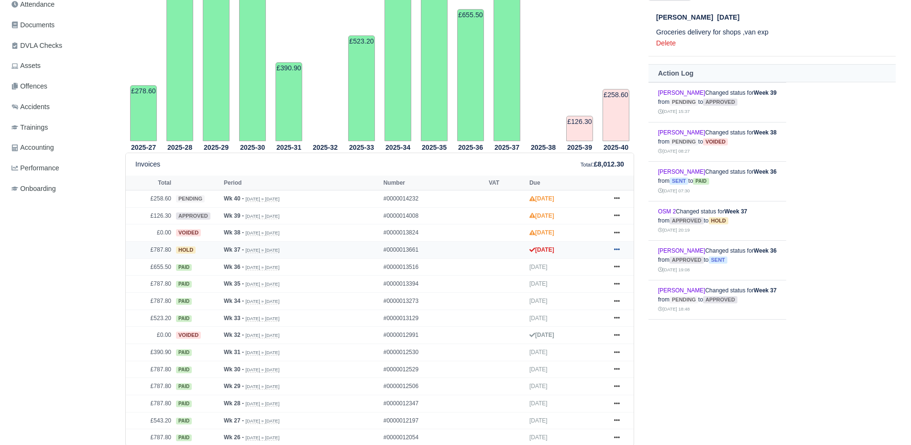
click at [615, 246] on link at bounding box center [616, 250] width 14 height 12
click at [579, 264] on link "Show Invoice" at bounding box center [580, 267] width 85 height 20
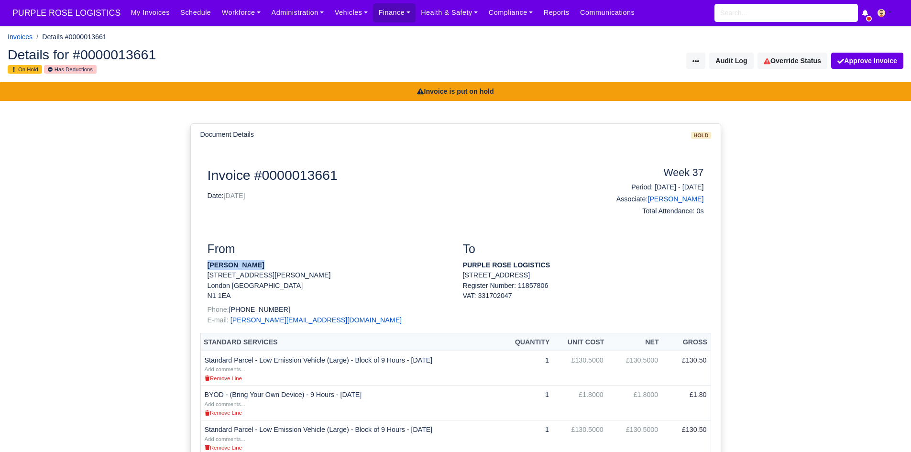
drag, startPoint x: 261, startPoint y: 265, endPoint x: 209, endPoint y: 267, distance: 51.7
click at [209, 267] on p "[PERSON_NAME]" at bounding box center [327, 265] width 241 height 10
copy strong "[PERSON_NAME]"
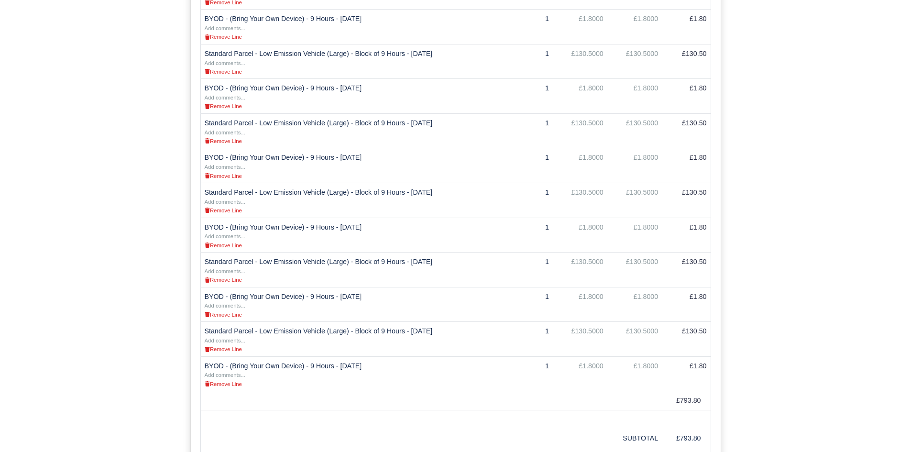
scroll to position [619, 0]
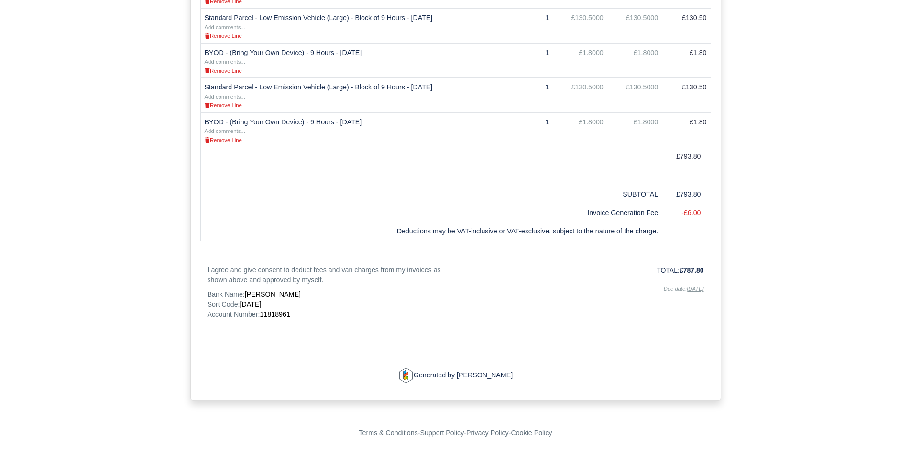
click at [279, 317] on span "11818961" at bounding box center [275, 314] width 30 height 8
copy span "11818961"
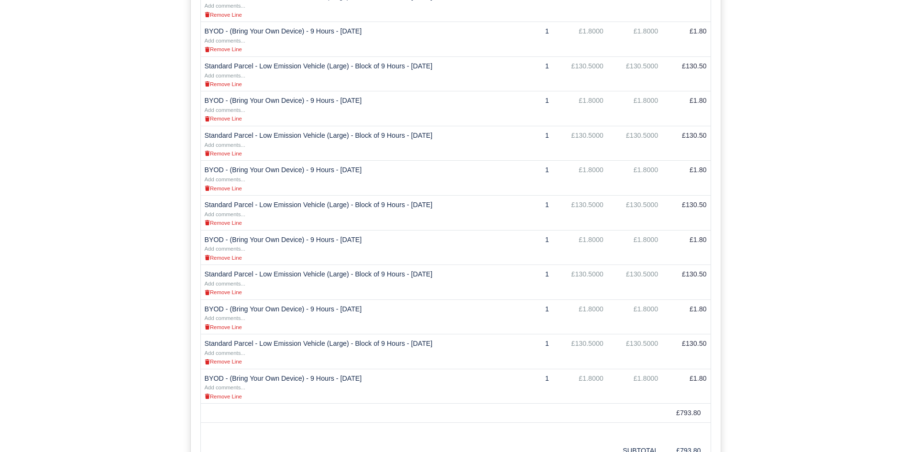
scroll to position [0, 0]
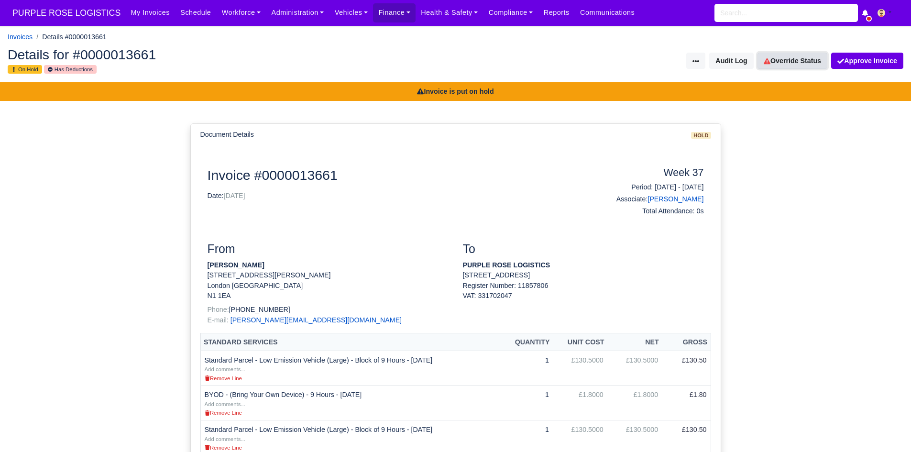
click at [766, 65] on link "Override Status" at bounding box center [792, 61] width 70 height 16
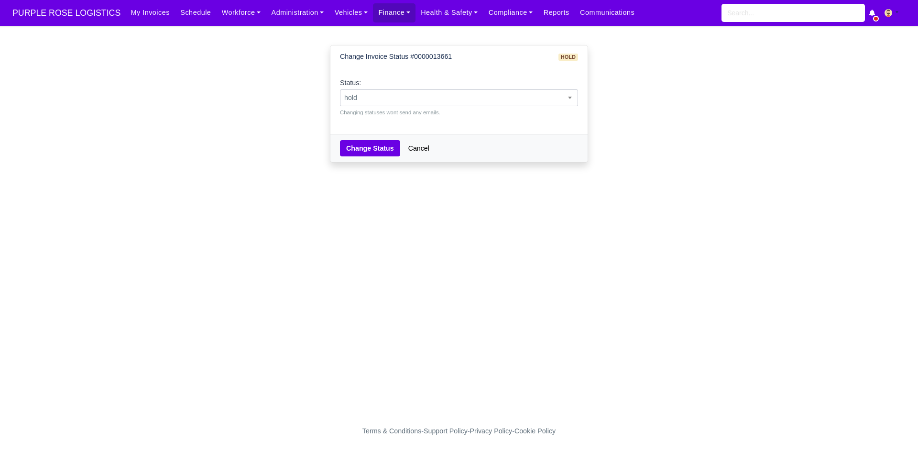
click at [556, 94] on span "hold" at bounding box center [458, 98] width 237 height 12
click at [405, 98] on span "sent" at bounding box center [458, 98] width 237 height 12
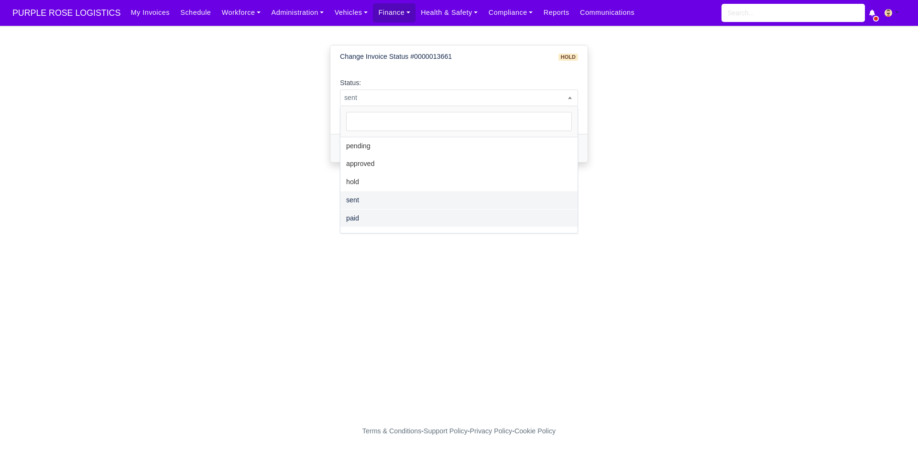
select select "paid"
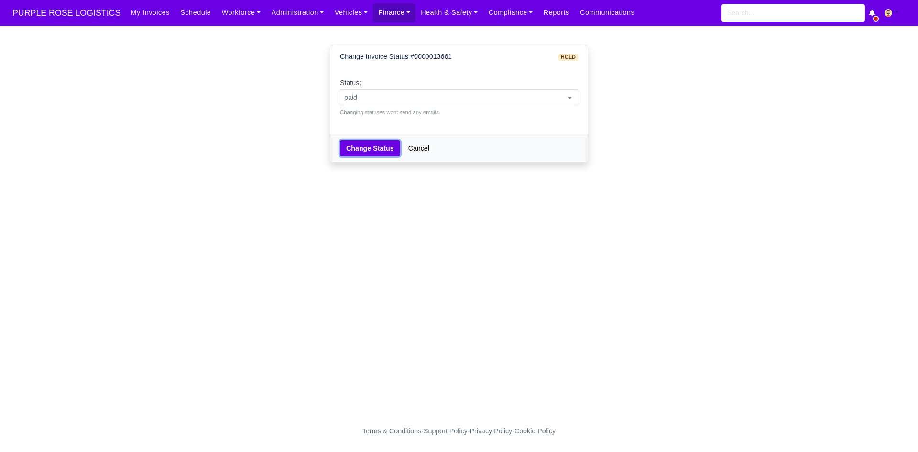
click at [364, 156] on button "Change Status" at bounding box center [370, 148] width 60 height 16
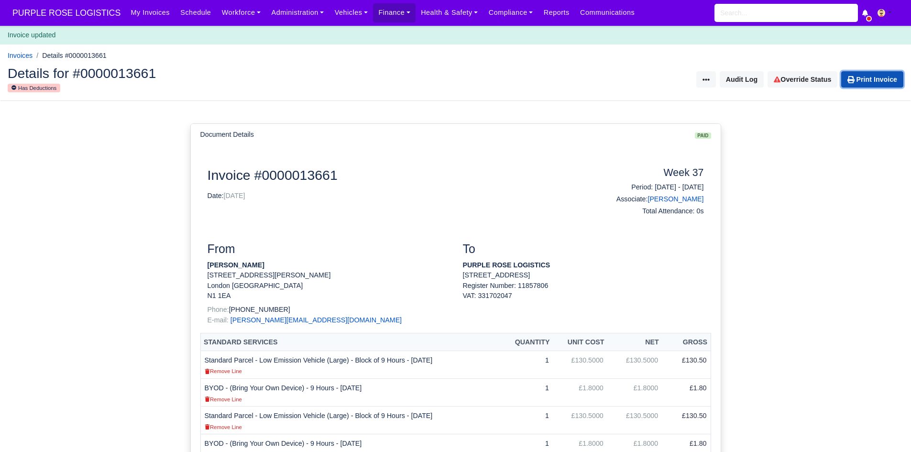
click at [853, 87] on link "Print Invoice" at bounding box center [872, 79] width 62 height 16
